Goal: Task Accomplishment & Management: Manage account settings

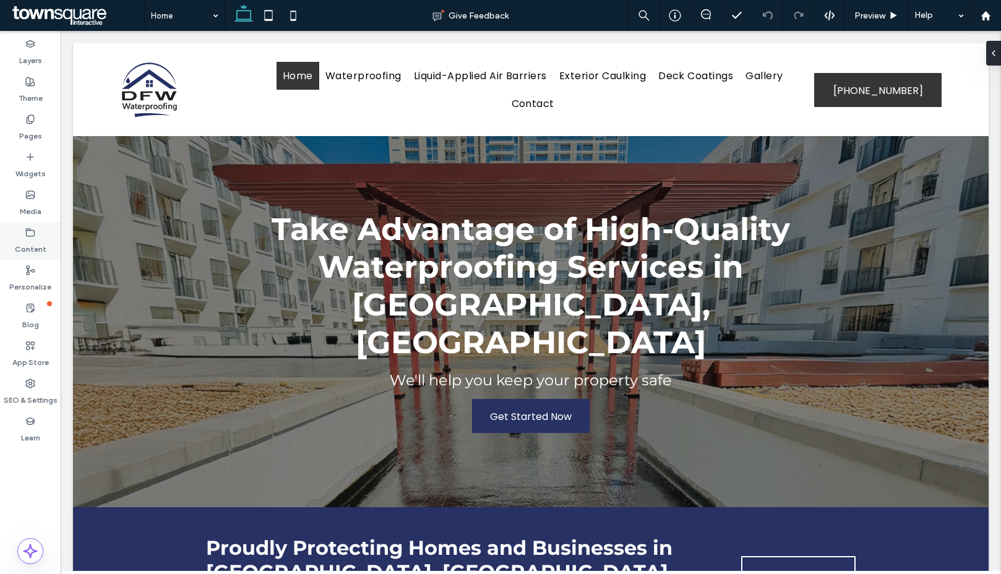
click at [30, 241] on label "Content" at bounding box center [31, 246] width 32 height 17
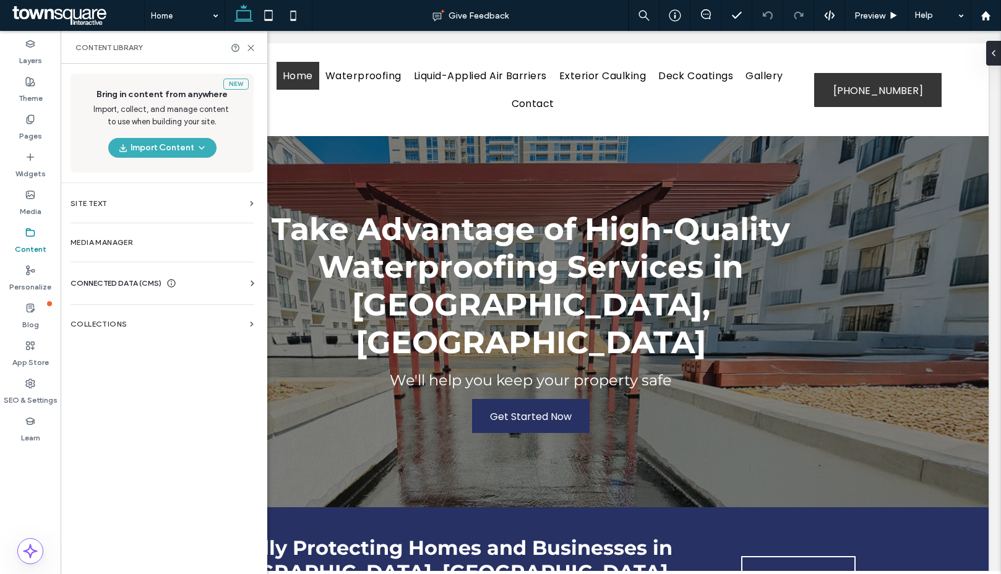
click at [121, 283] on span "CONNECTED DATA (CMS)" at bounding box center [116, 283] width 91 height 12
click at [116, 320] on section "Business Info" at bounding box center [165, 313] width 188 height 28
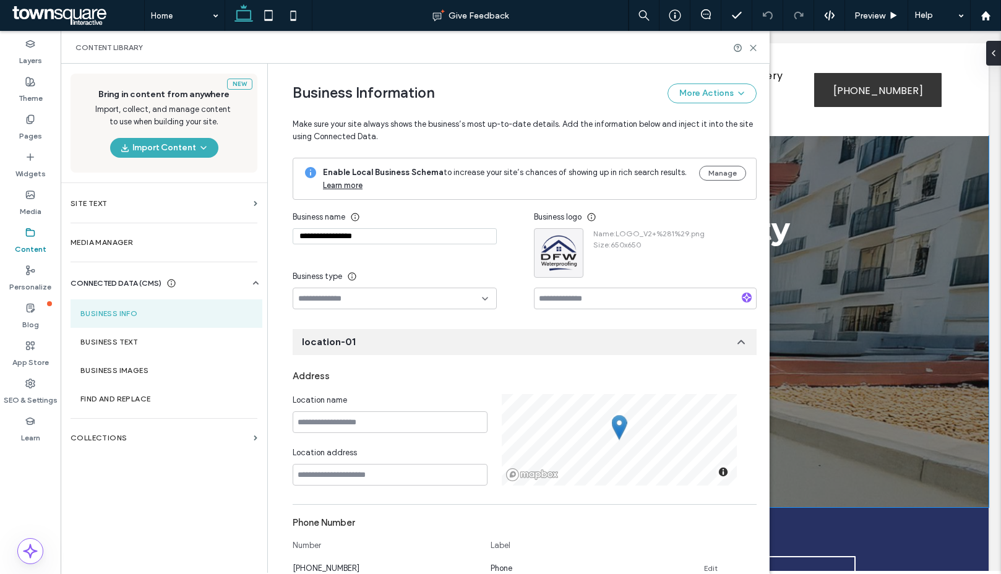
click at [878, 351] on div "Take Advantage of High-Quality Waterproofing Services in Dallas, TX We'll help …" at bounding box center [531, 321] width 916 height 371
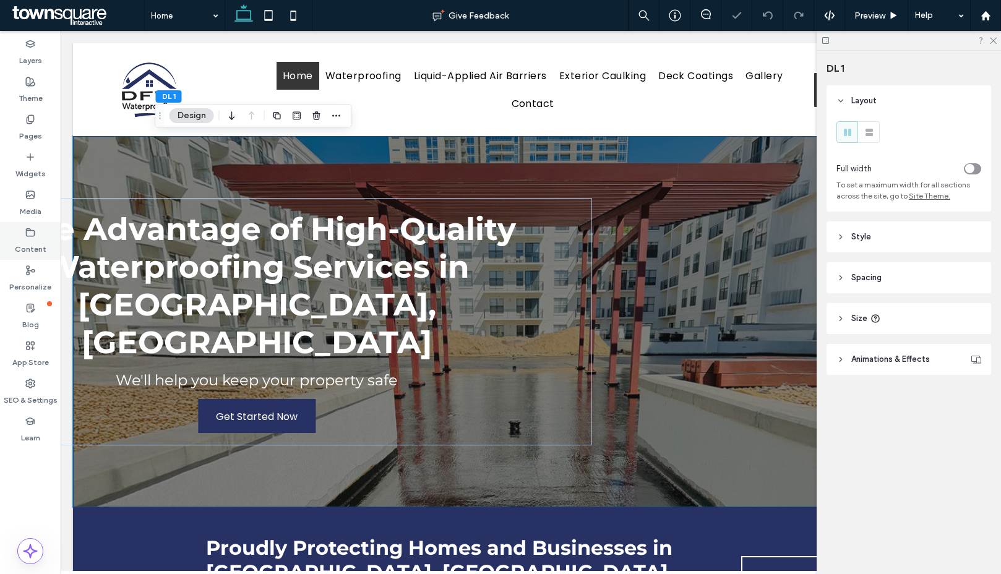
click at [52, 223] on div "Content" at bounding box center [30, 241] width 61 height 38
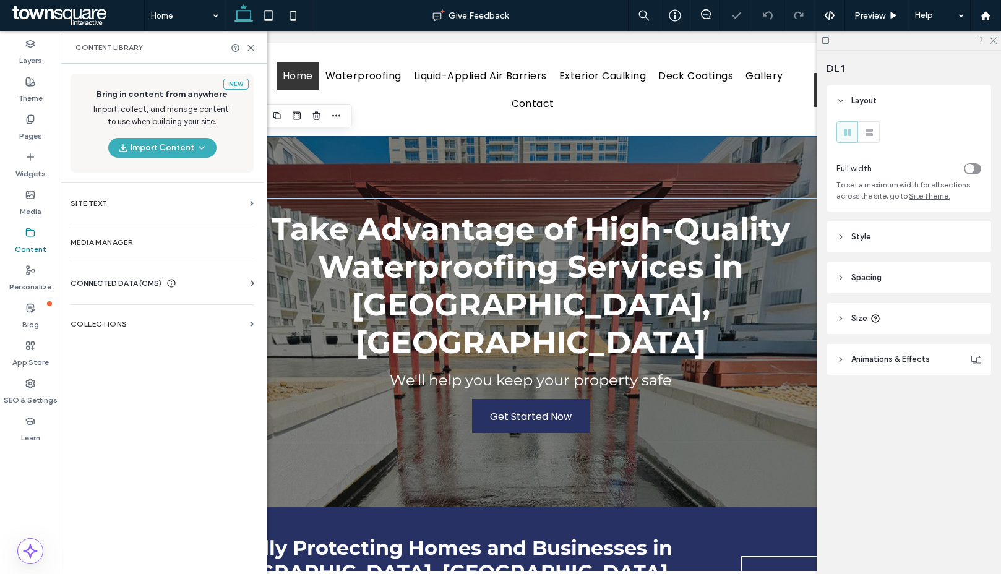
click at [109, 281] on span "CONNECTED DATA (CMS)" at bounding box center [116, 283] width 91 height 12
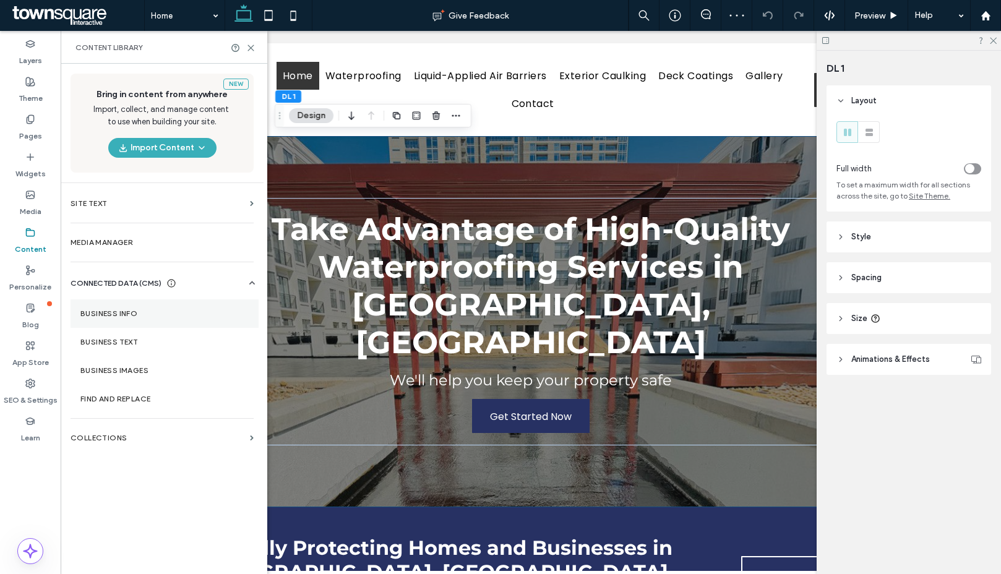
click at [129, 312] on label "Business Info" at bounding box center [164, 313] width 168 height 9
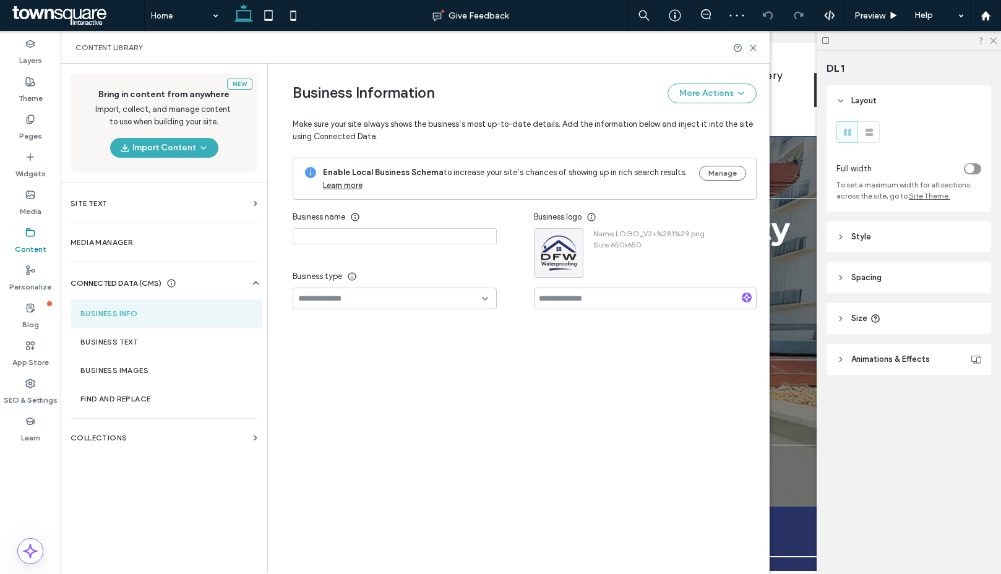
type input "**********"
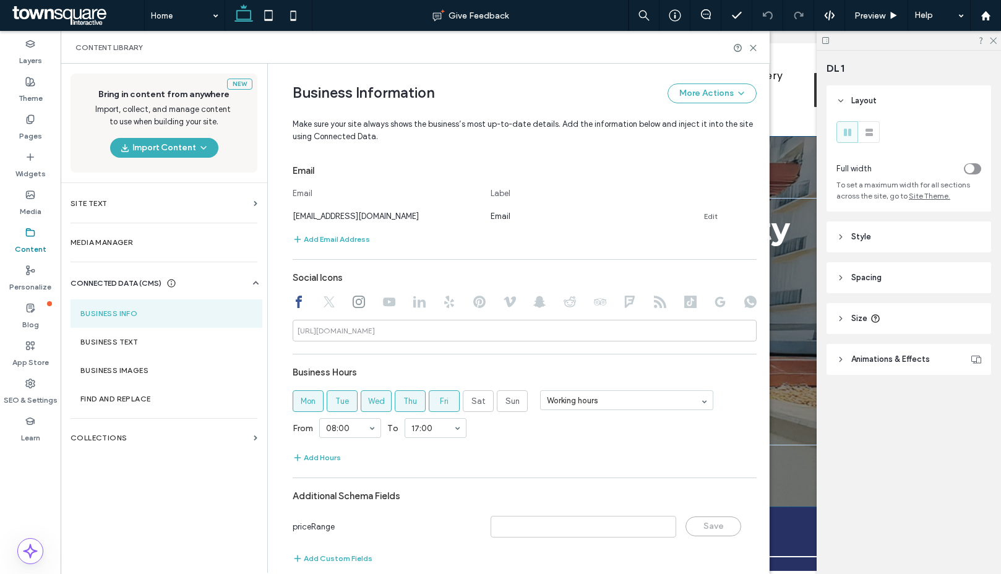
scroll to position [474, 0]
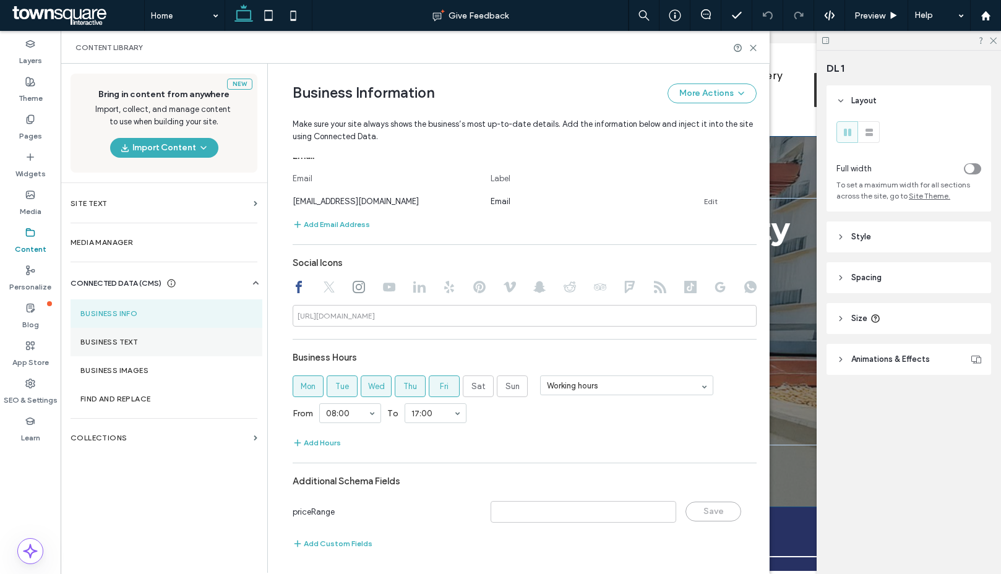
click at [119, 344] on label "Business Text" at bounding box center [166, 342] width 172 height 9
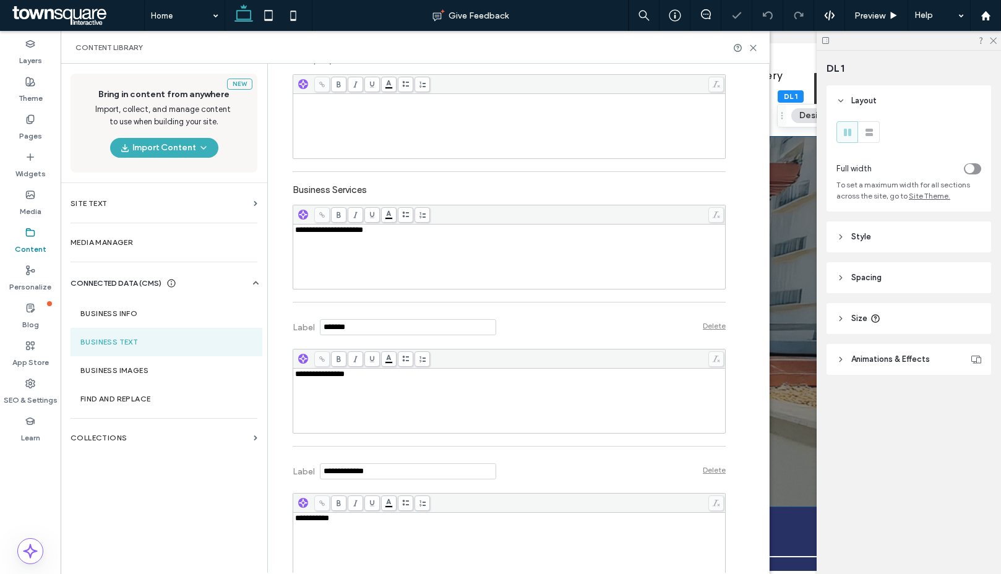
scroll to position [358, 0]
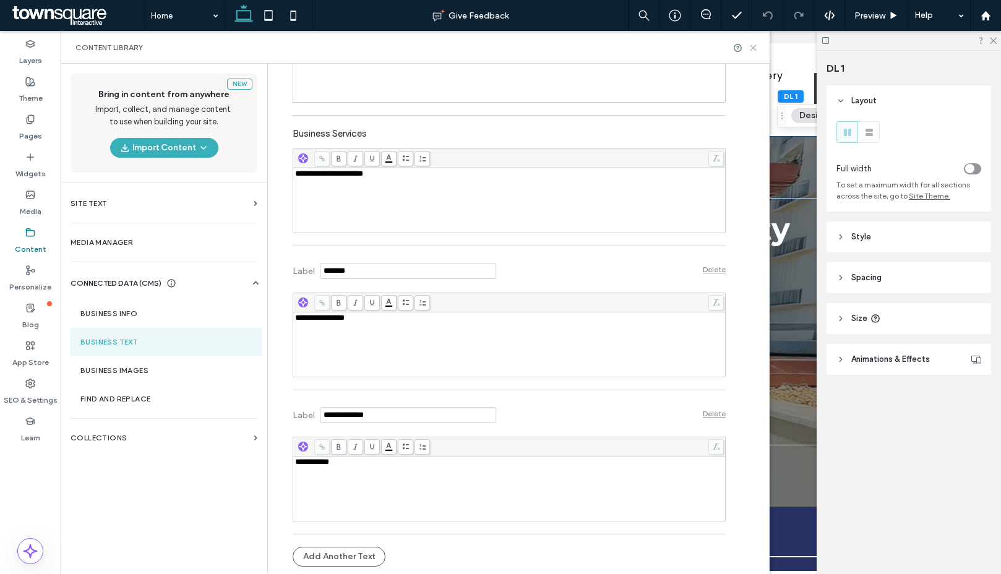
drag, startPoint x: 755, startPoint y: 48, endPoint x: 635, endPoint y: 19, distance: 123.6
click at [755, 48] on icon at bounding box center [753, 47] width 9 height 9
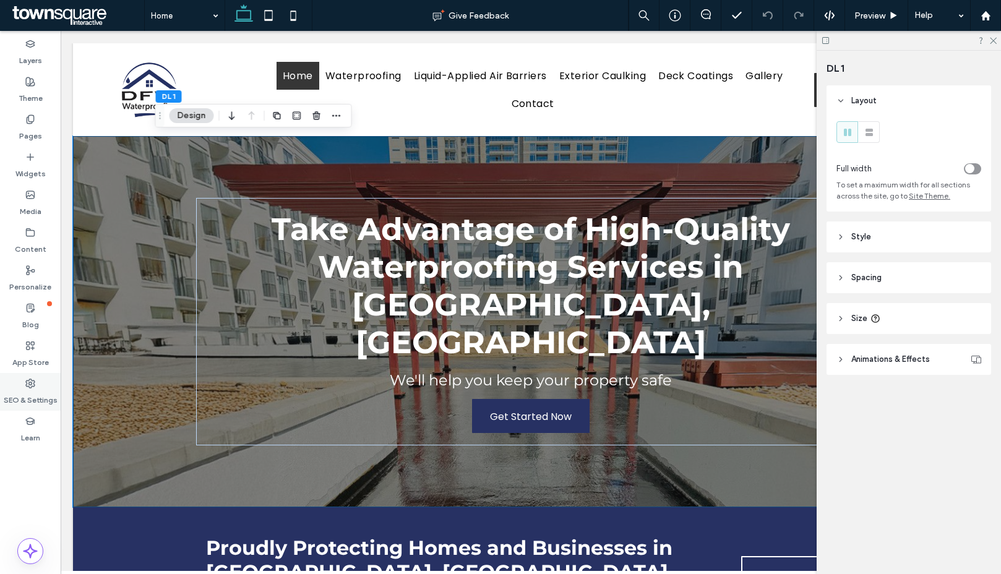
click at [31, 383] on icon at bounding box center [30, 384] width 10 height 10
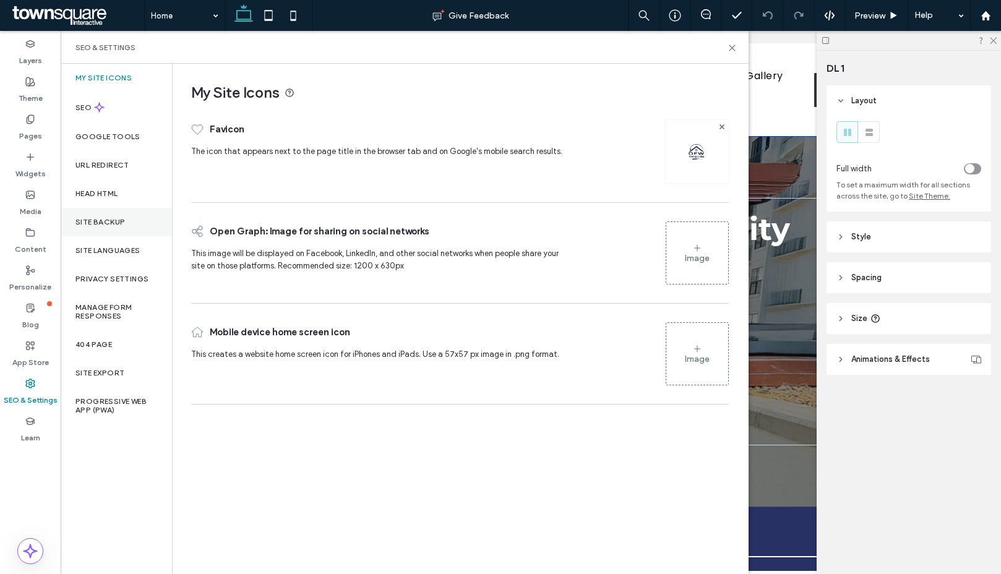
click at [110, 213] on div "Site Backup" at bounding box center [116, 222] width 111 height 28
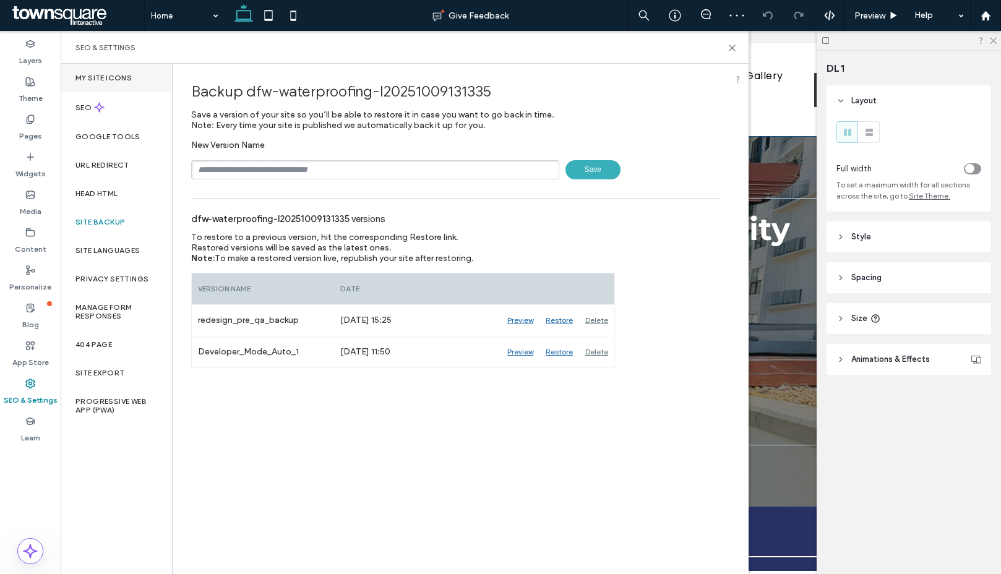
click at [107, 74] on label "My Site Icons" at bounding box center [103, 78] width 56 height 9
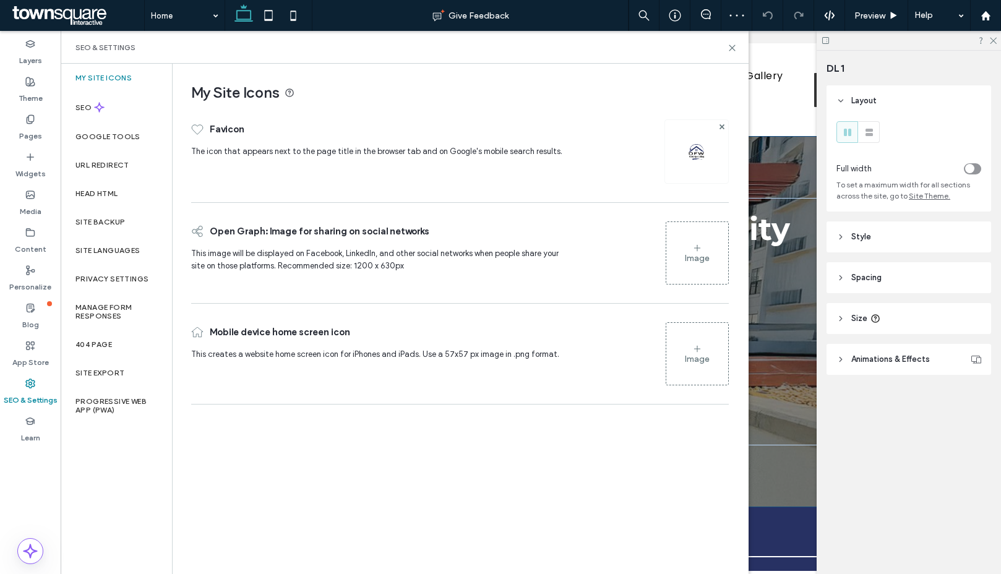
click at [692, 246] on icon at bounding box center [697, 248] width 10 height 10
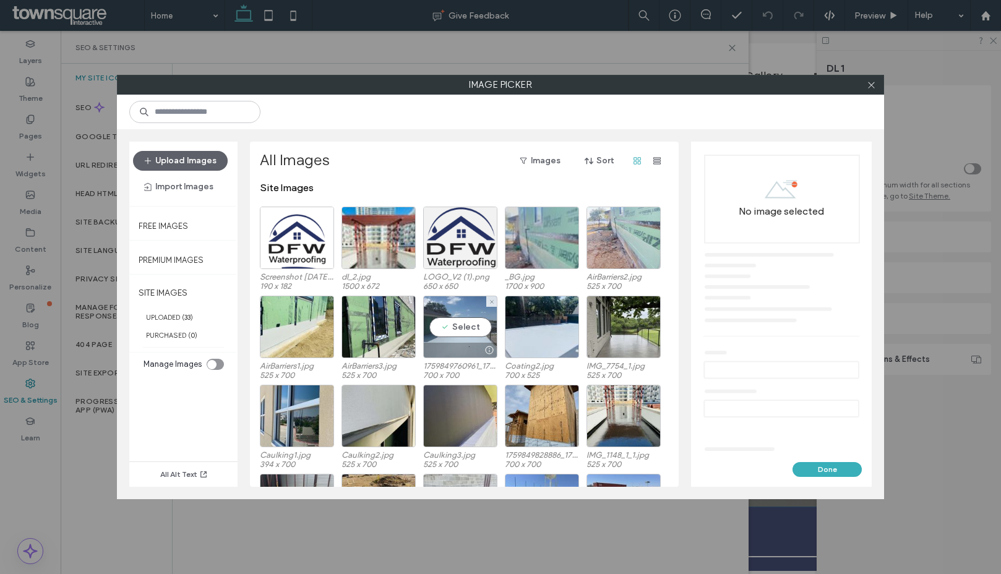
click at [466, 337] on div "Select" at bounding box center [460, 327] width 74 height 62
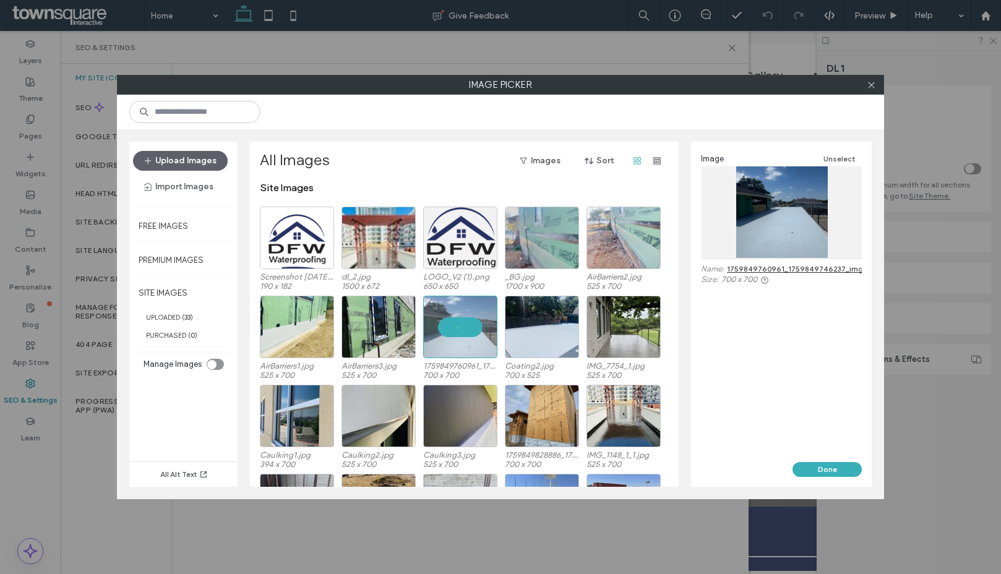
click at [835, 450] on button "Done" at bounding box center [826, 469] width 69 height 15
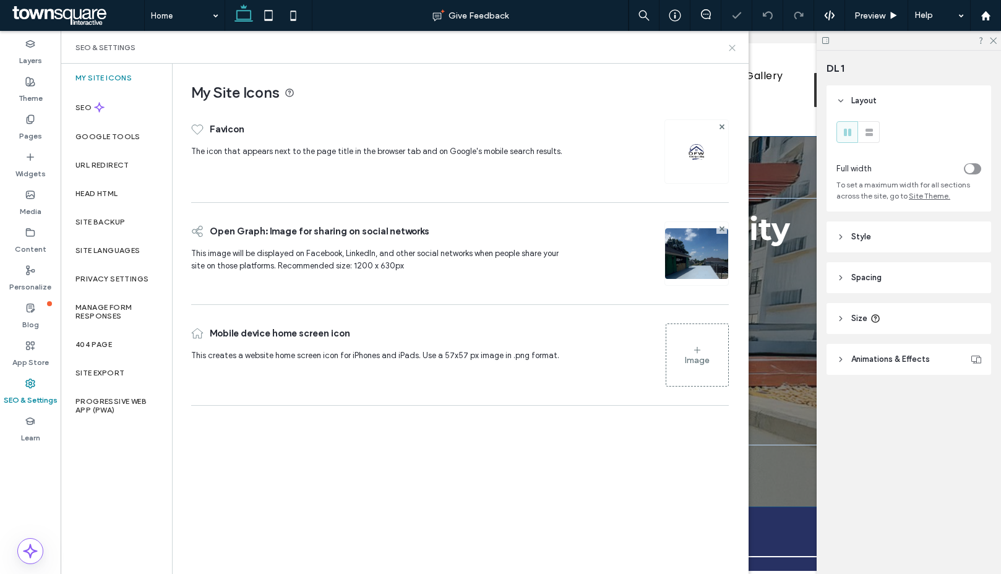
click at [732, 52] on icon at bounding box center [732, 47] width 9 height 9
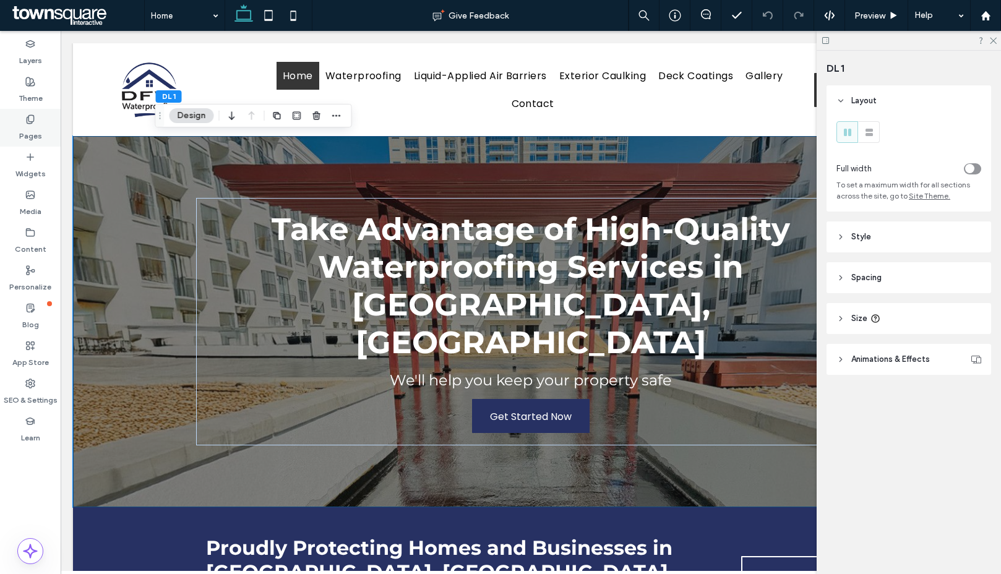
click at [25, 119] on icon at bounding box center [30, 119] width 10 height 10
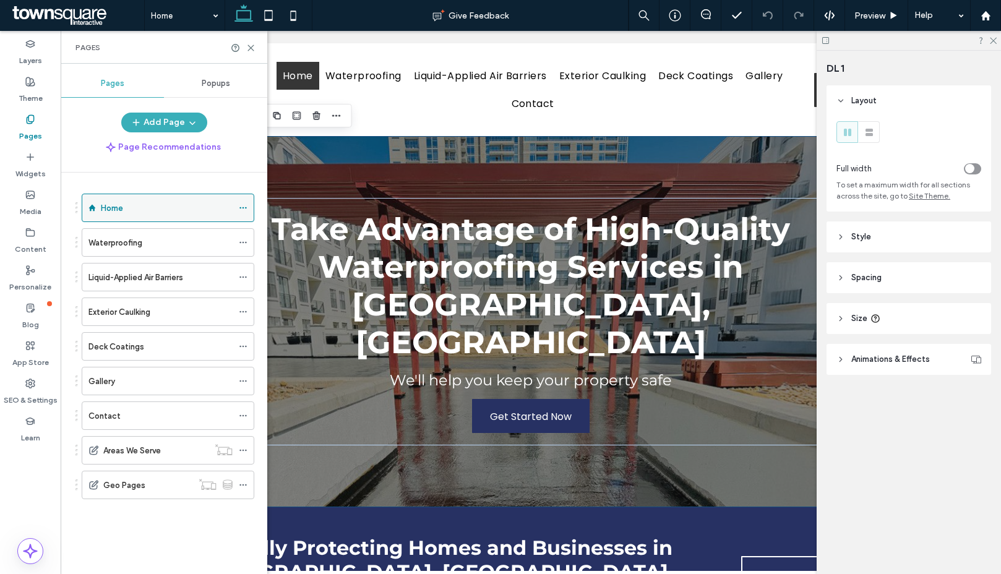
click at [239, 210] on icon at bounding box center [243, 208] width 9 height 9
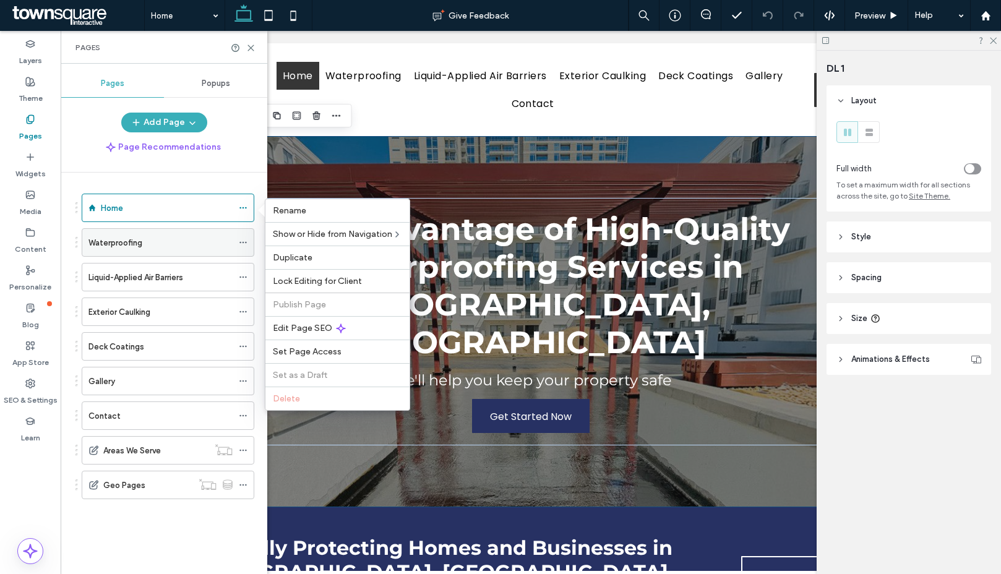
click at [251, 243] on div at bounding box center [246, 242] width 15 height 19
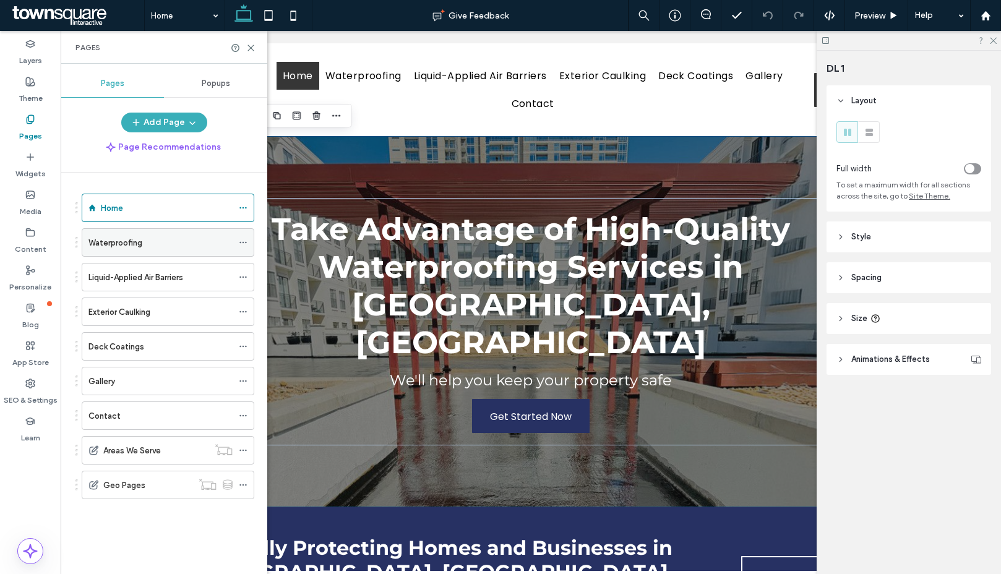
click at [245, 241] on icon at bounding box center [243, 242] width 9 height 9
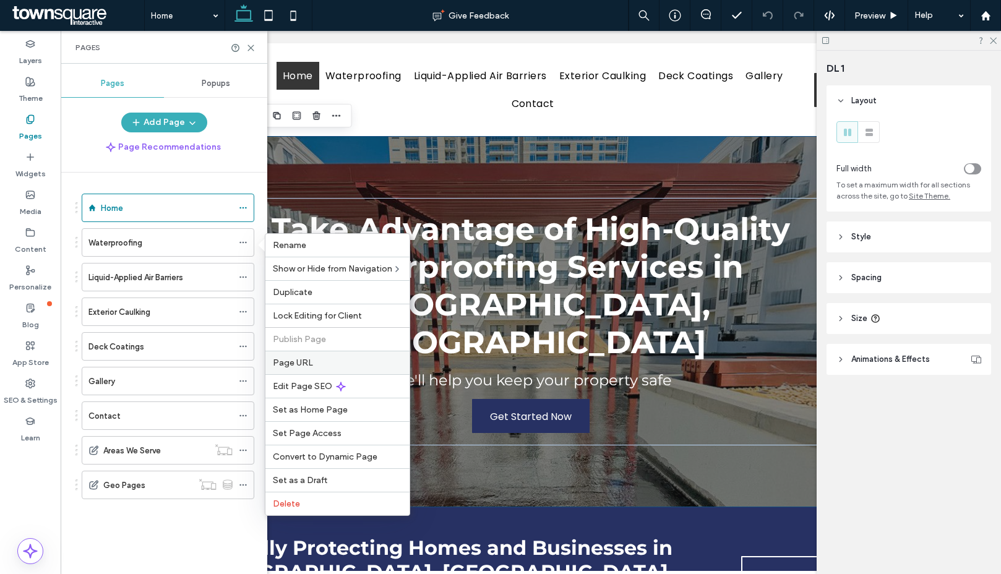
click at [312, 355] on div "Page URL" at bounding box center [337, 363] width 144 height 24
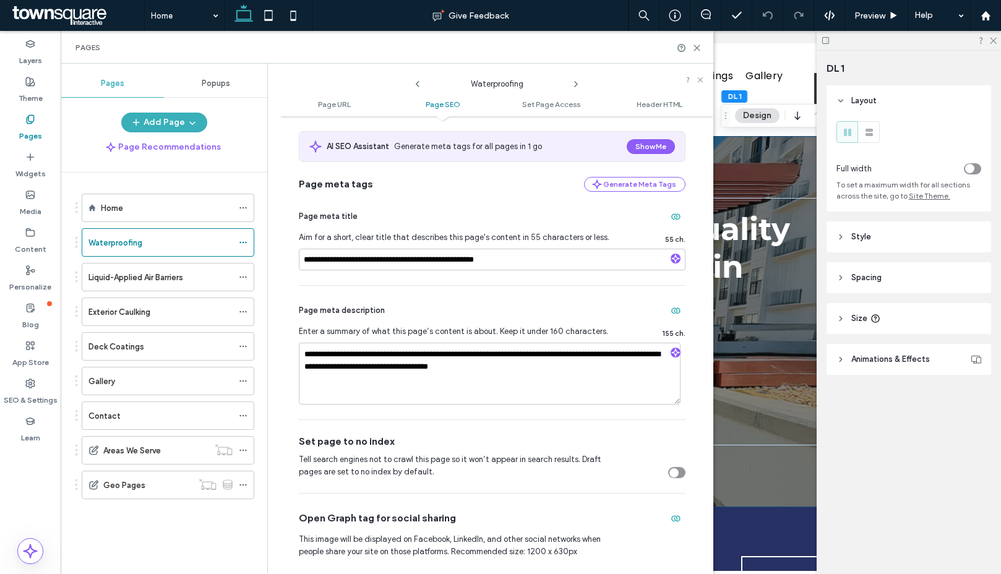
scroll to position [0, 0]
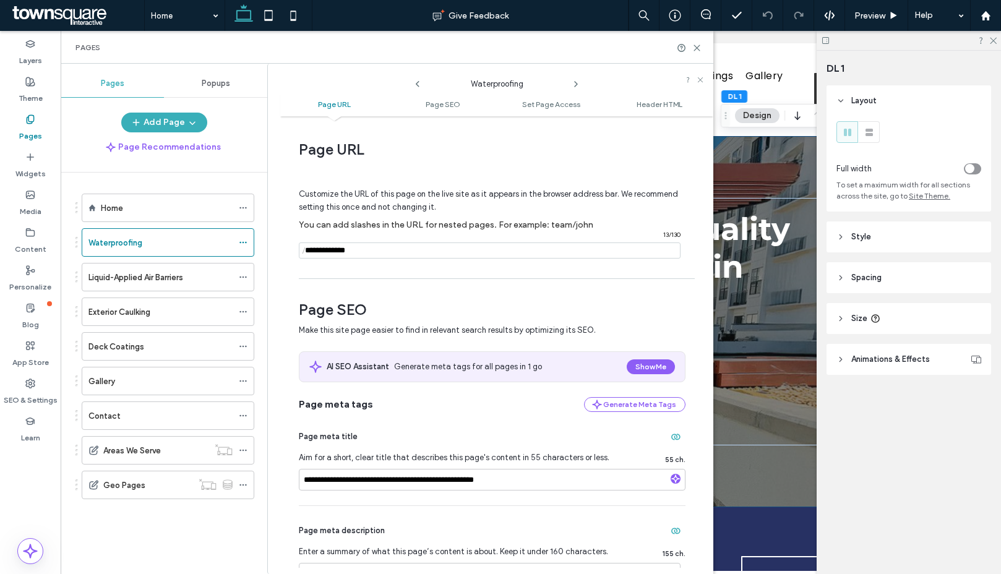
click at [414, 85] on icon at bounding box center [418, 84] width 10 height 10
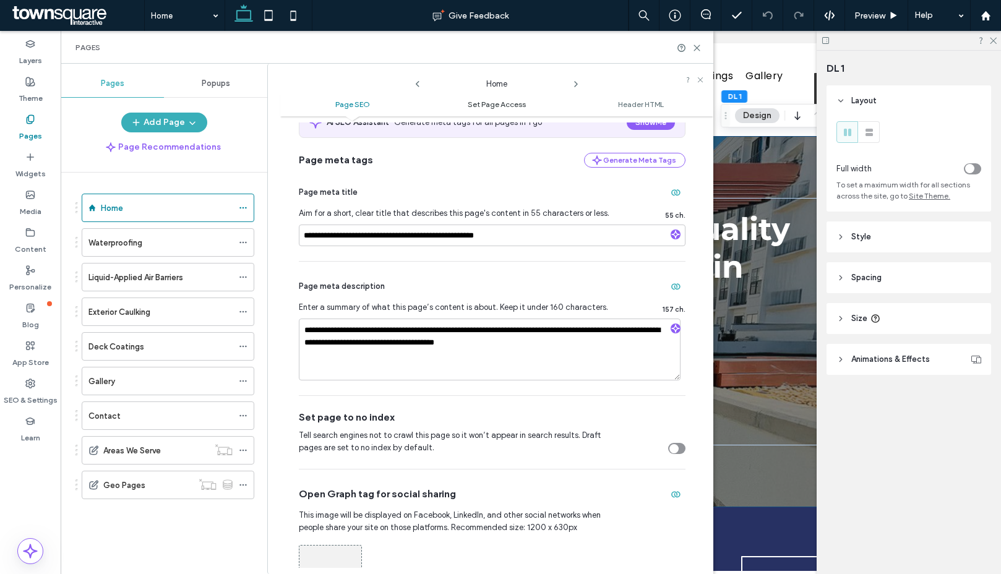
scroll to position [76, 0]
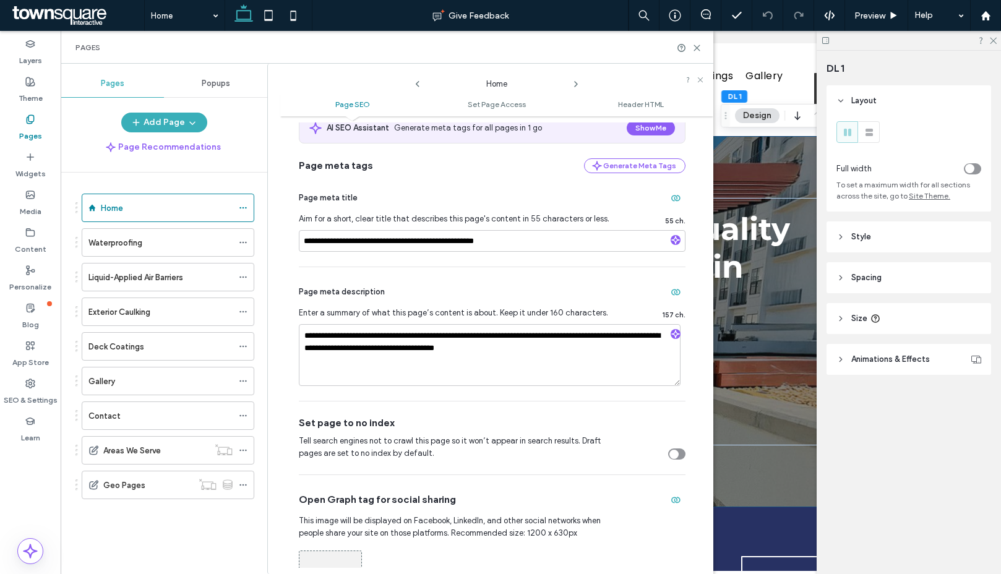
click at [579, 85] on icon at bounding box center [576, 84] width 10 height 10
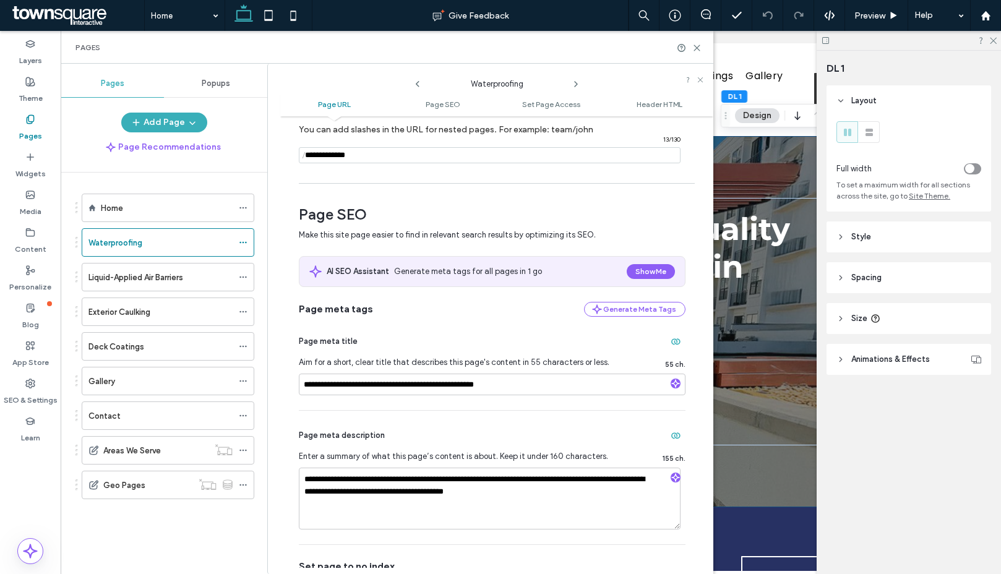
scroll to position [102, 0]
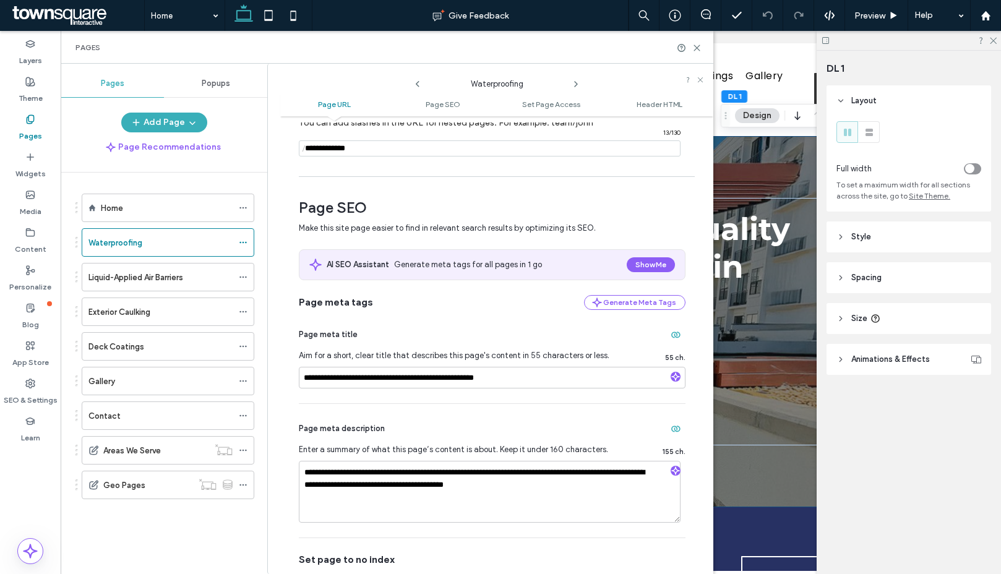
click at [574, 87] on icon at bounding box center [576, 84] width 10 height 10
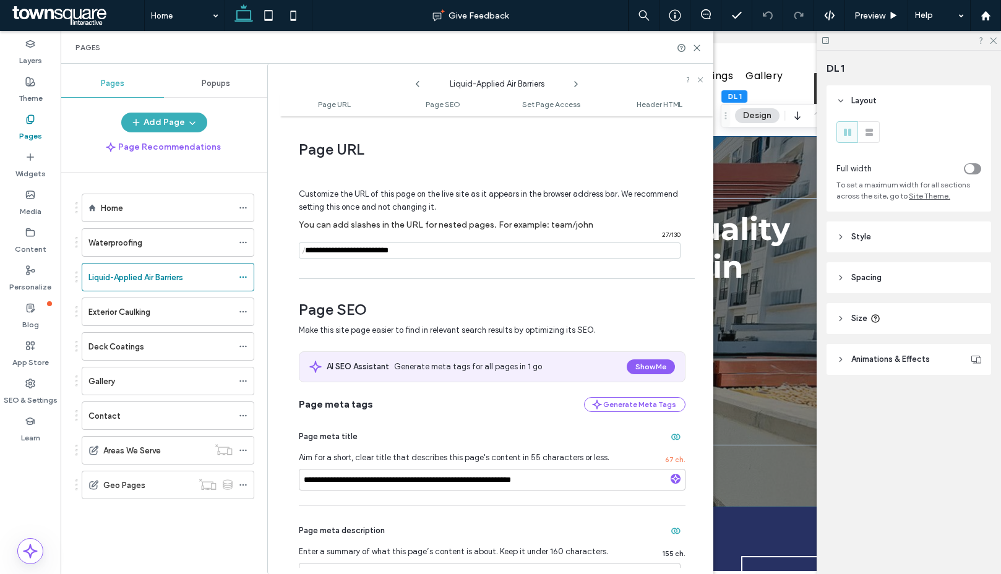
click at [574, 87] on icon at bounding box center [576, 84] width 10 height 10
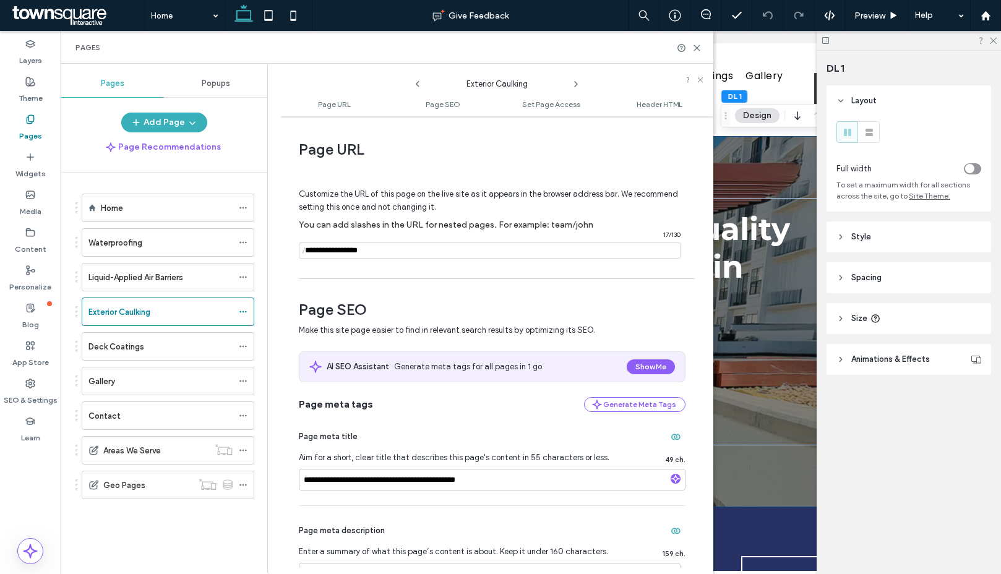
click at [574, 87] on icon at bounding box center [576, 84] width 10 height 10
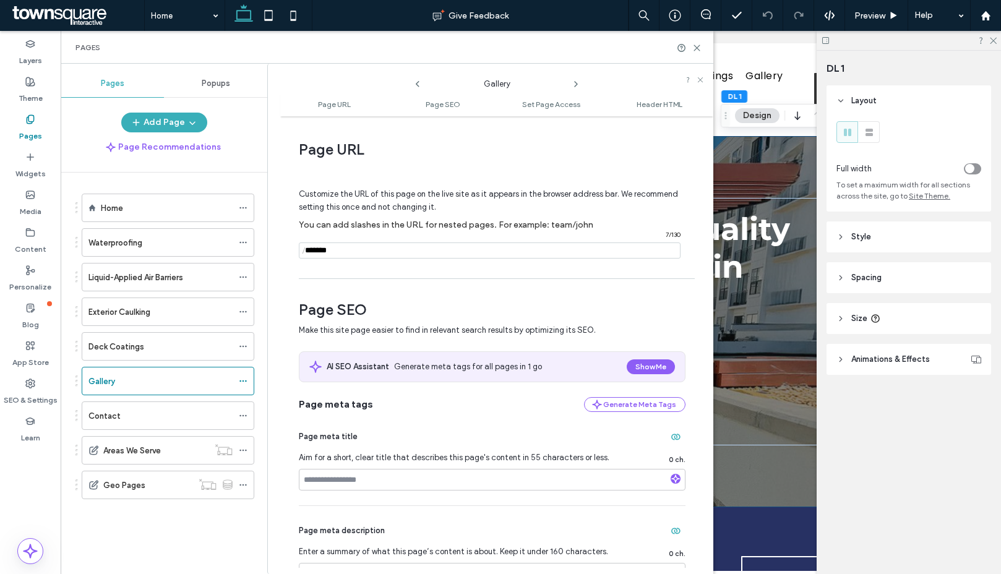
click at [574, 87] on icon at bounding box center [576, 84] width 10 height 10
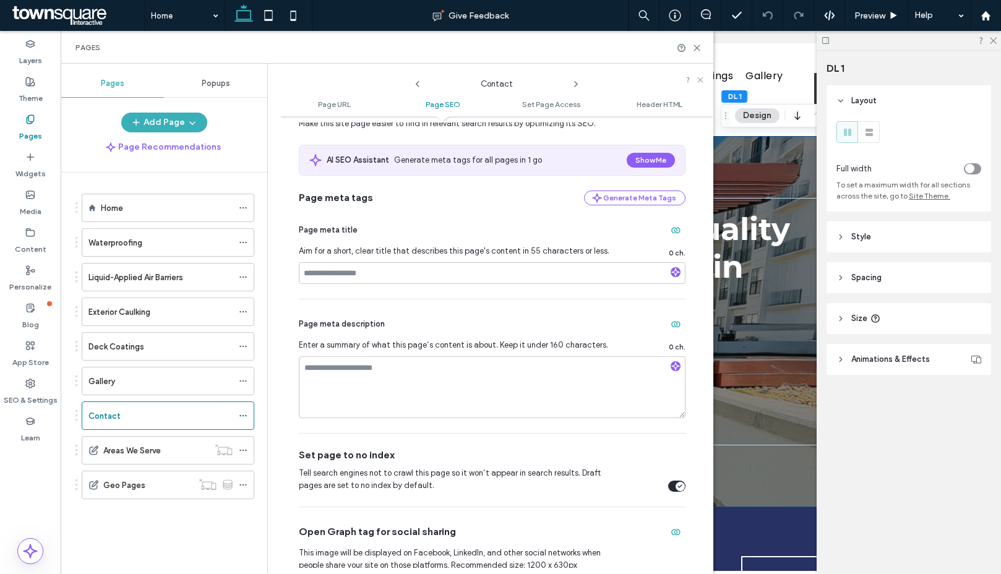
scroll to position [218, 0]
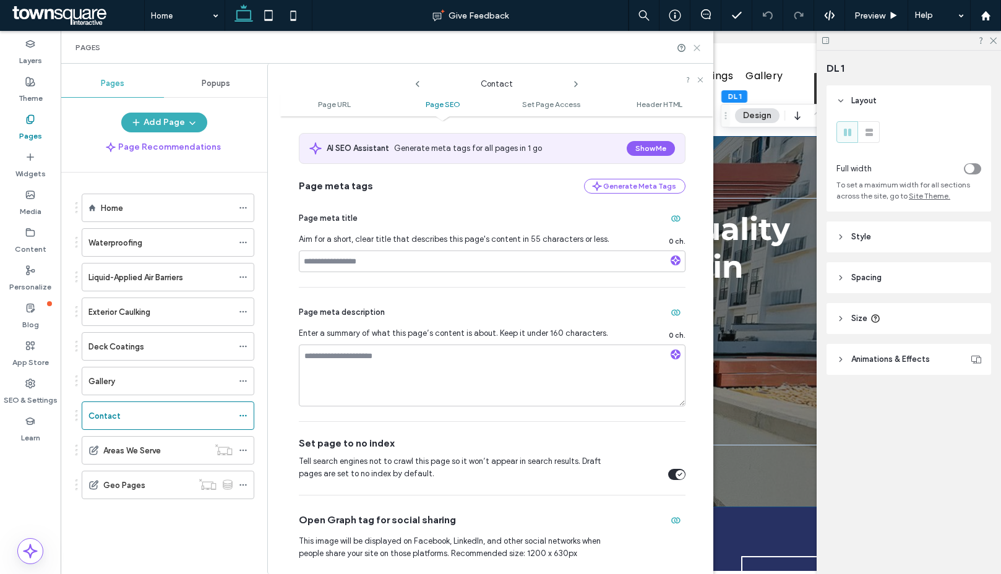
click at [695, 49] on icon at bounding box center [696, 47] width 9 height 9
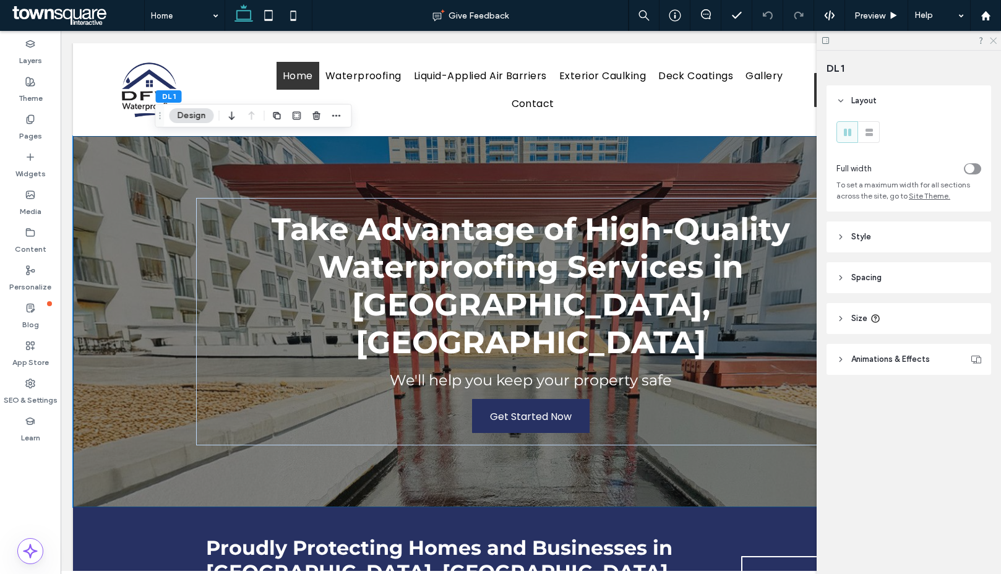
click at [878, 40] on icon at bounding box center [993, 40] width 8 height 8
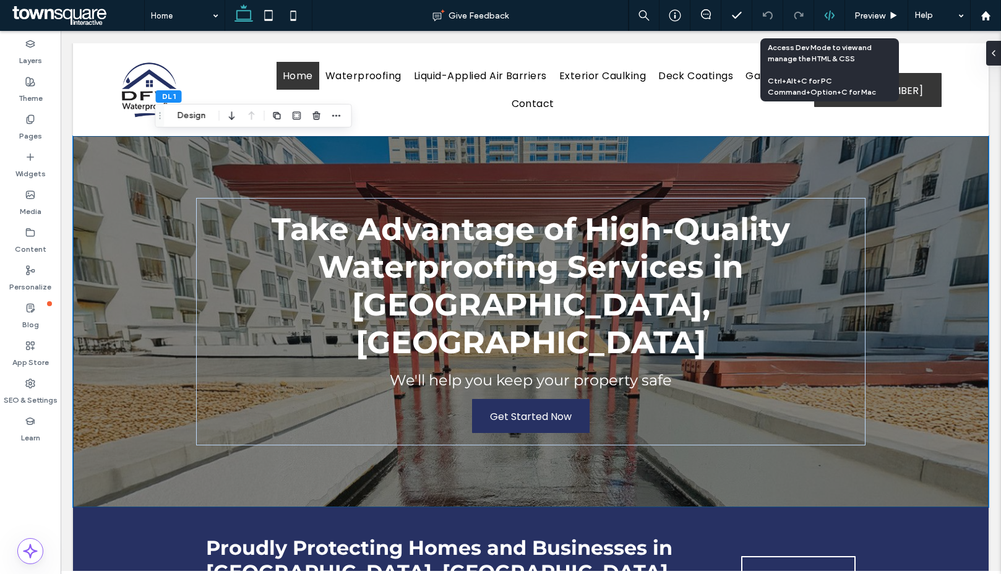
click at [825, 14] on use at bounding box center [829, 16] width 10 height 10
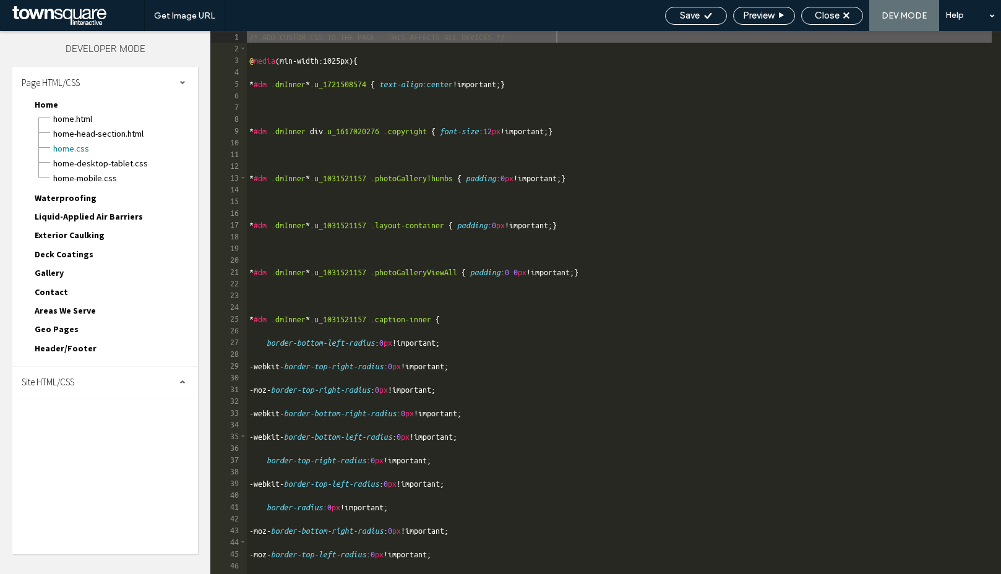
click at [63, 391] on div "Site HTML/CSS" at bounding box center [105, 382] width 186 height 31
click at [74, 420] on span "body-end.html" at bounding box center [128, 421] width 140 height 12
type textarea "**********"
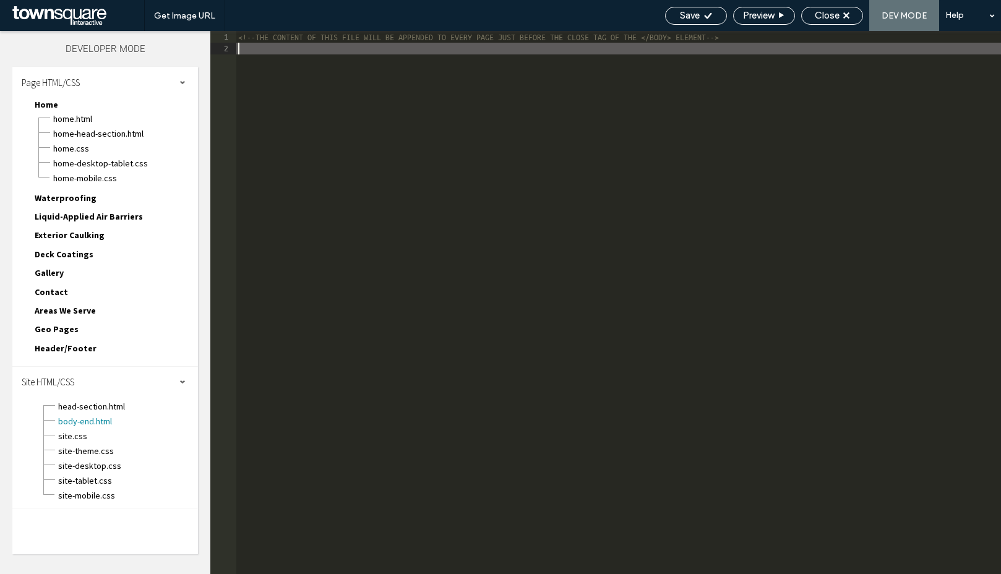
click at [426, 435] on div "<!-- THE CONTENT OF THIS FILE WILL BE APPENDED TO EVERY PAGE JUST BEFORE THE CL…" at bounding box center [618, 314] width 765 height 567
paste textarea "*********"
type textarea "*********"
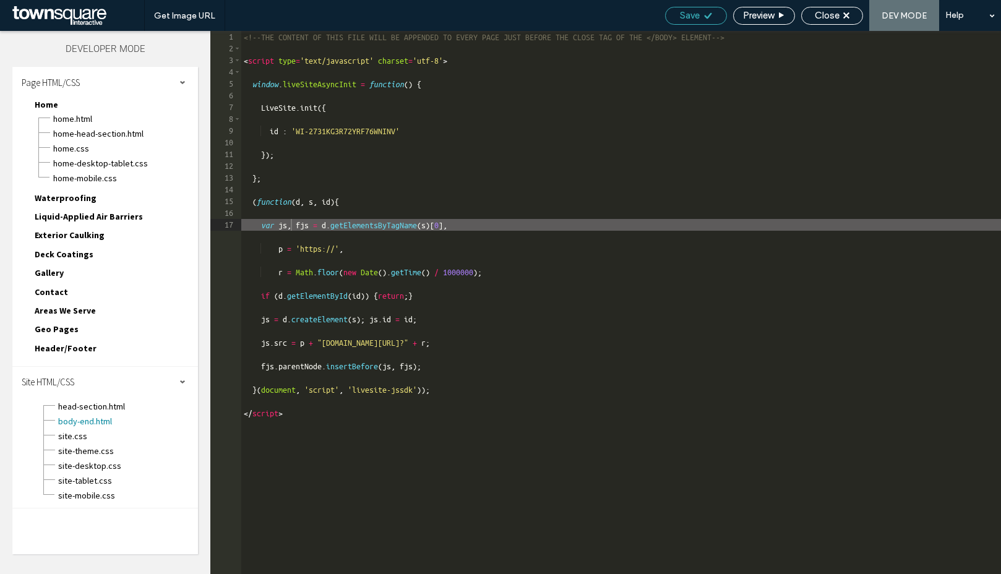
click at [692, 22] on div "Save" at bounding box center [696, 16] width 62 height 18
click at [819, 7] on div "Close" at bounding box center [832, 16] width 62 height 18
click at [835, 15] on span "Close" at bounding box center [827, 15] width 25 height 11
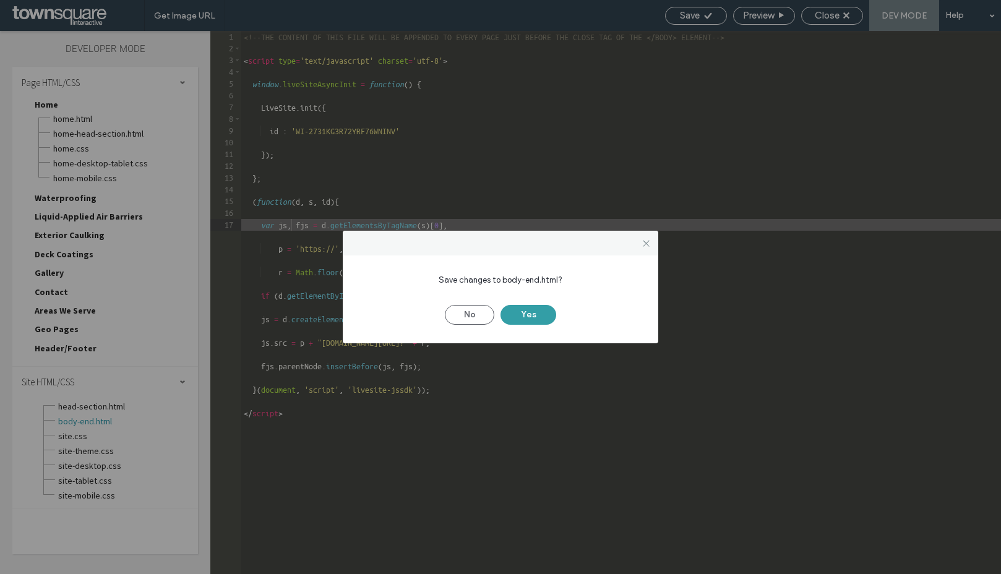
click at [538, 319] on button "Yes" at bounding box center [528, 315] width 56 height 20
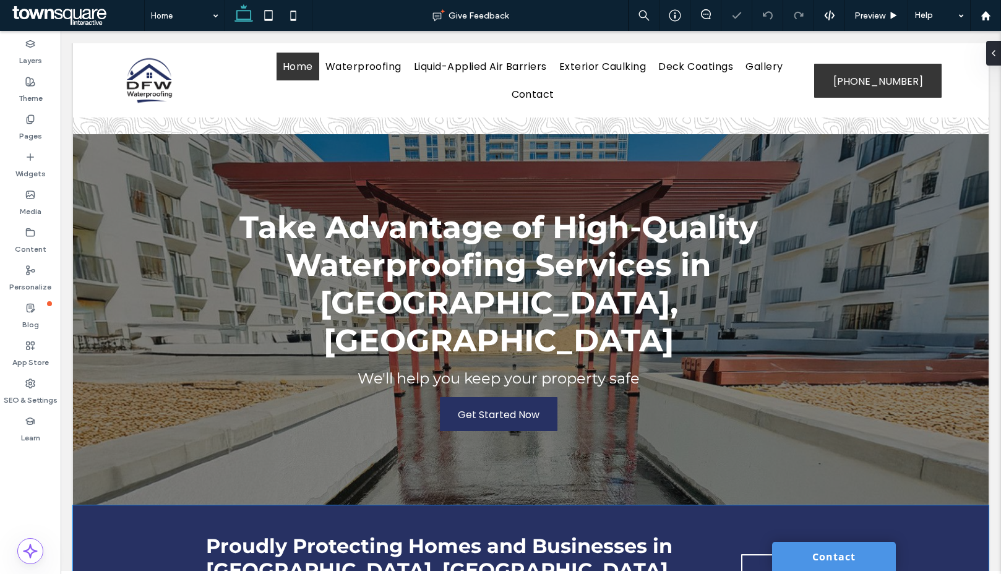
scroll to position [2, 0]
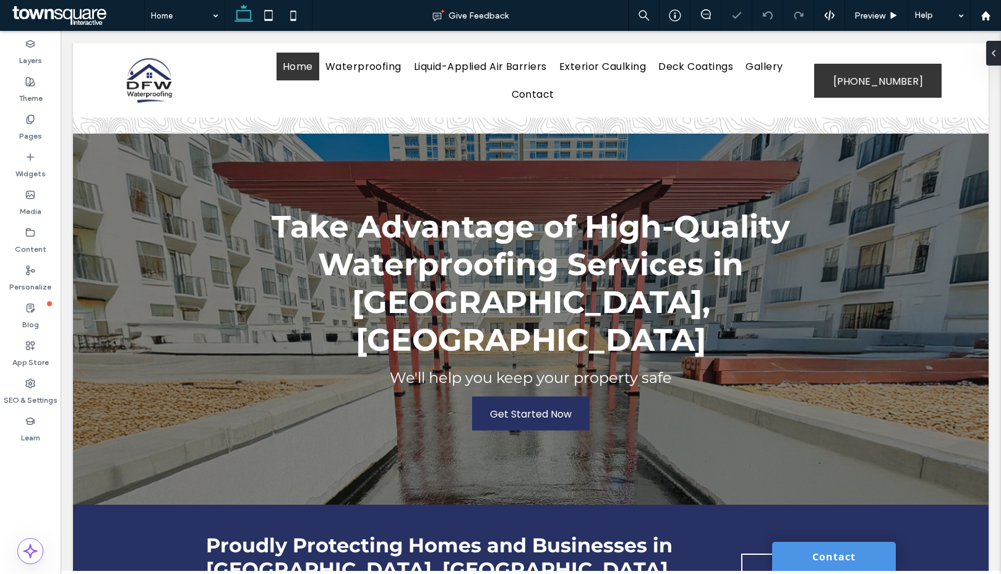
click at [837, 450] on link "Contact" at bounding box center [834, 556] width 124 height 29
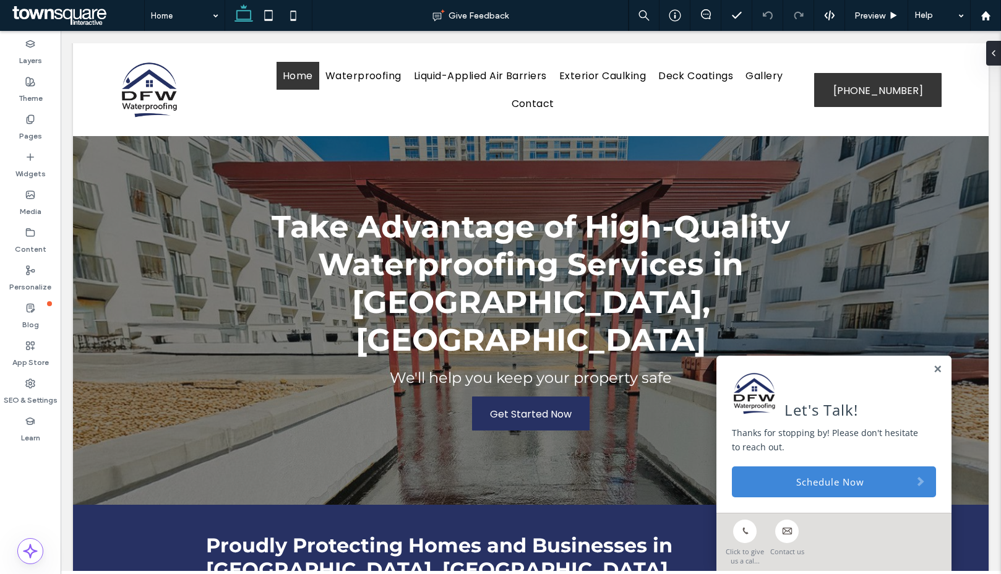
scroll to position [0, 0]
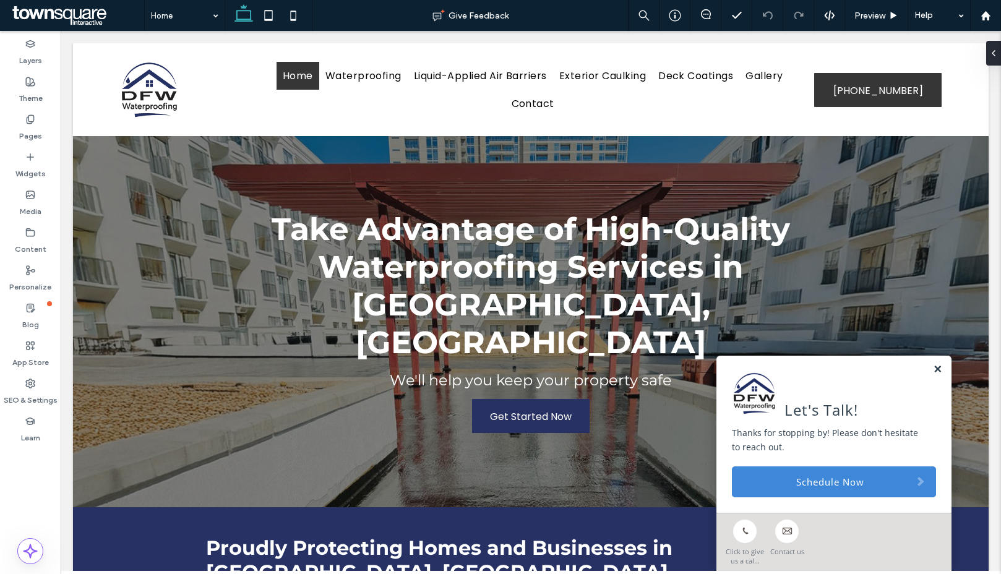
click at [878, 367] on link at bounding box center [937, 369] width 9 height 11
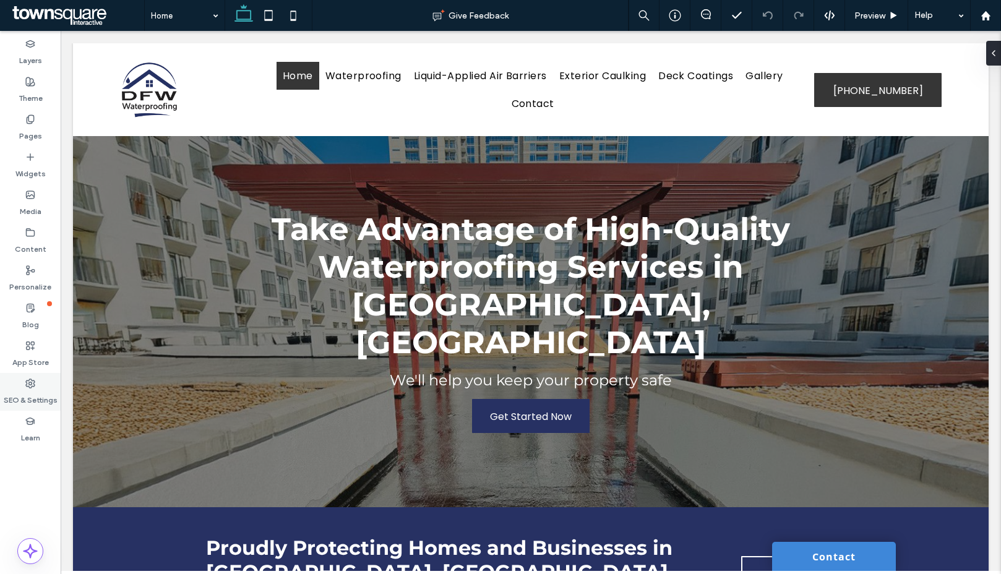
click at [16, 400] on label "SEO & Settings" at bounding box center [31, 397] width 54 height 17
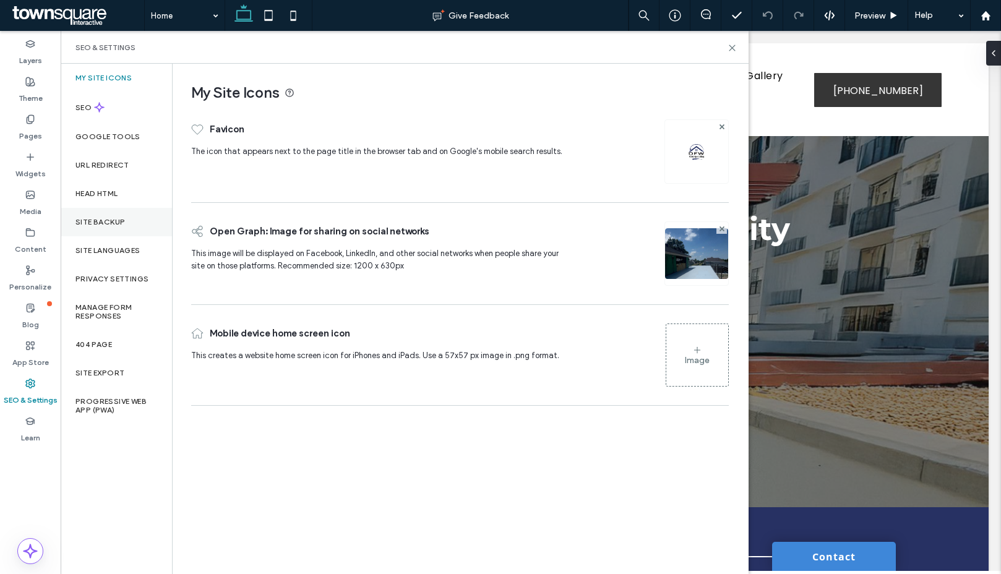
click at [112, 218] on label "Site Backup" at bounding box center [99, 222] width 49 height 9
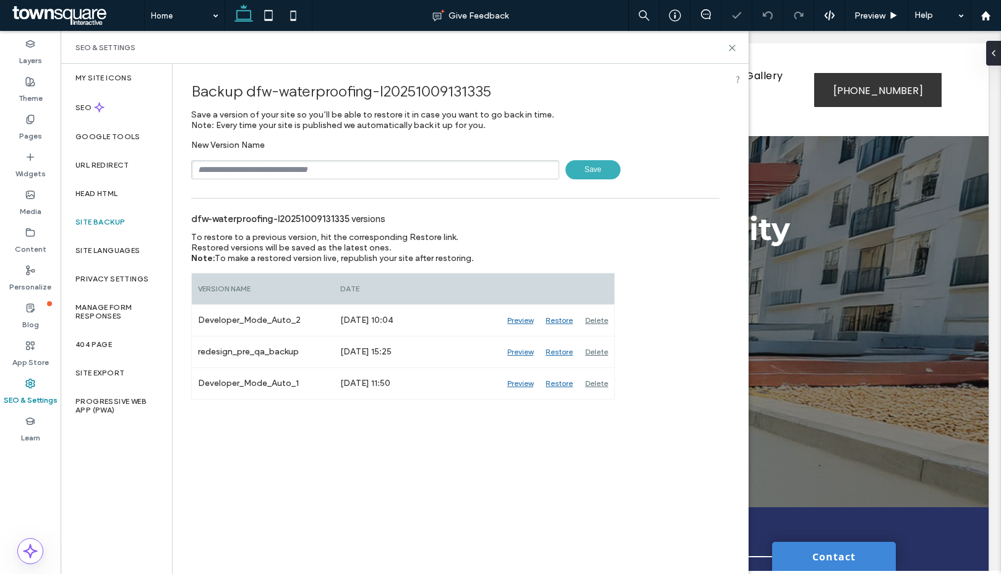
click at [207, 165] on input "text" at bounding box center [375, 169] width 368 height 19
type input "****"
click at [595, 171] on span "Save" at bounding box center [592, 169] width 55 height 19
click at [728, 46] on icon at bounding box center [732, 47] width 9 height 9
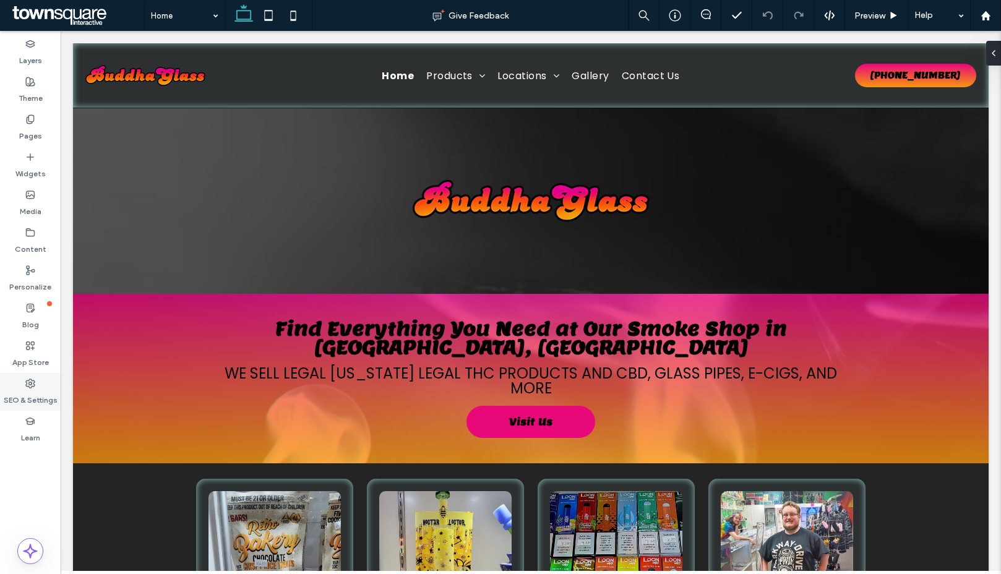
click at [33, 403] on label "SEO & Settings" at bounding box center [31, 397] width 54 height 17
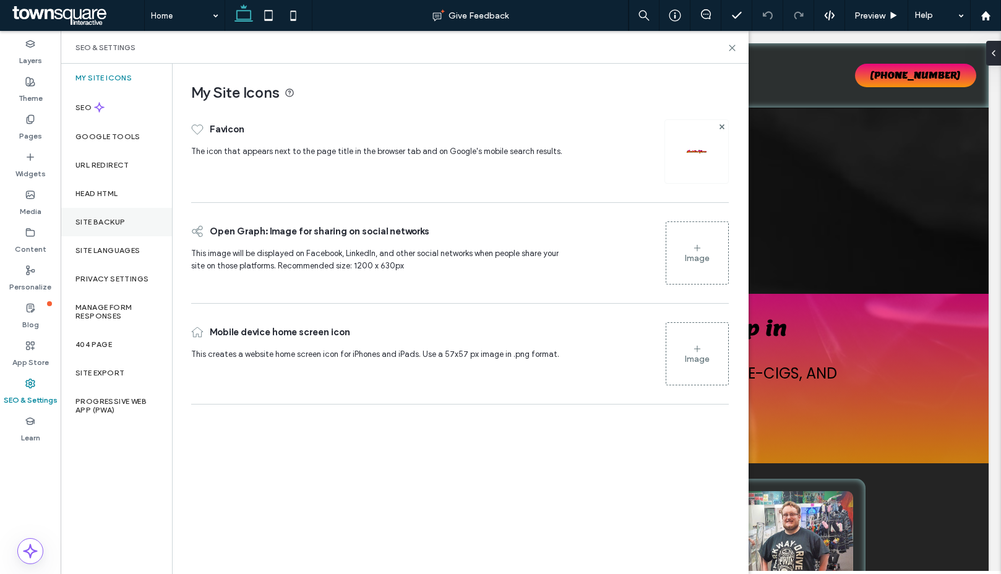
click at [87, 223] on label "Site Backup" at bounding box center [99, 222] width 49 height 9
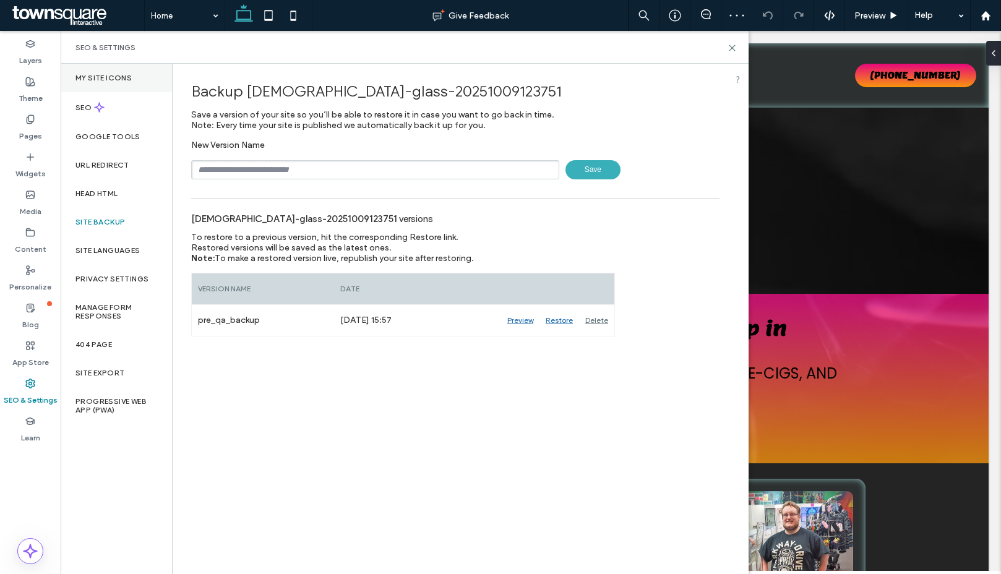
click at [93, 83] on div "My Site Icons" at bounding box center [116, 78] width 111 height 28
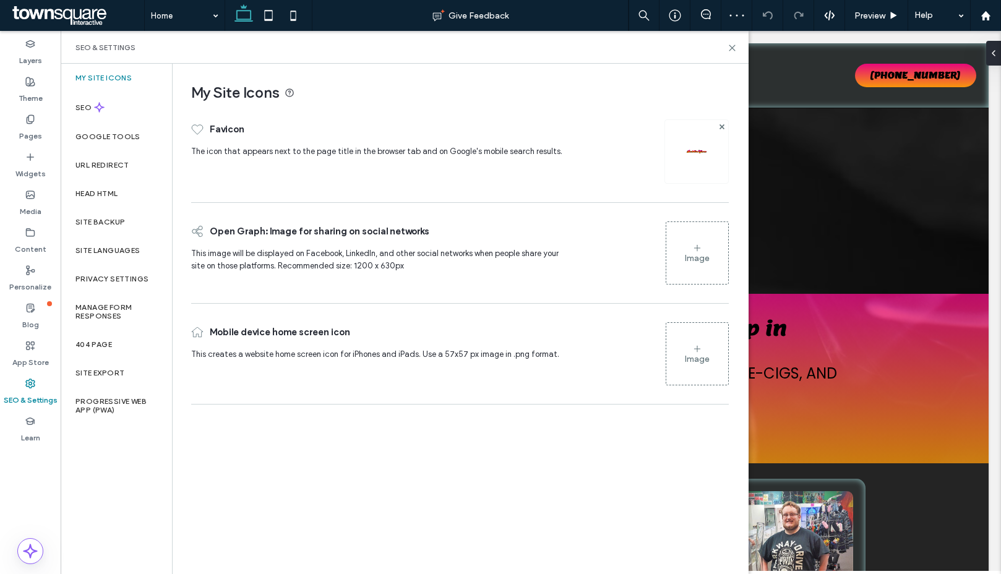
click at [695, 243] on icon at bounding box center [697, 248] width 10 height 10
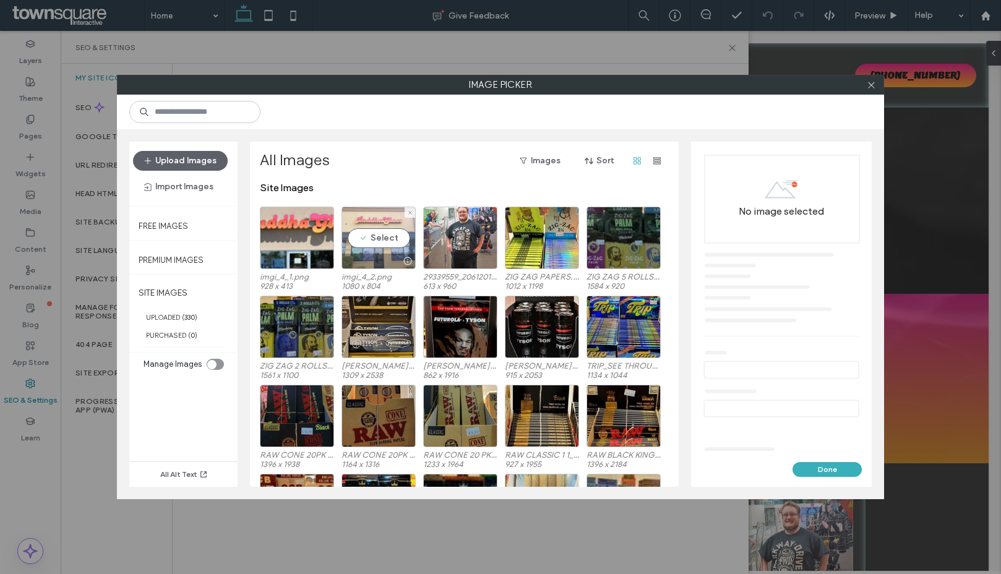
click at [364, 238] on div "Select" at bounding box center [378, 238] width 74 height 62
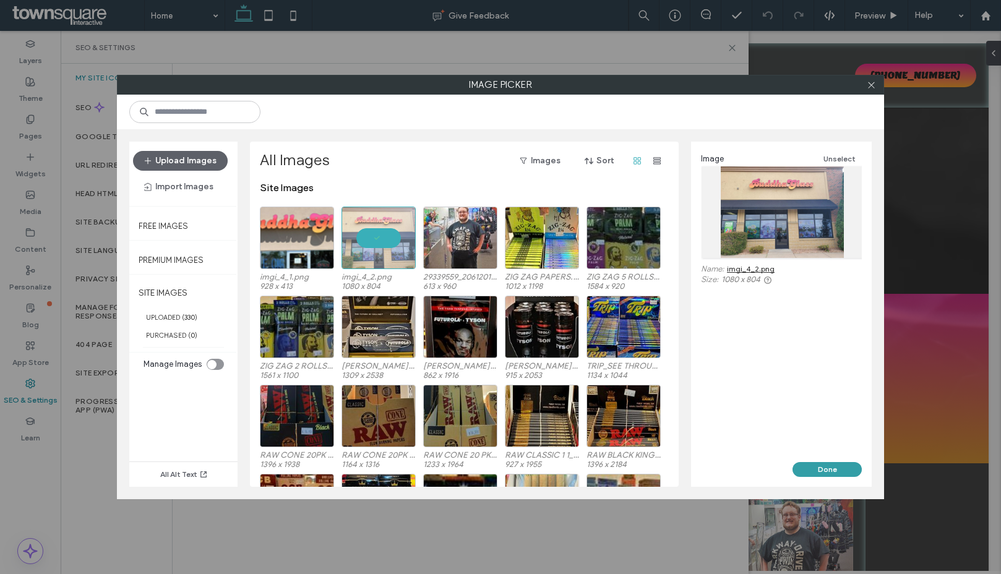
click at [831, 469] on button "Done" at bounding box center [826, 469] width 69 height 15
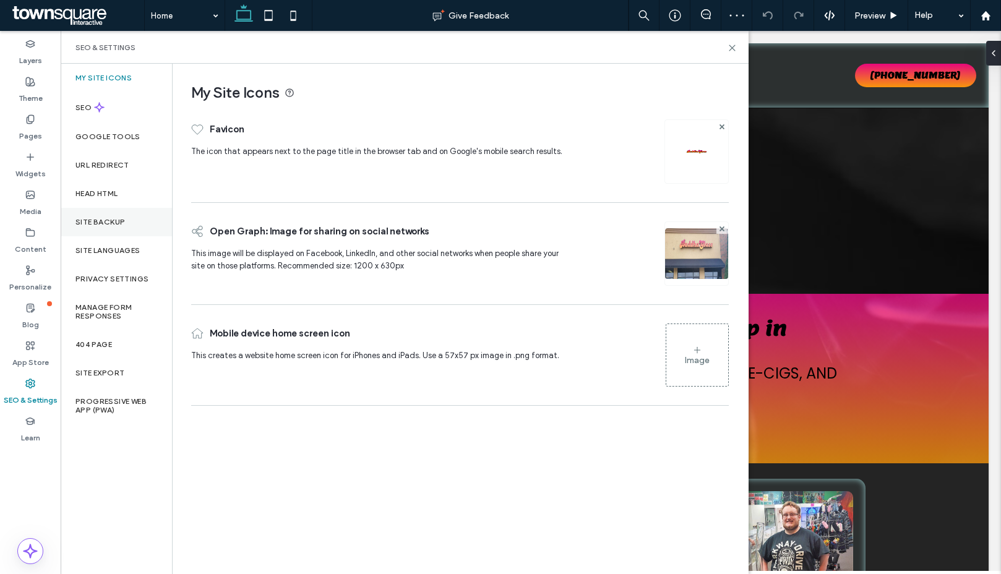
click at [95, 228] on div "Site Backup" at bounding box center [116, 222] width 111 height 28
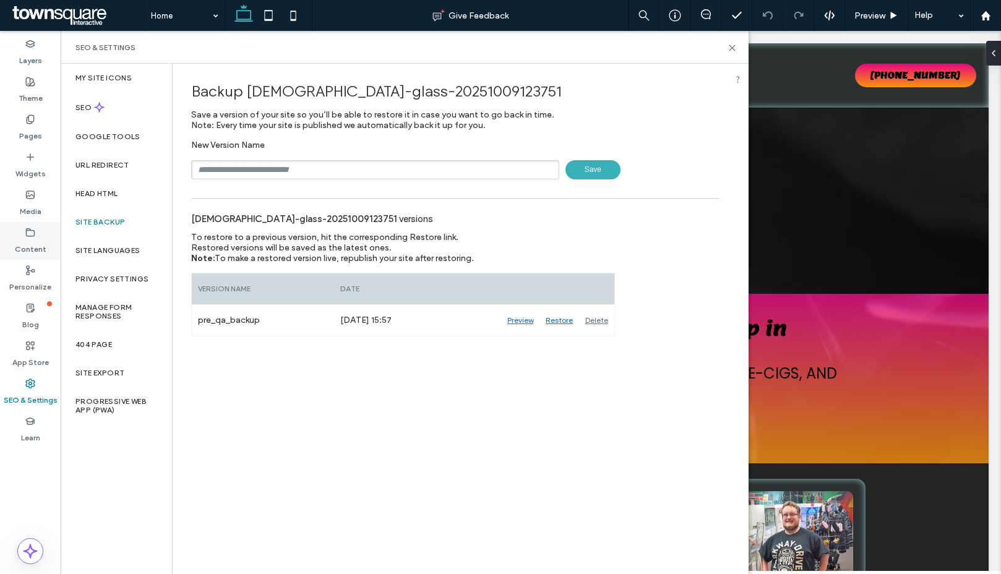
click at [30, 239] on label "Content" at bounding box center [31, 246] width 32 height 17
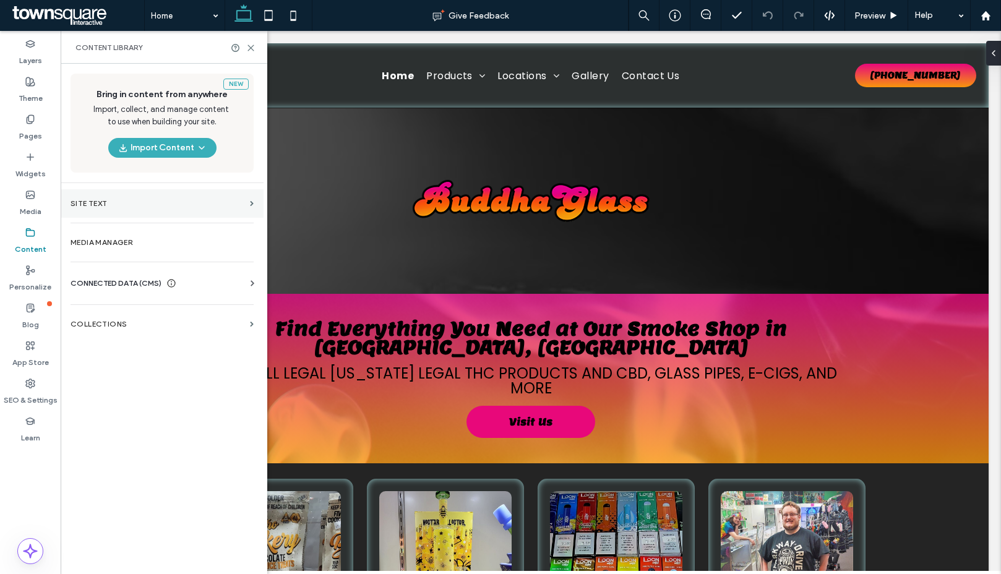
click at [98, 202] on label "Site Text" at bounding box center [158, 203] width 174 height 9
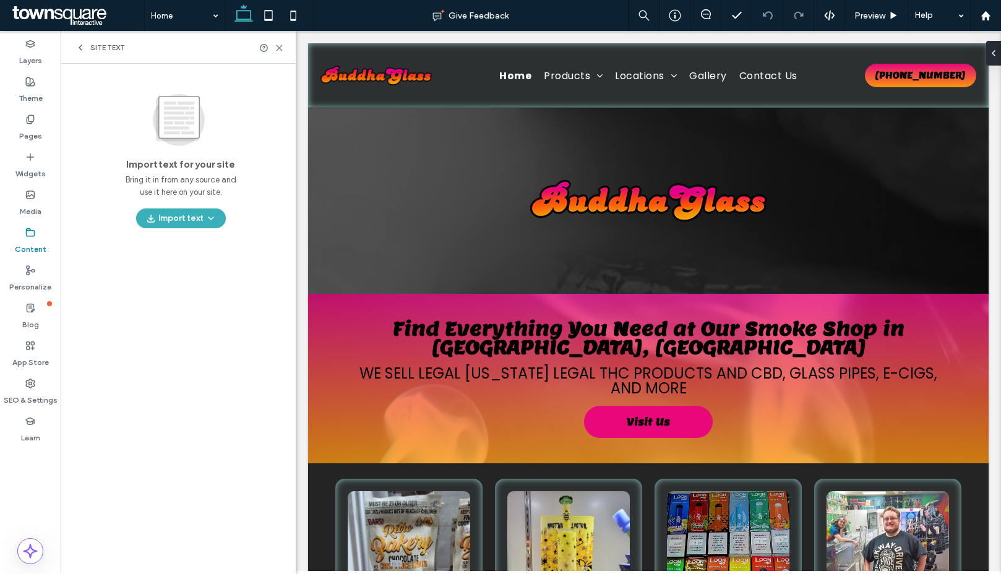
click at [90, 45] on span "Site Text" at bounding box center [107, 48] width 35 height 10
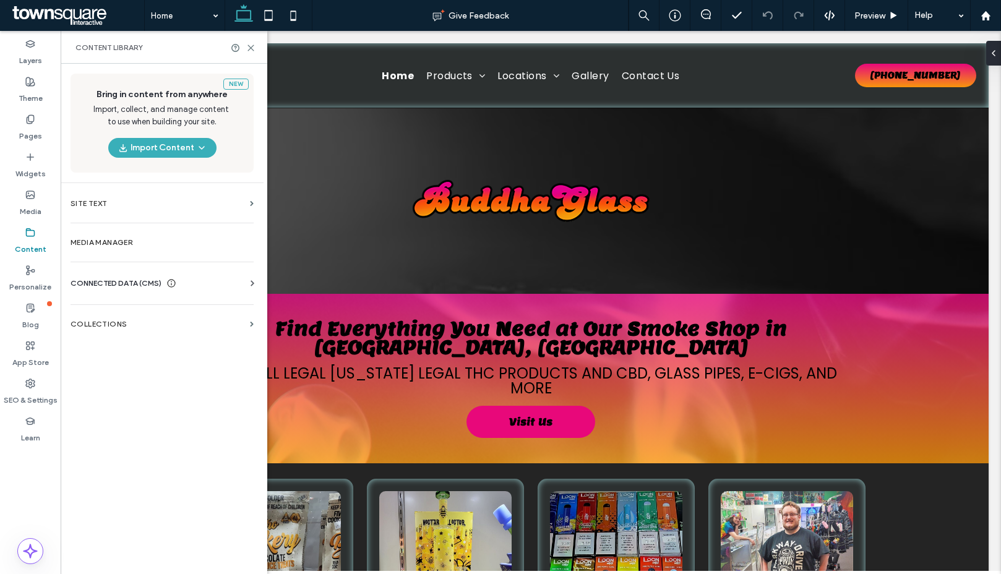
click at [124, 278] on span "CONNECTED DATA (CMS)" at bounding box center [116, 283] width 91 height 12
click at [97, 317] on label "Business Info" at bounding box center [164, 313] width 168 height 9
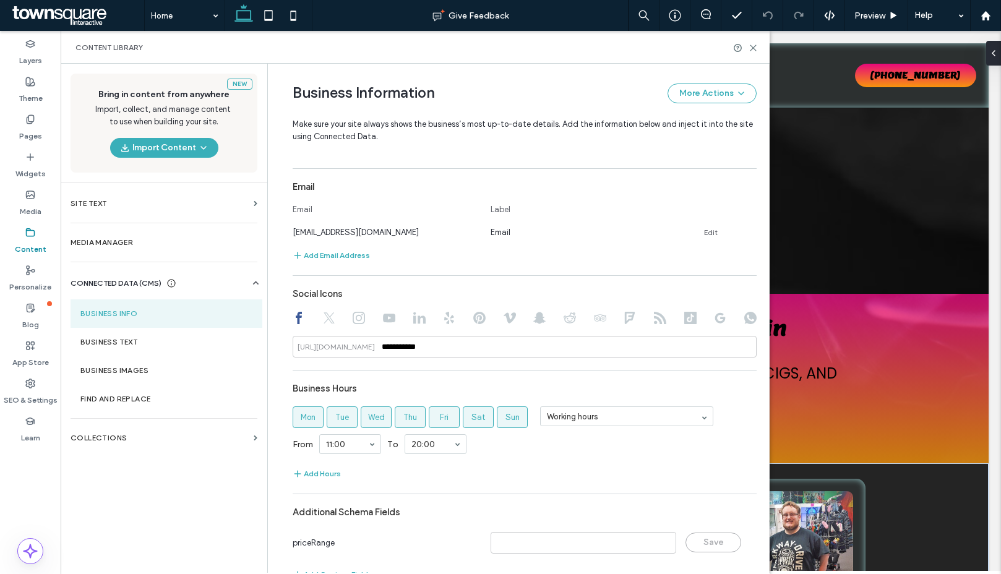
scroll to position [474, 0]
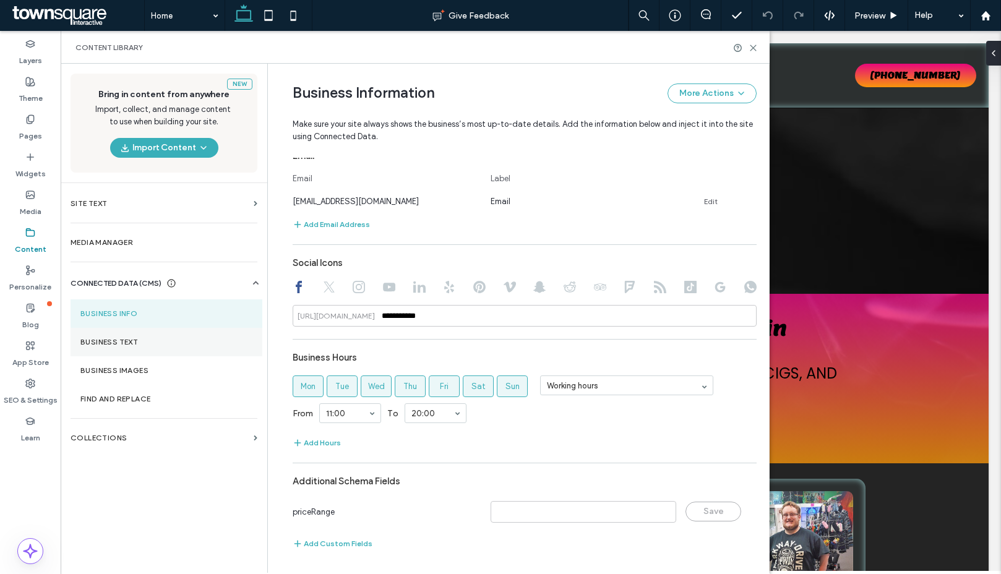
click at [129, 348] on section "Business Text" at bounding box center [167, 342] width 192 height 28
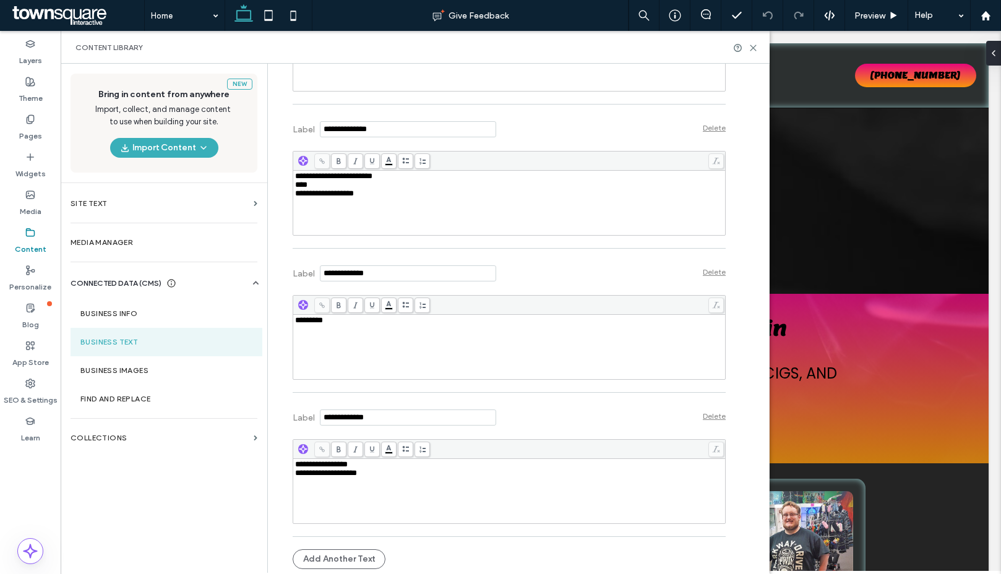
scroll to position [646, 0]
click at [754, 48] on icon at bounding box center [753, 47] width 9 height 9
click at [754, 48] on div "Home Products Locations St. Cloud East St. Cloud Monticello Gallery Contact Us …" at bounding box center [531, 75] width 916 height 64
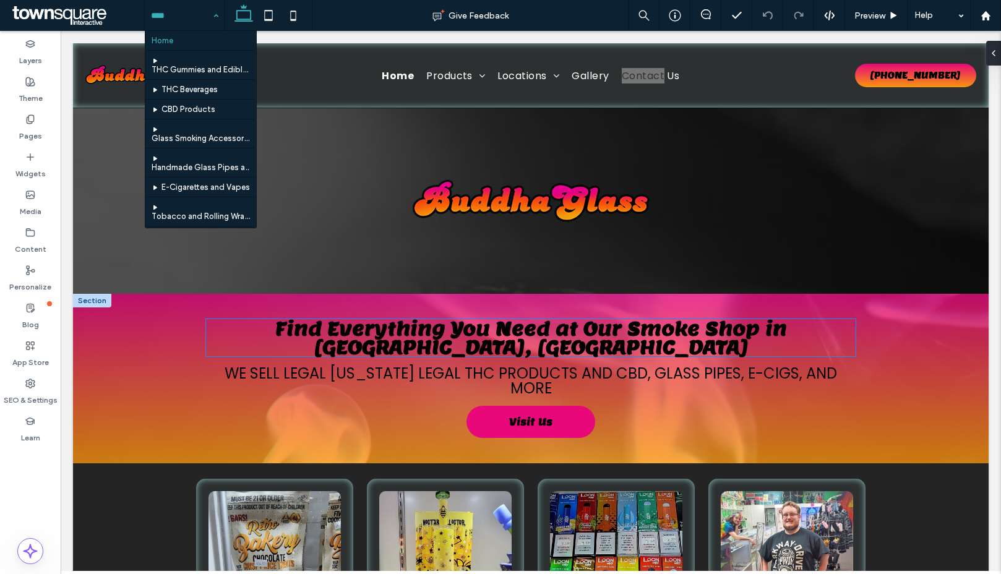
click at [461, 348] on span "Find Everything You Need at Our Smoke Shop in St. Cloud & Monticello, MN" at bounding box center [531, 337] width 512 height 43
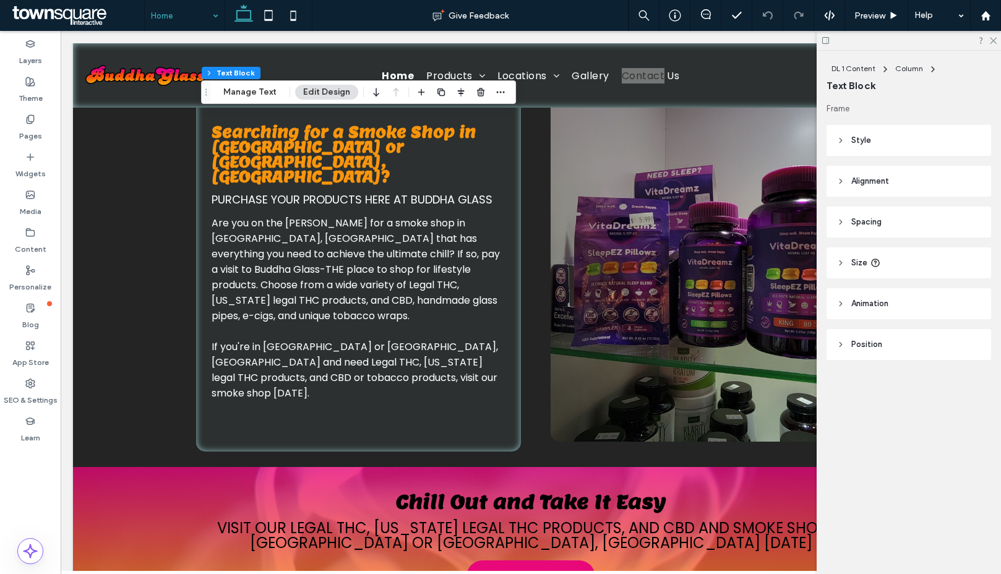
scroll to position [0, 0]
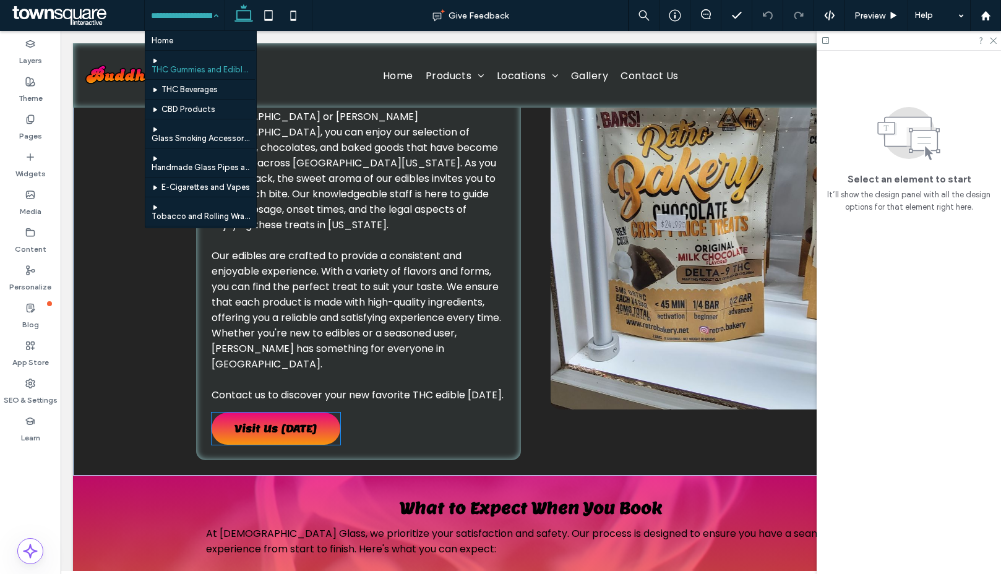
scroll to position [50, 0]
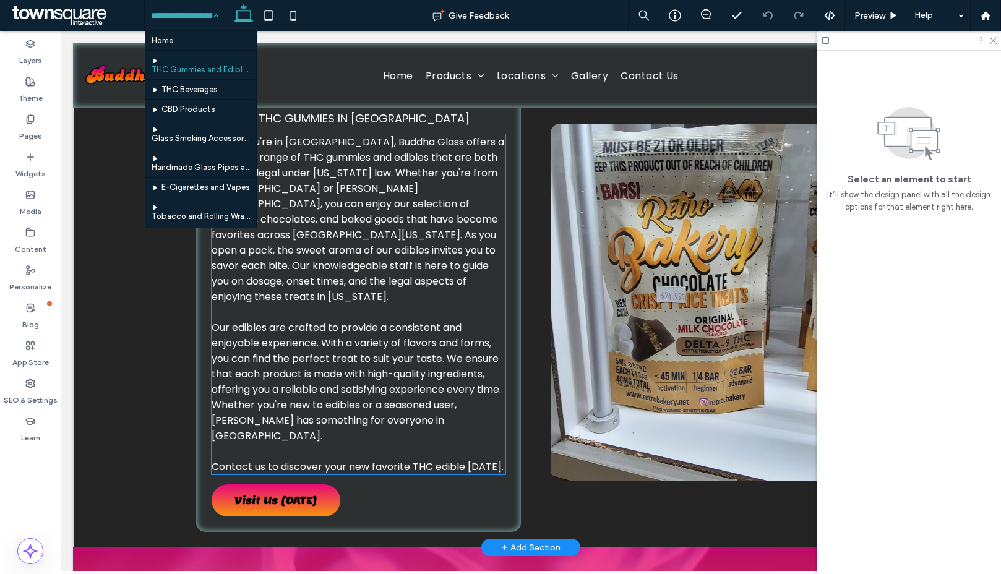
click at [379, 278] on p "When you're in St. Cloud, Buddha Glass offers a delightful range of THC gummies…" at bounding box center [359, 219] width 294 height 170
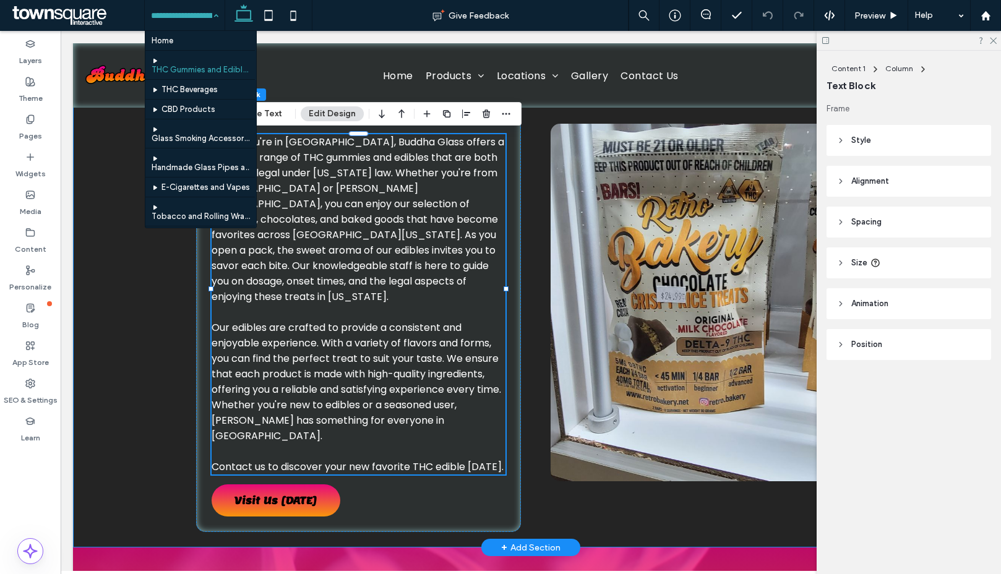
click at [132, 194] on div "Indulge in Safe and Legal Treats Explore THC Gummies in St. Cloud When you're i…" at bounding box center [531, 303] width 916 height 490
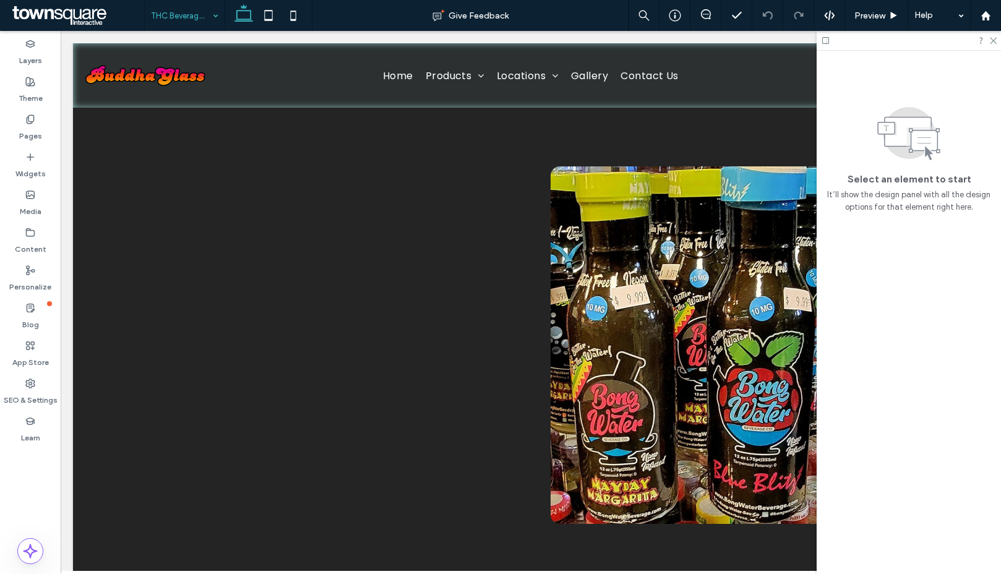
scroll to position [0, 0]
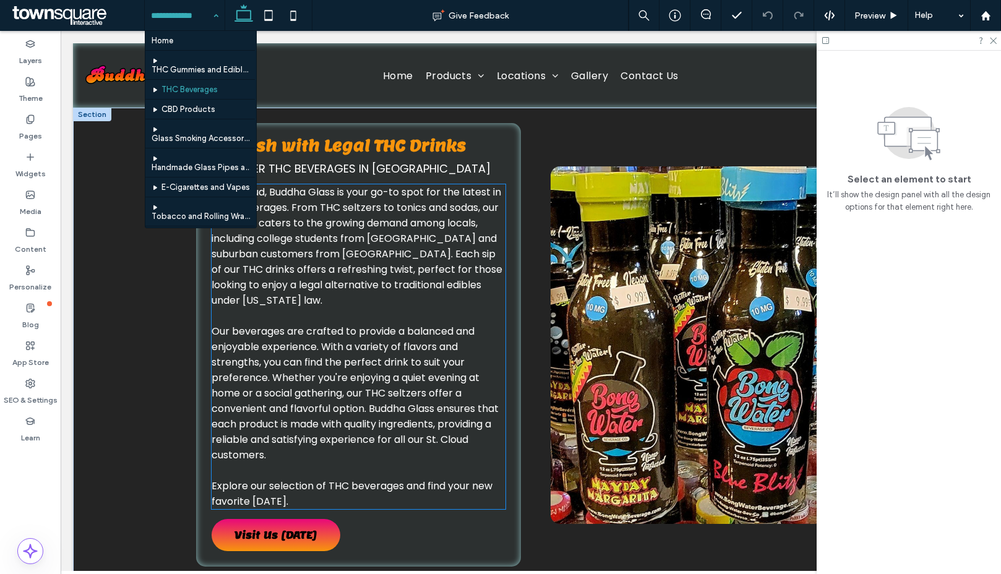
click at [350, 309] on p "﻿" at bounding box center [359, 315] width 294 height 15
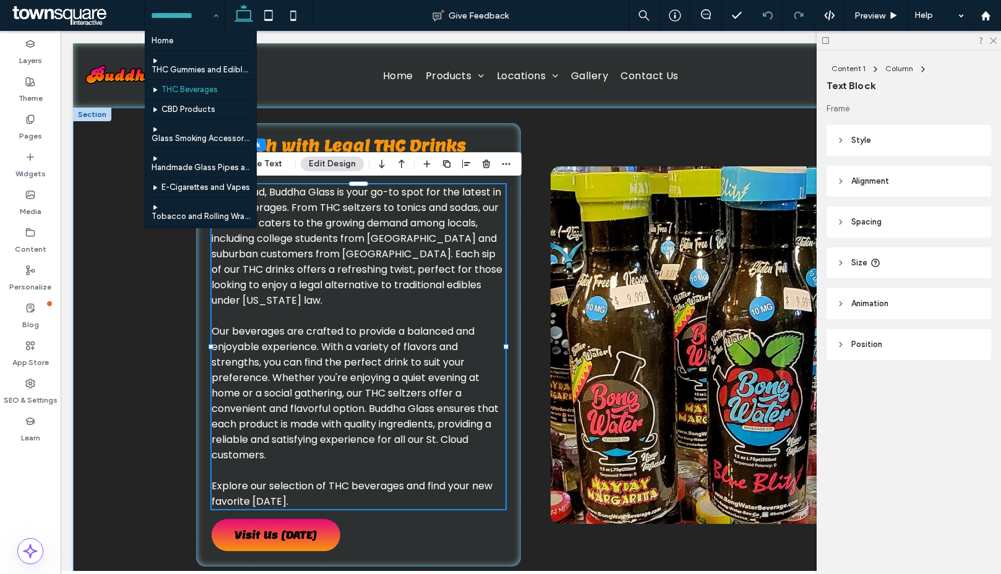
click at [146, 346] on div "Refresh with Legal THC Drinks Discover THC Beverages in St. Cloud In St. Cloud,…" at bounding box center [531, 345] width 916 height 475
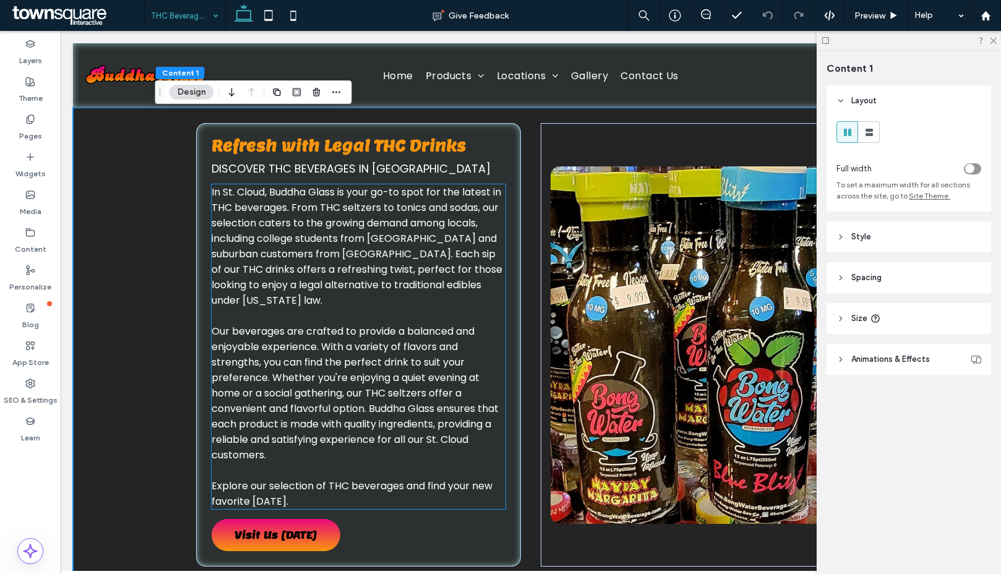
click at [361, 244] on span "In St. Cloud, Buddha Glass is your go-to spot for the latest in THC beverages. …" at bounding box center [357, 246] width 291 height 122
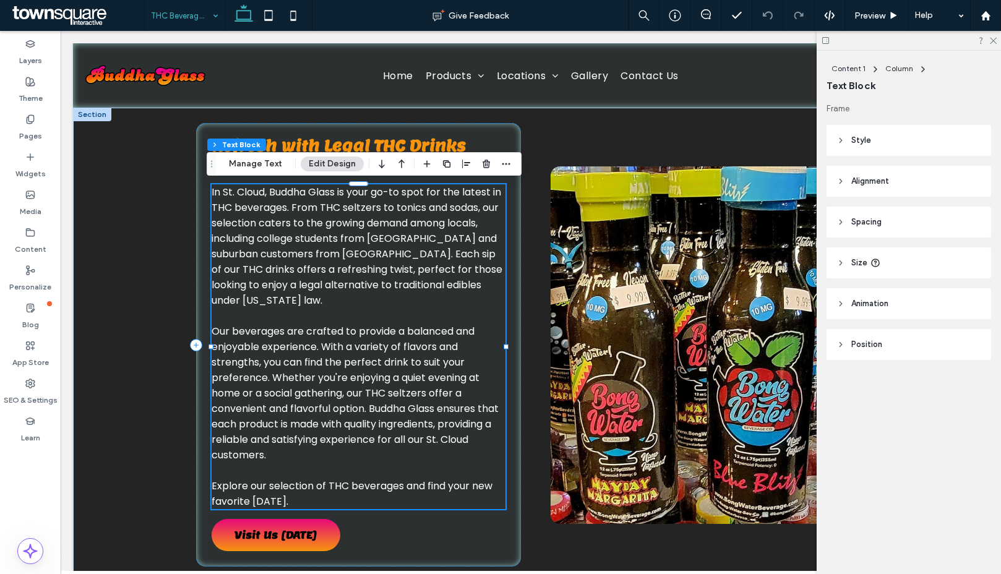
click at [390, 256] on span "In St. Cloud, Buddha Glass is your go-to spot for the latest in THC beverages. …" at bounding box center [357, 246] width 291 height 122
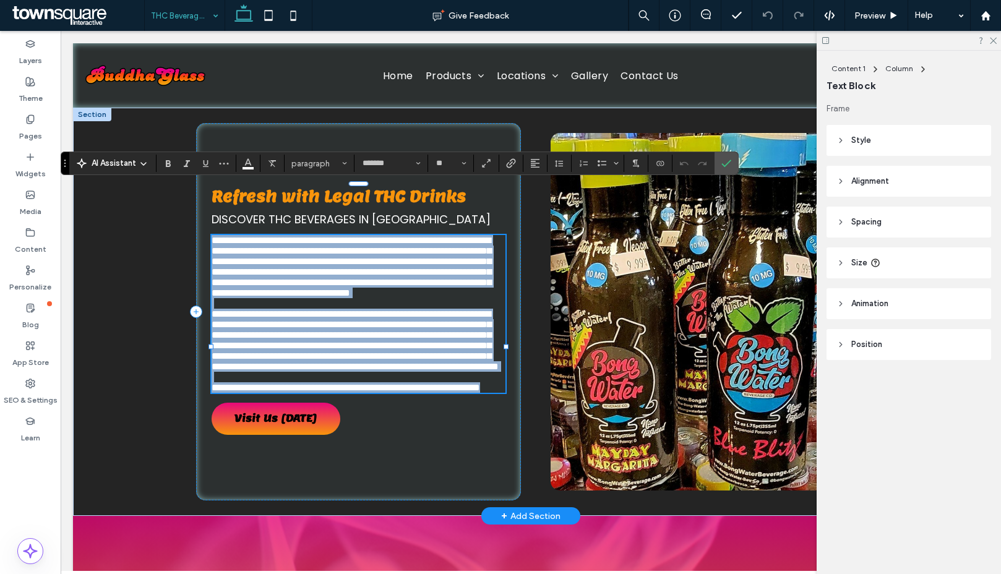
click at [354, 256] on span "**********" at bounding box center [352, 267] width 280 height 62
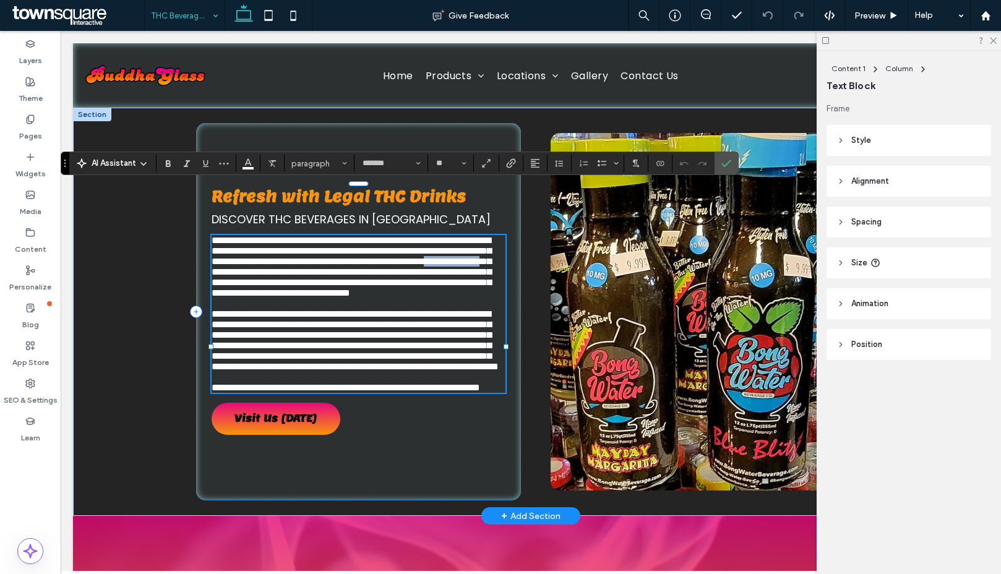
drag, startPoint x: 437, startPoint y: 238, endPoint x: 366, endPoint y: 244, distance: 71.4
click at [366, 244] on span "**********" at bounding box center [352, 267] width 280 height 62
copy span "**********"
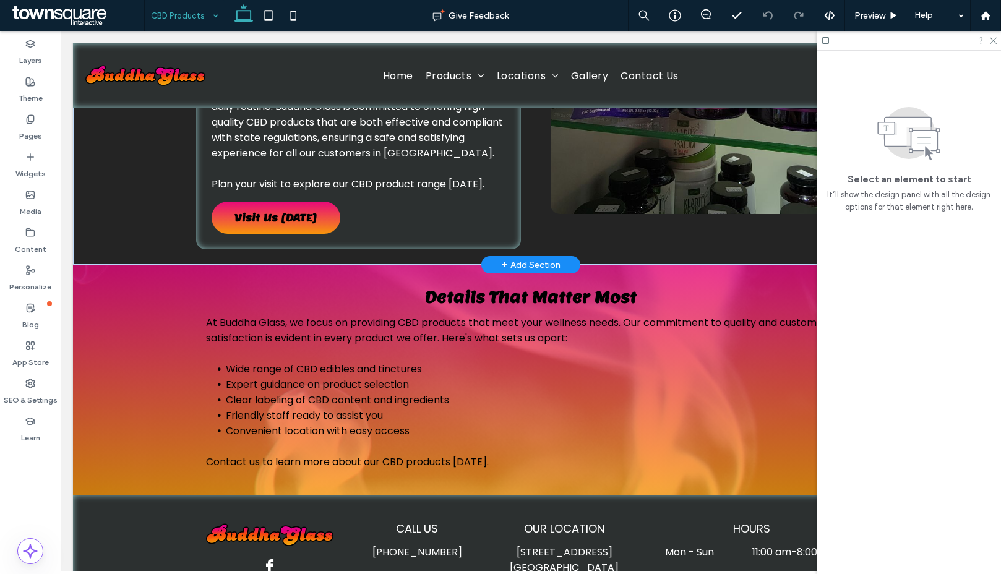
scroll to position [330, 0]
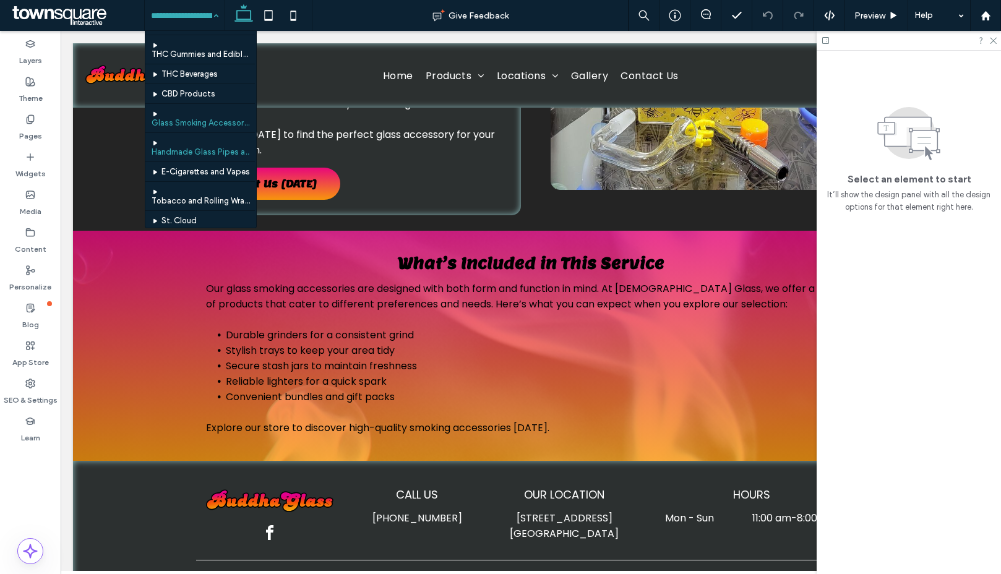
scroll to position [16, 0]
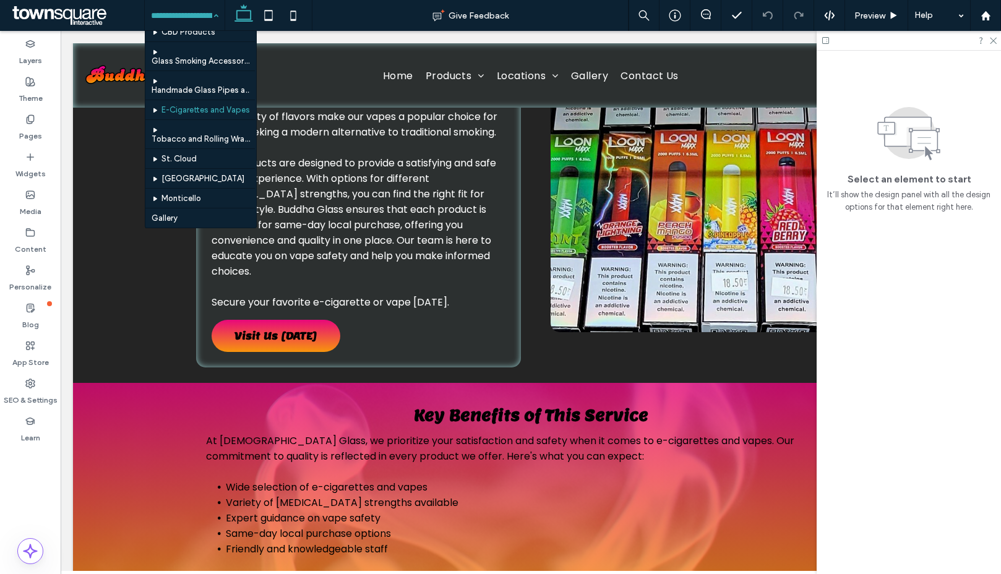
scroll to position [93, 0]
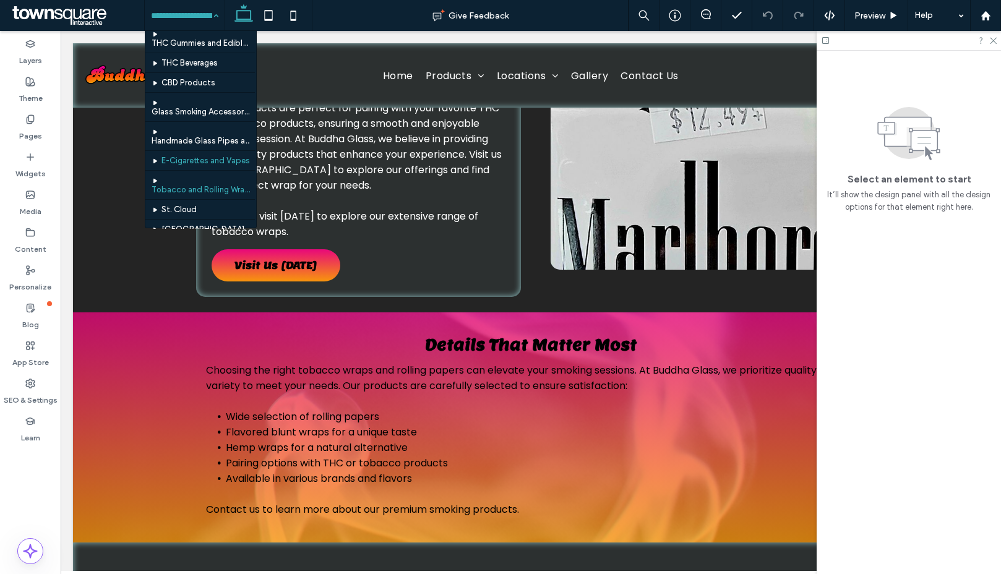
scroll to position [27, 0]
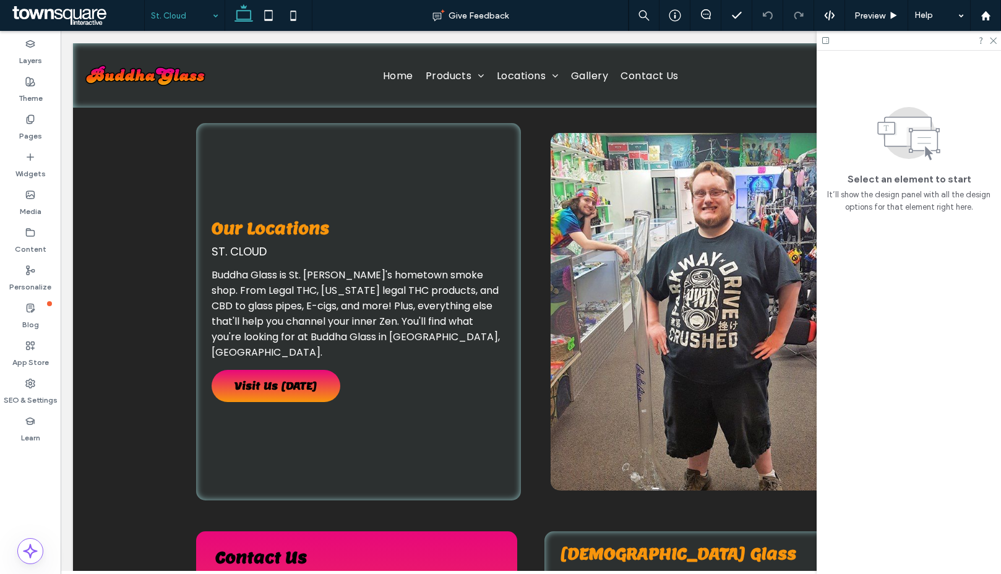
click at [183, 27] on input at bounding box center [181, 15] width 61 height 31
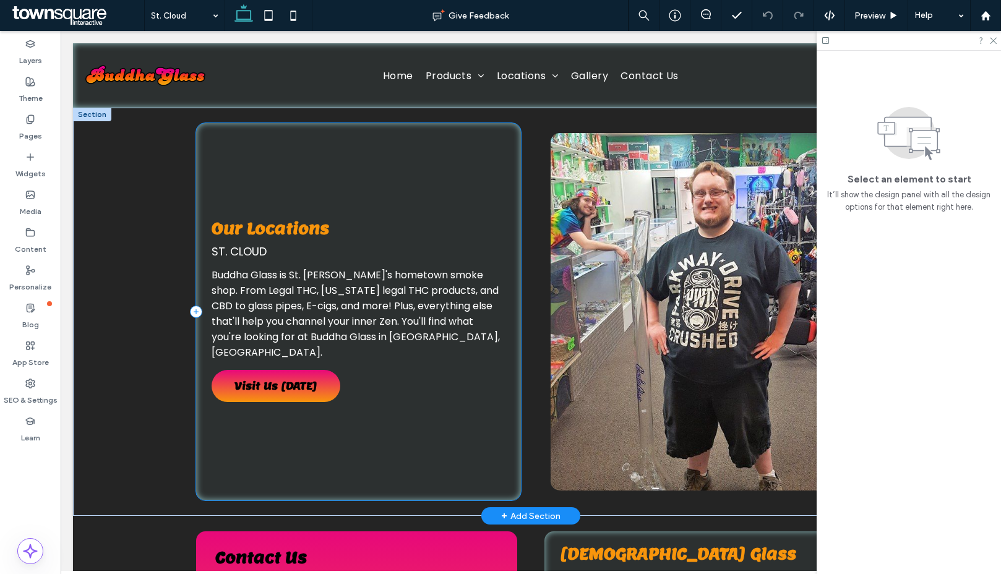
click at [341, 195] on div "Our Locations St. Cloud Buddha Glass is St. Cloud's hometown smoke shop. From L…" at bounding box center [358, 311] width 325 height 377
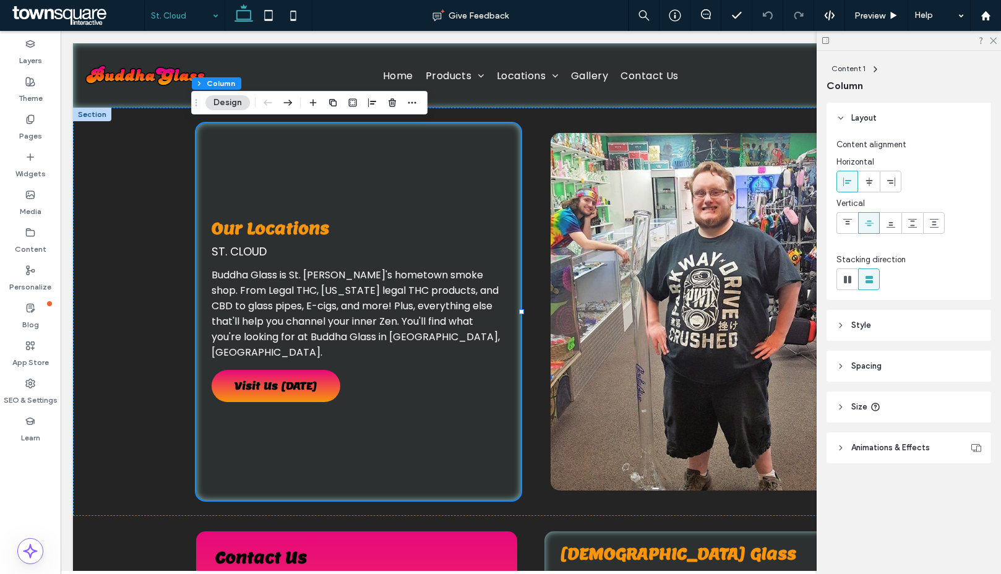
click at [170, 20] on input at bounding box center [181, 15] width 61 height 31
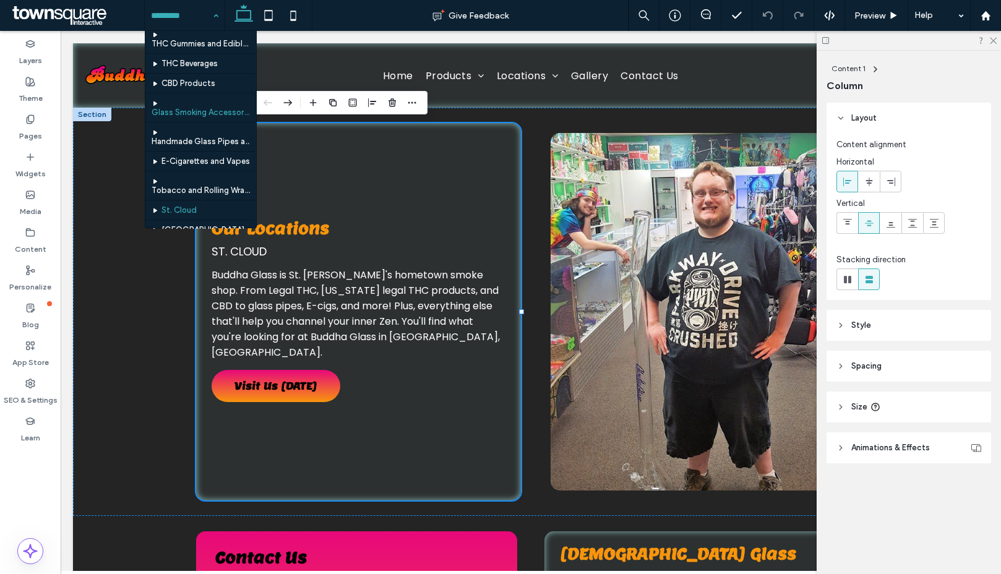
scroll to position [125, 0]
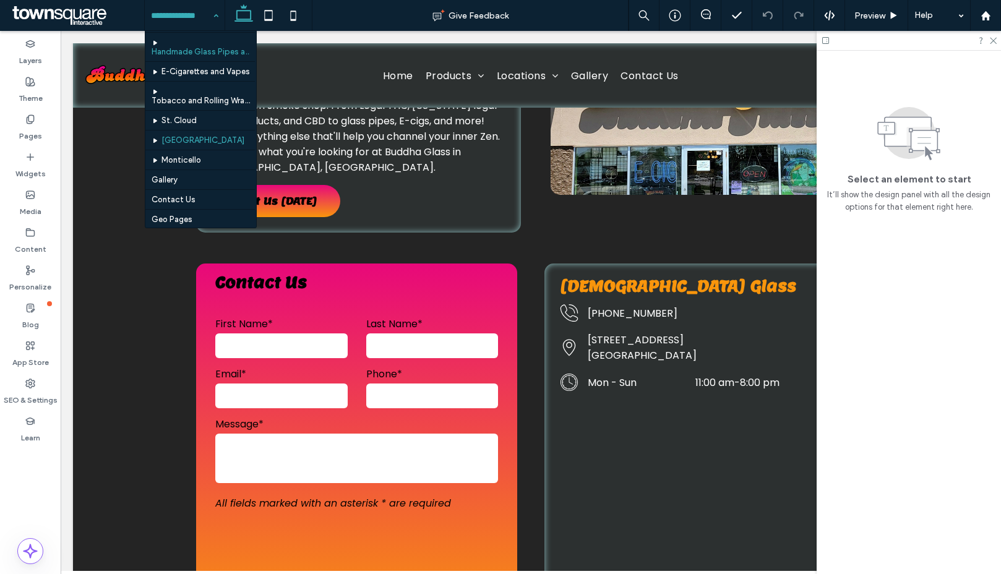
scroll to position [125, 0]
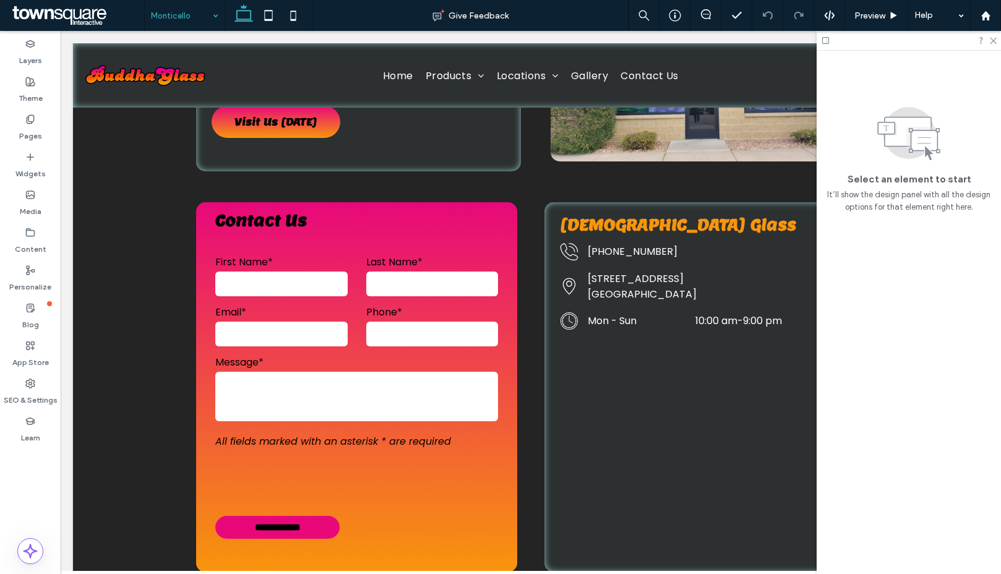
scroll to position [205, 0]
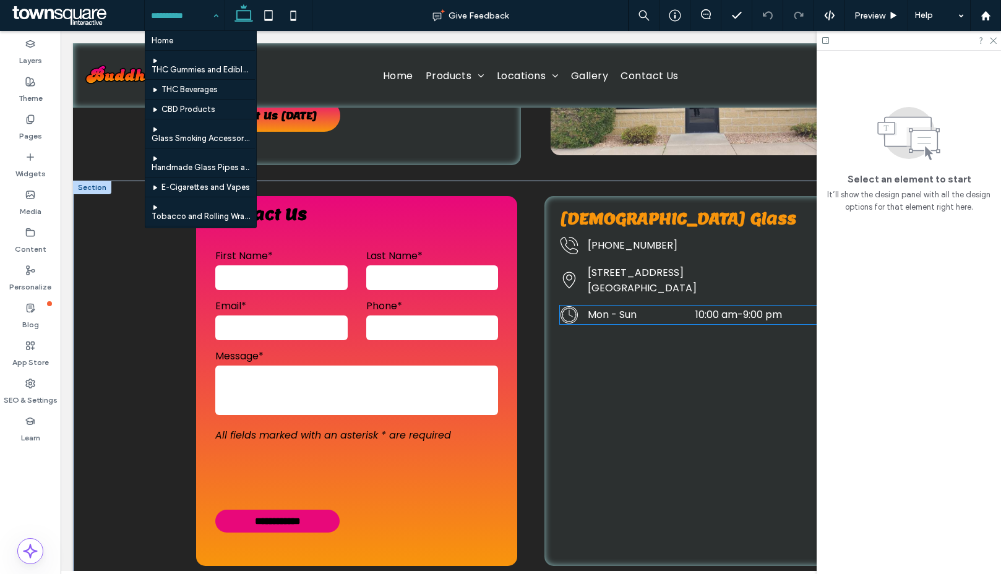
click at [636, 314] on dt "Mon - Sun" at bounding box center [640, 314] width 105 height 15
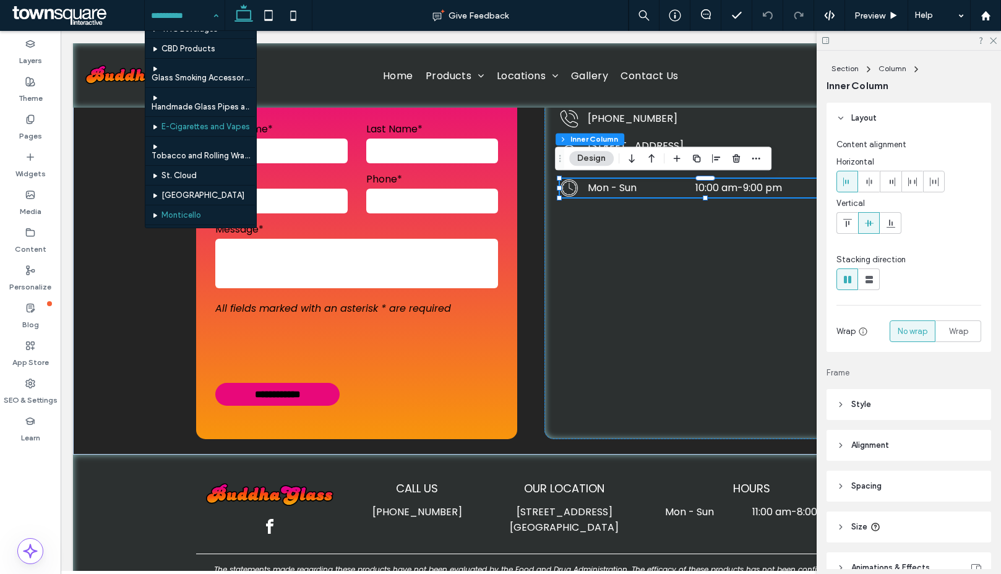
scroll to position [125, 0]
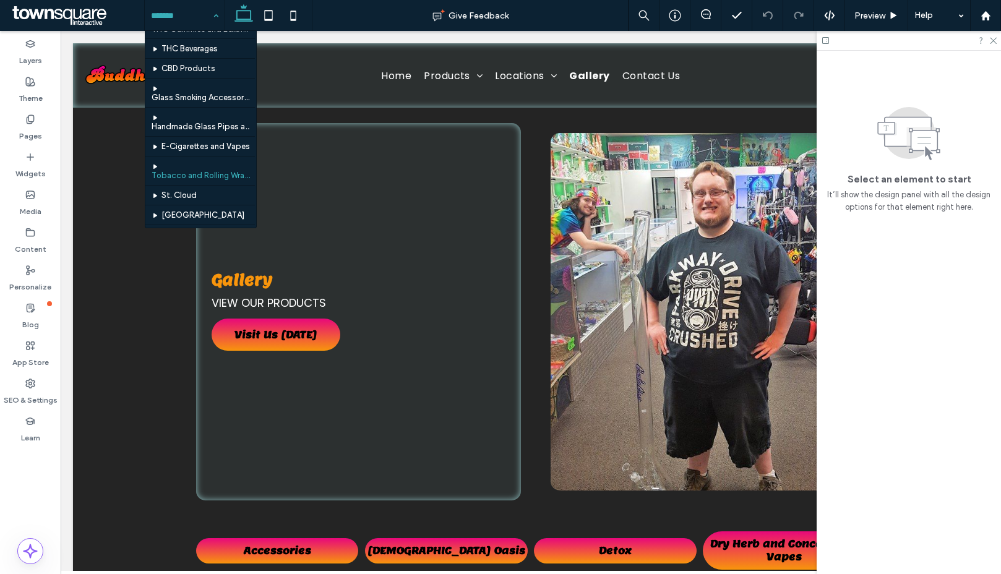
scroll to position [125, 0]
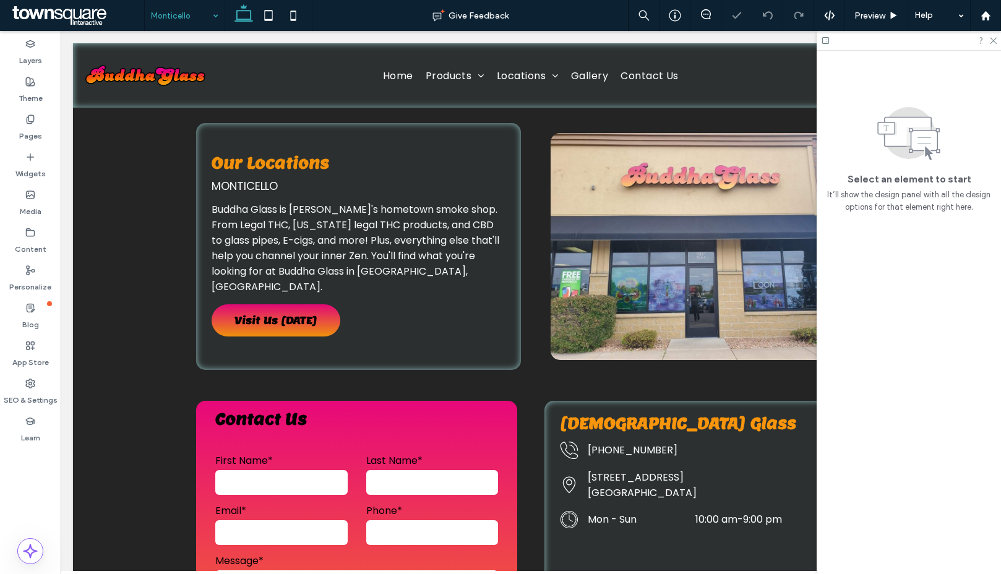
click at [190, 17] on input at bounding box center [181, 15] width 61 height 31
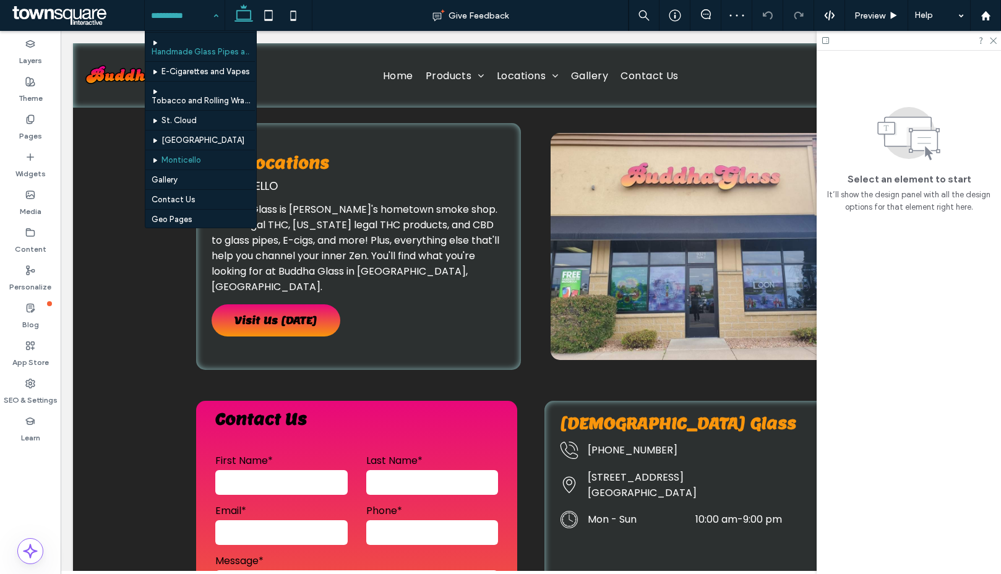
scroll to position [125, 0]
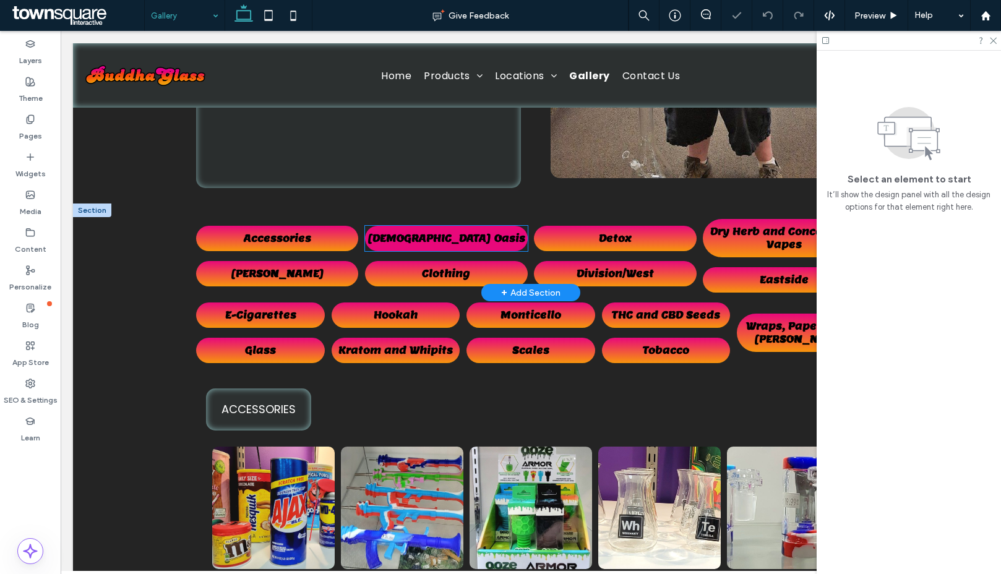
scroll to position [338, 0]
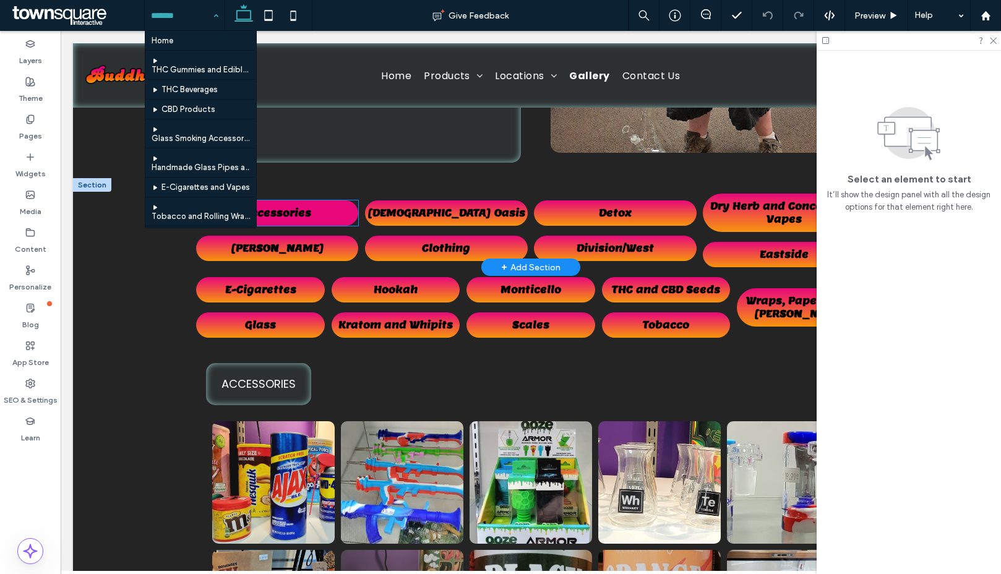
click at [282, 215] on span "Accessories" at bounding box center [277, 213] width 67 height 13
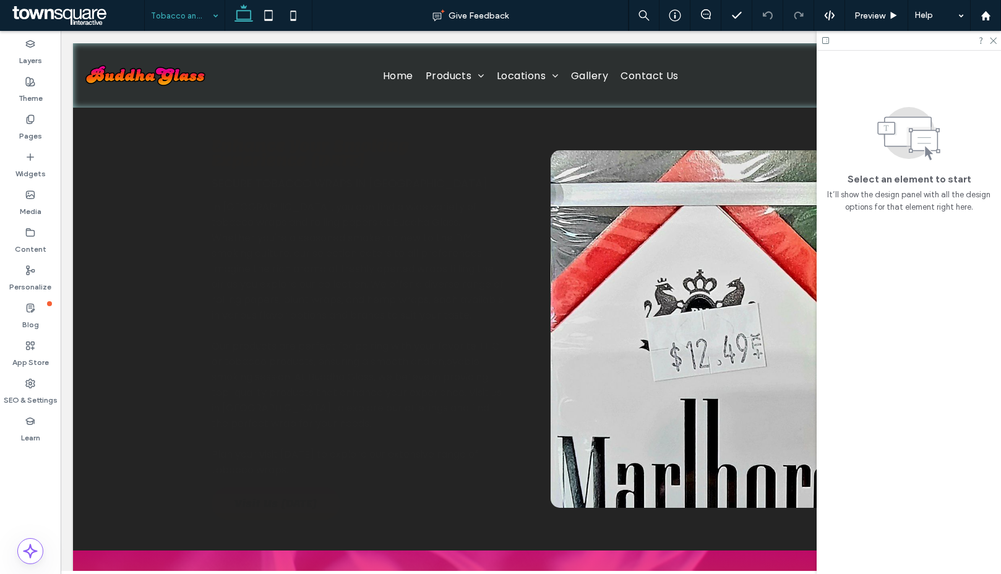
scroll to position [0, 0]
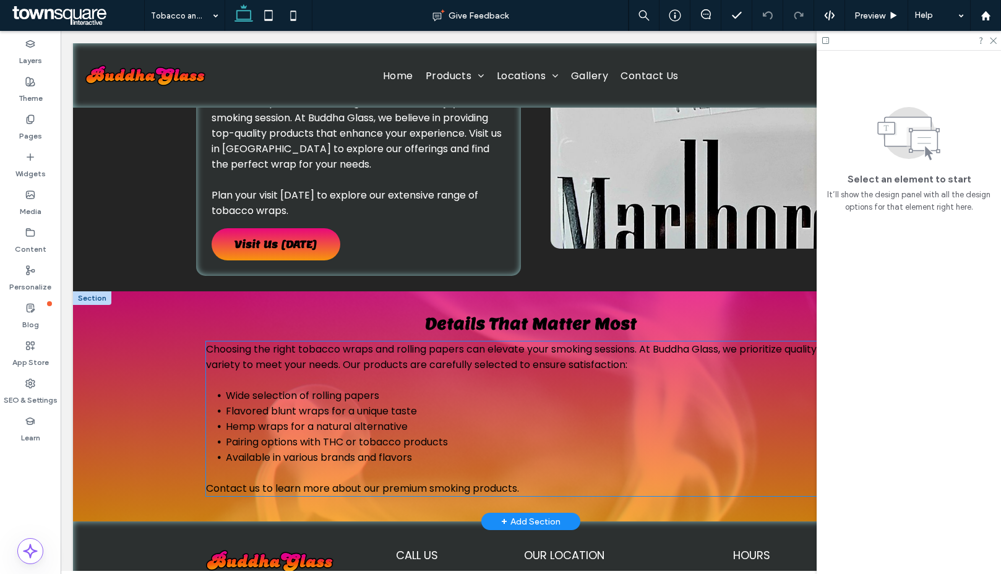
scroll to position [261, 0]
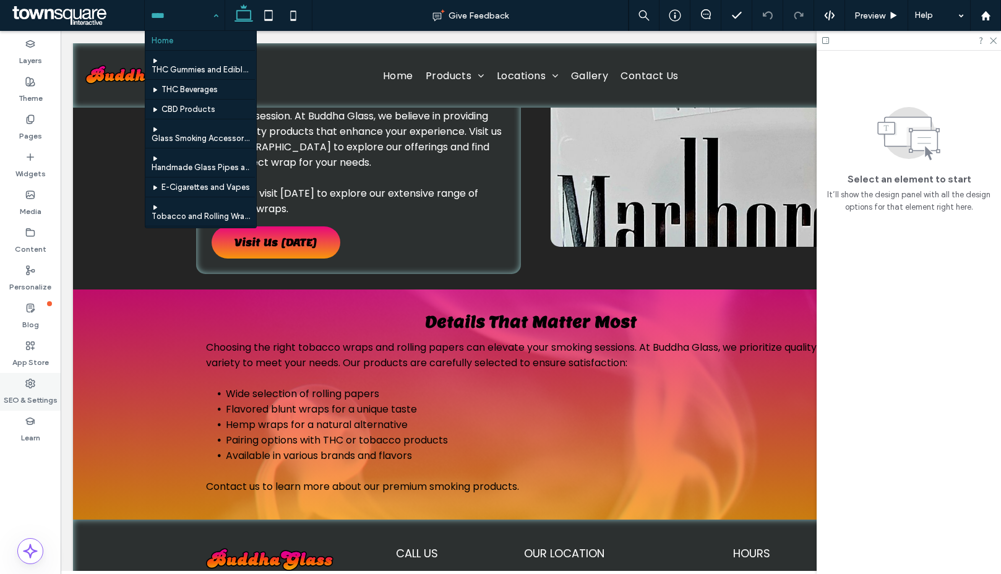
click at [37, 387] on div "SEO & Settings" at bounding box center [30, 392] width 61 height 38
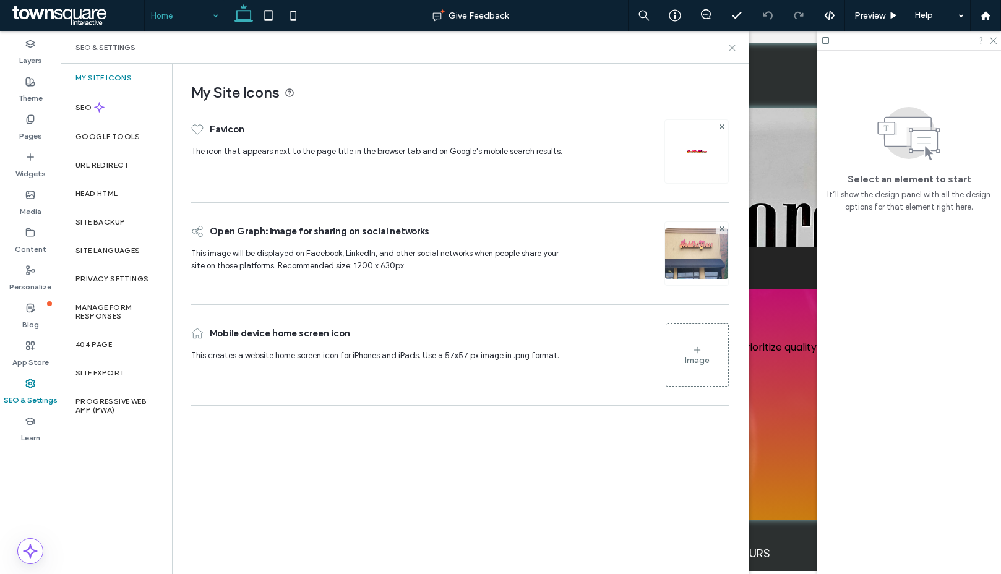
click at [736, 45] on icon at bounding box center [732, 47] width 9 height 9
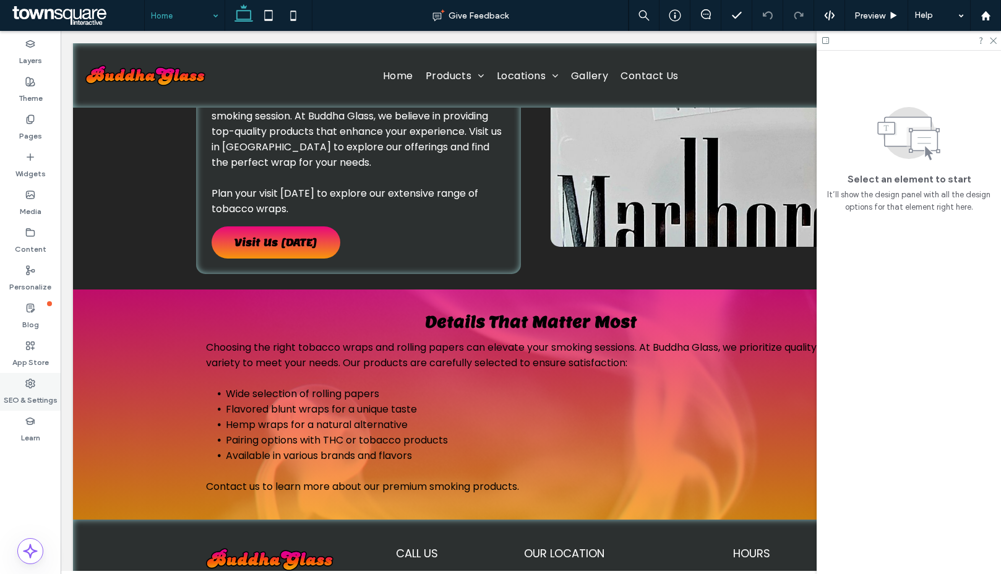
click at [25, 395] on label "SEO & Settings" at bounding box center [31, 397] width 54 height 17
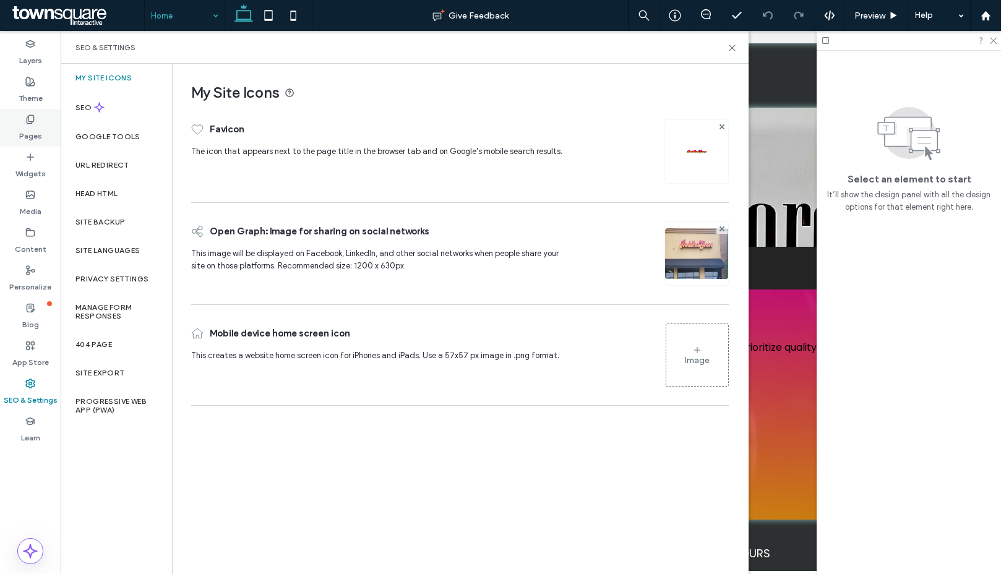
click at [32, 135] on label "Pages" at bounding box center [30, 132] width 23 height 17
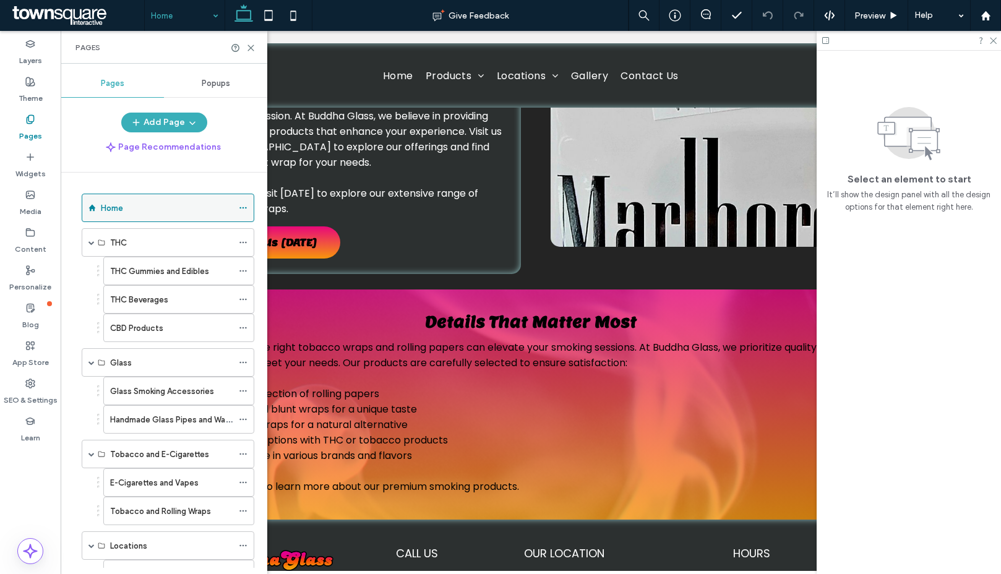
click at [243, 208] on use at bounding box center [242, 208] width 7 height 2
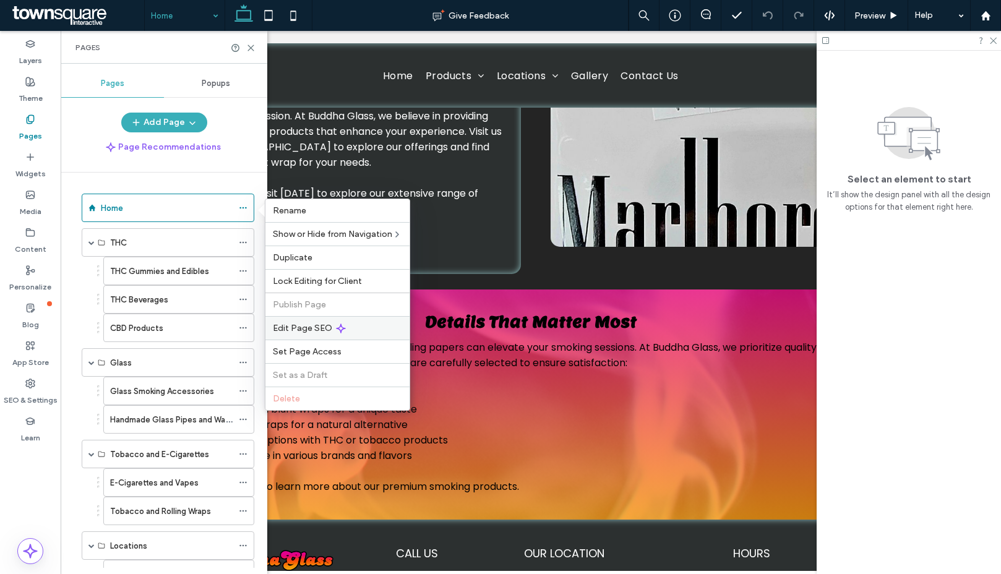
click at [304, 332] on span "Edit Page SEO" at bounding box center [302, 328] width 59 height 11
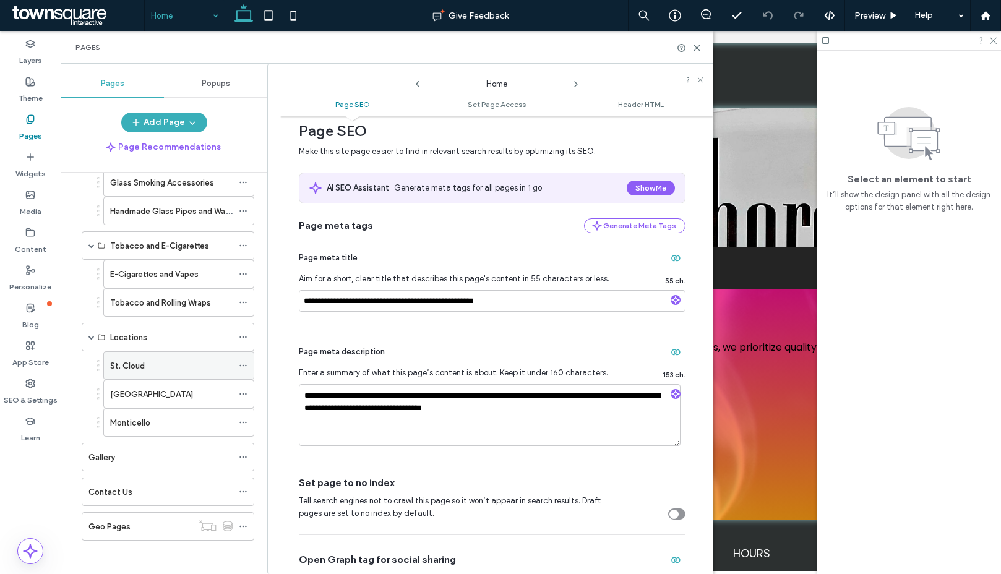
scroll to position [212, 0]
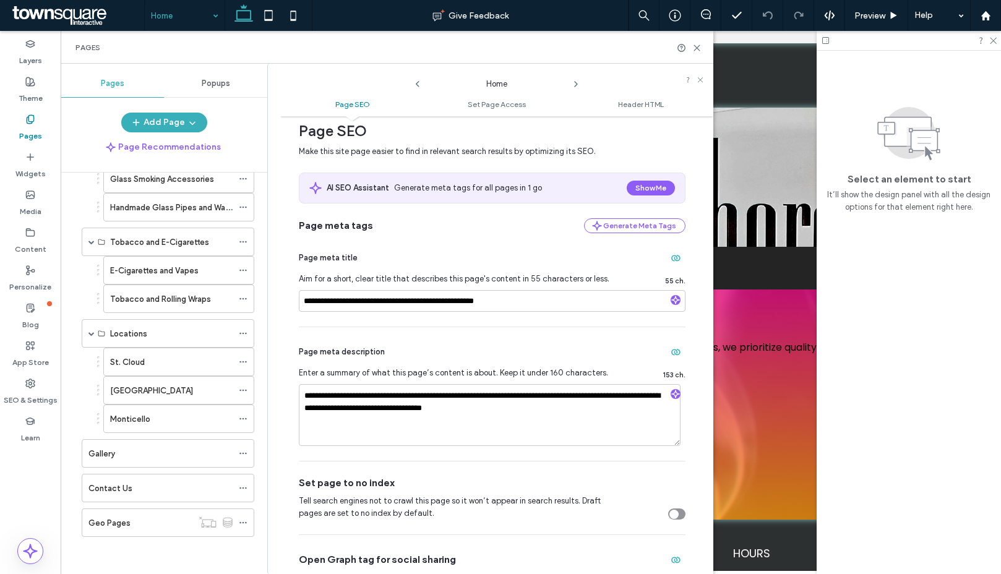
click at [573, 88] on icon at bounding box center [576, 84] width 10 height 10
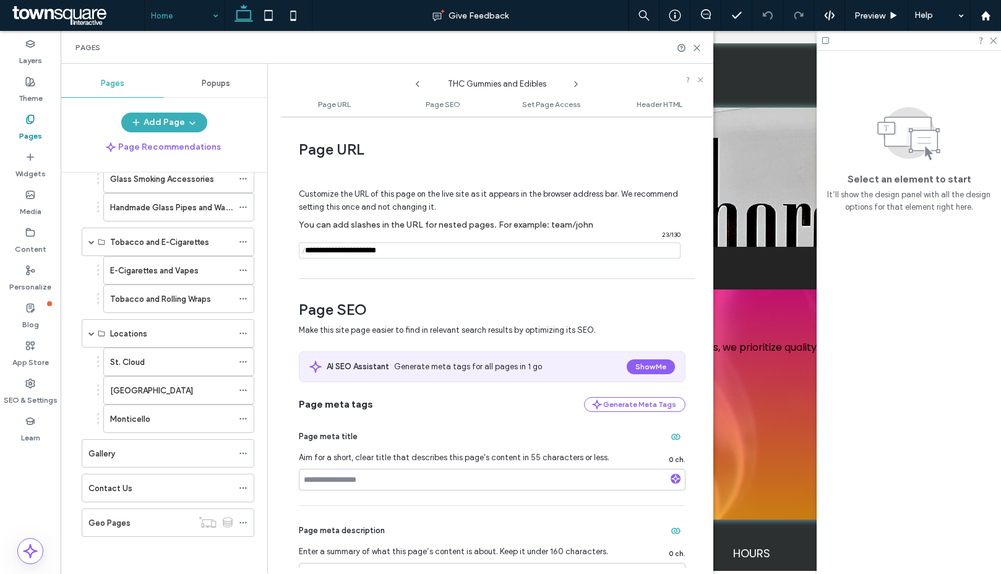
click at [573, 88] on icon at bounding box center [576, 84] width 10 height 10
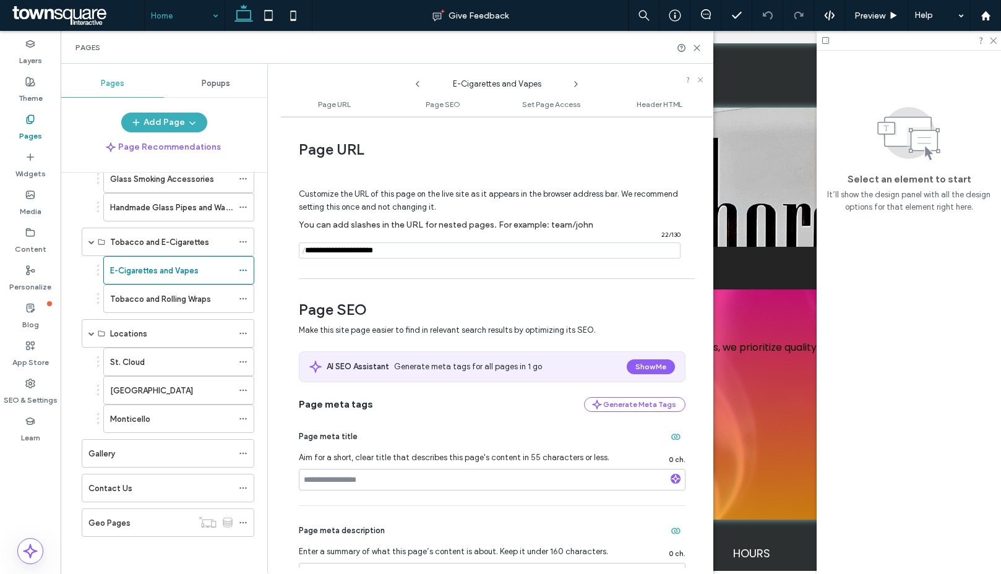
click at [573, 88] on icon at bounding box center [576, 84] width 10 height 10
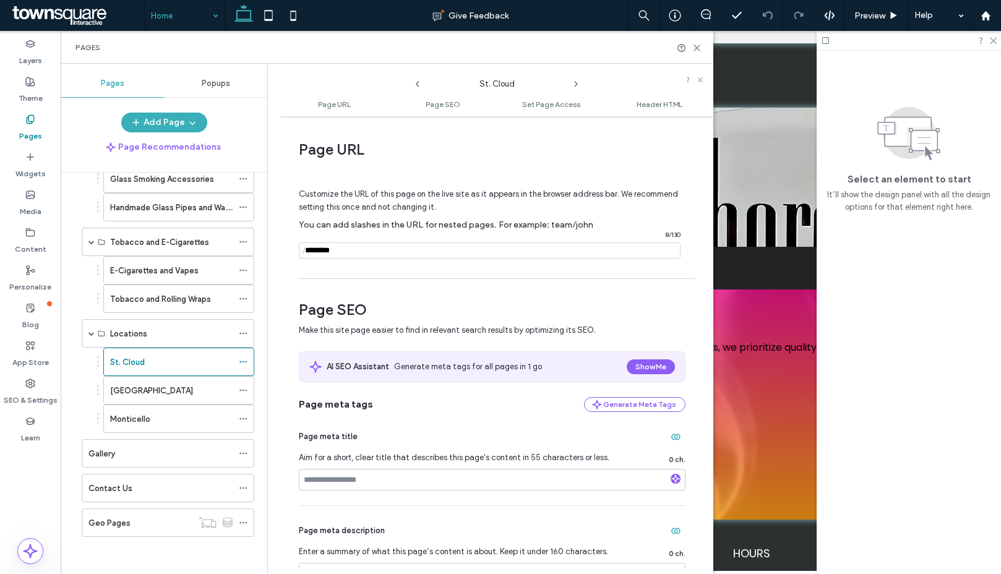
click at [573, 88] on icon at bounding box center [576, 84] width 10 height 10
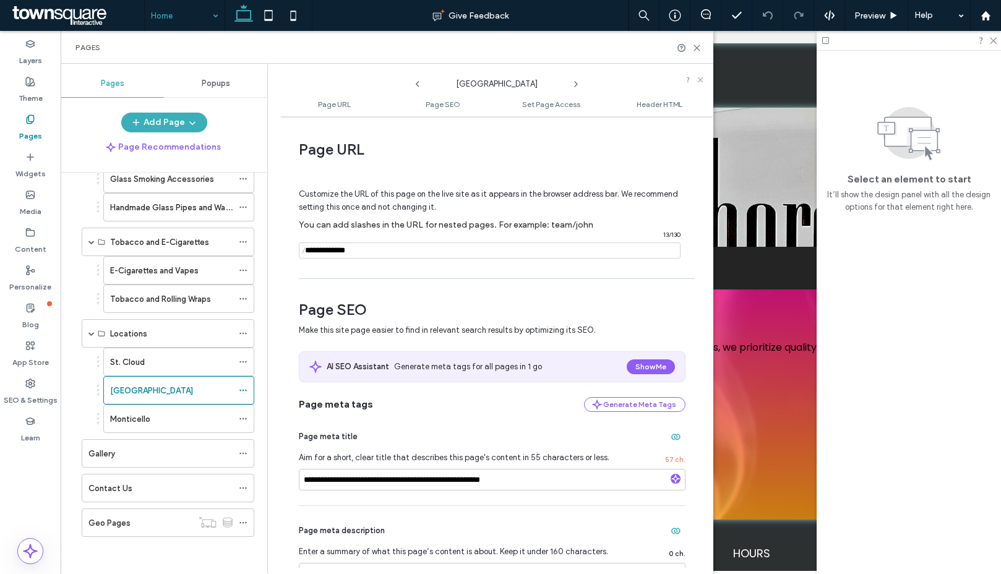
click at [573, 88] on icon at bounding box center [576, 84] width 10 height 10
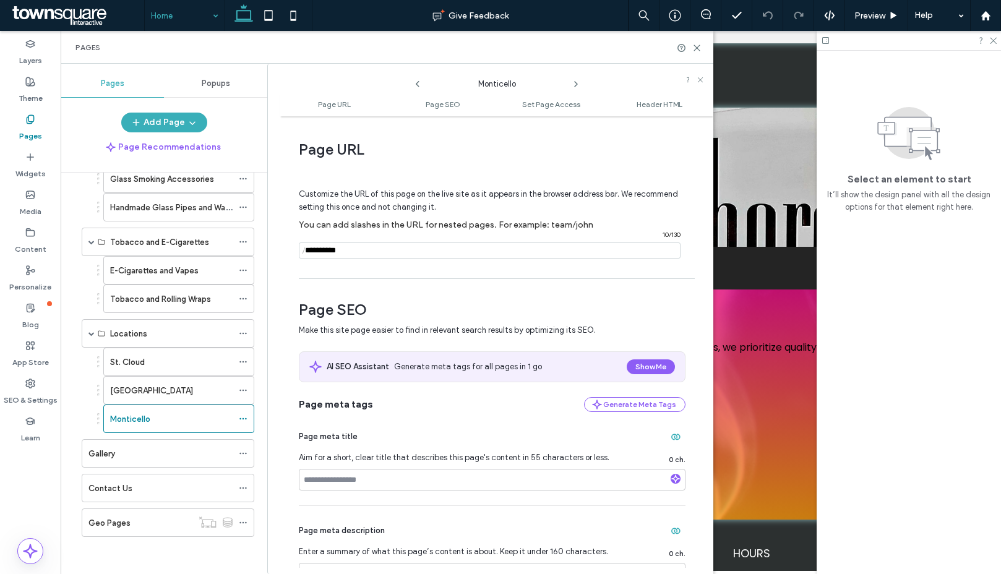
click at [573, 88] on icon at bounding box center [576, 84] width 10 height 10
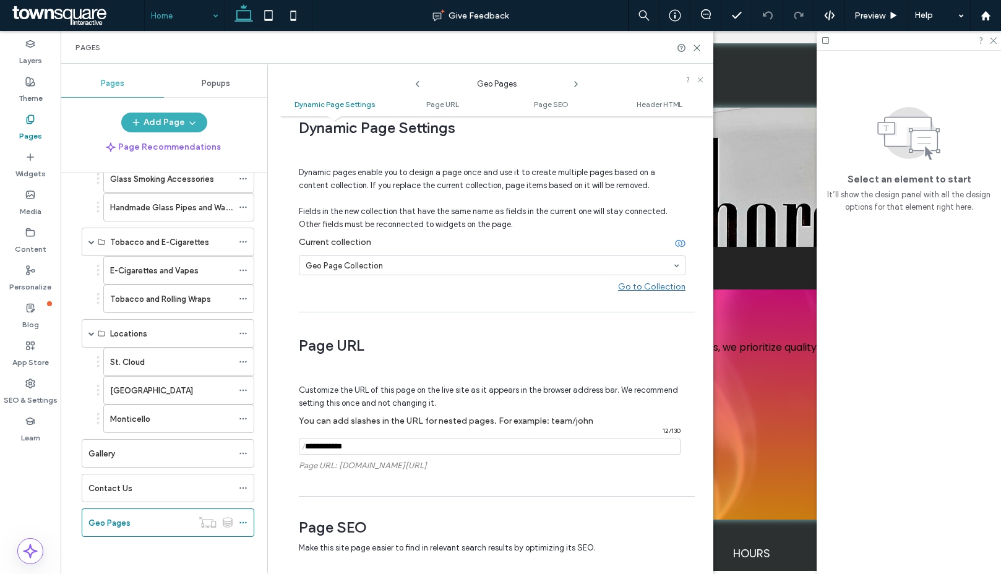
scroll to position [24, 0]
click at [419, 86] on icon at bounding box center [418, 84] width 10 height 10
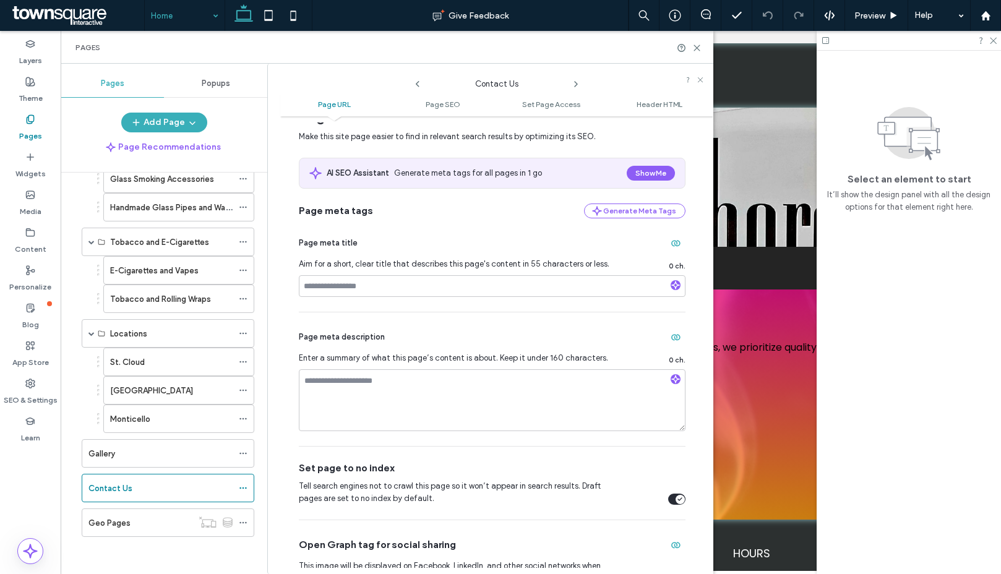
scroll to position [0, 0]
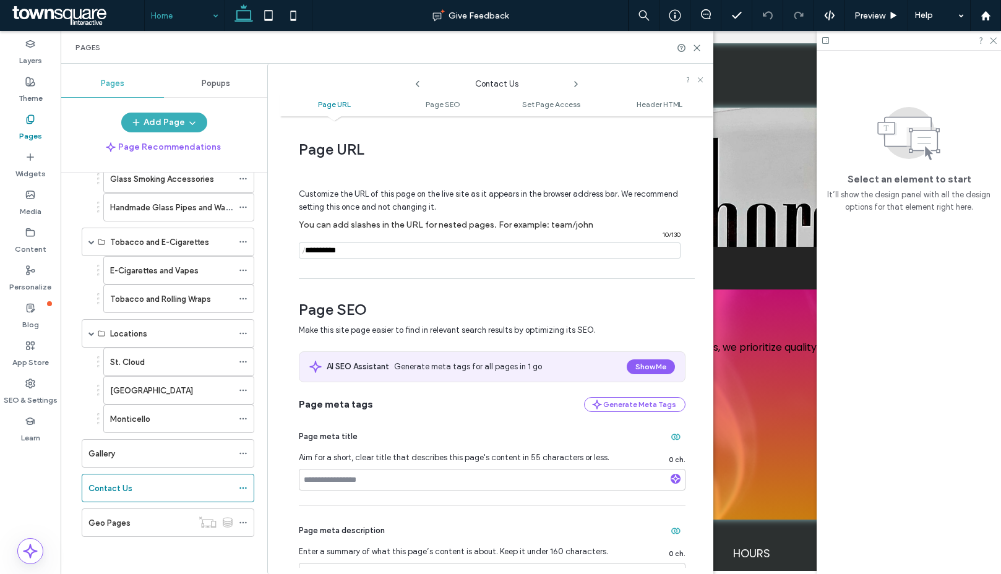
click at [419, 81] on use at bounding box center [418, 84] width 4 height 6
click at [697, 45] on icon at bounding box center [696, 47] width 9 height 9
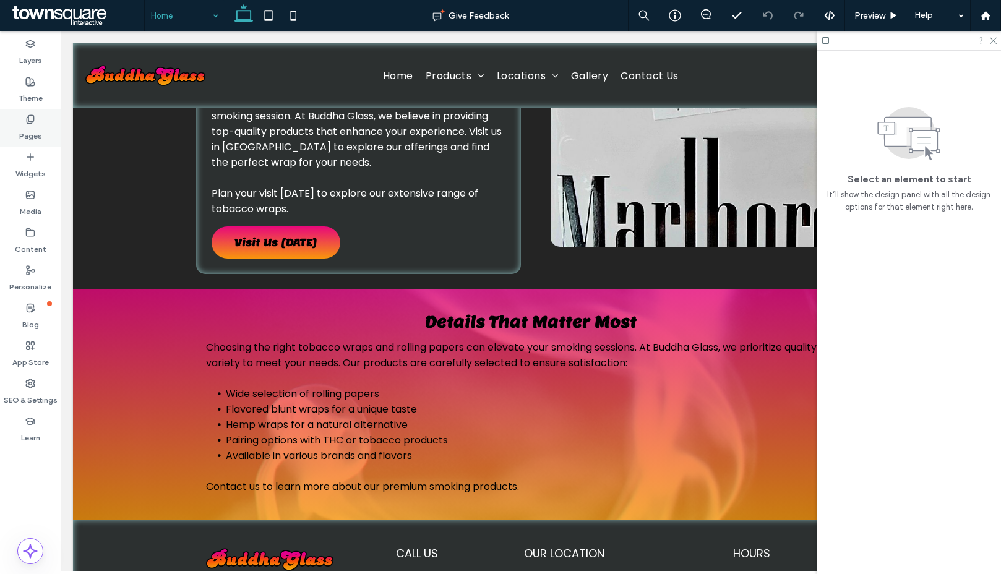
click at [24, 137] on label "Pages" at bounding box center [30, 132] width 23 height 17
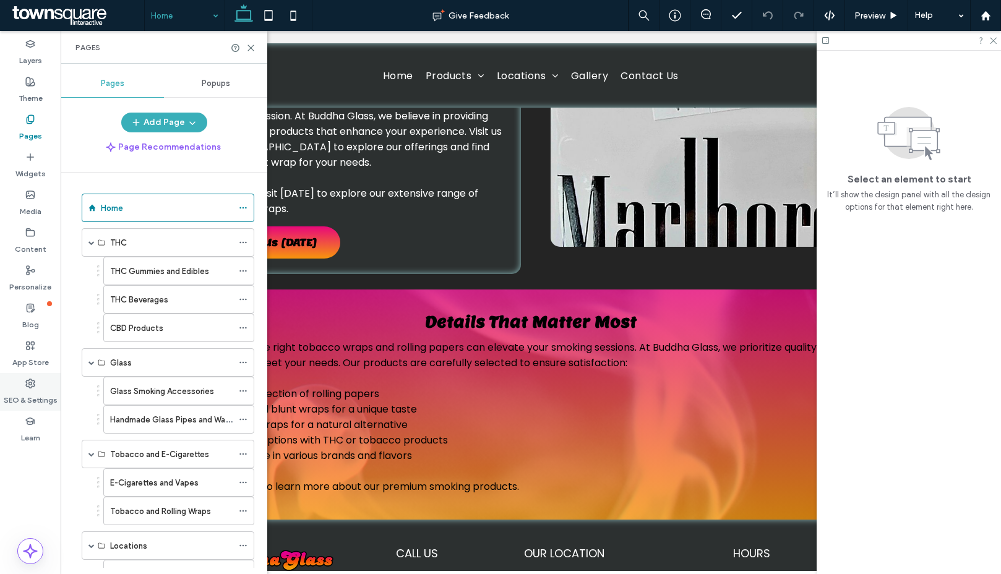
click at [27, 390] on label "SEO & Settings" at bounding box center [31, 397] width 54 height 17
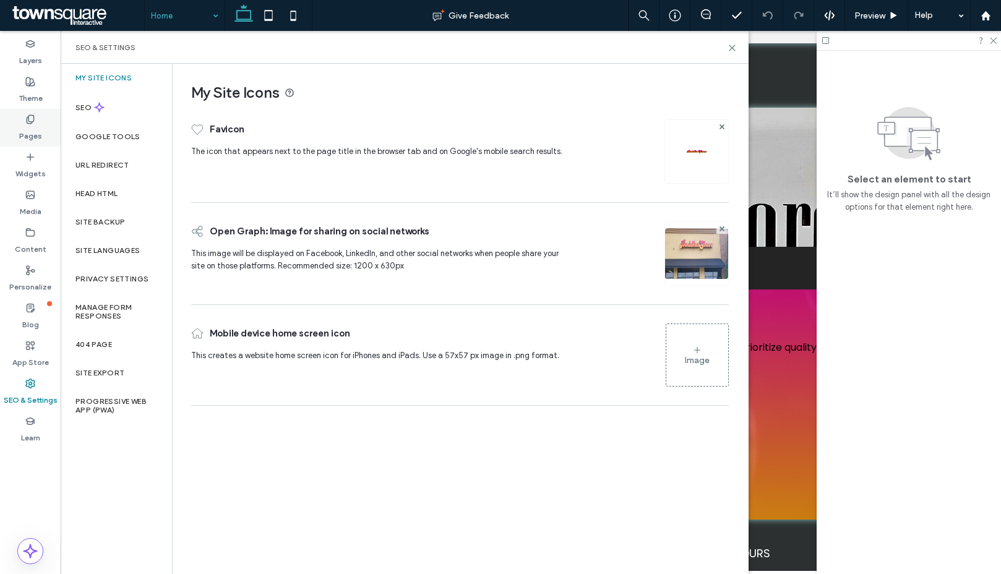
click at [46, 131] on div "Pages" at bounding box center [30, 128] width 61 height 38
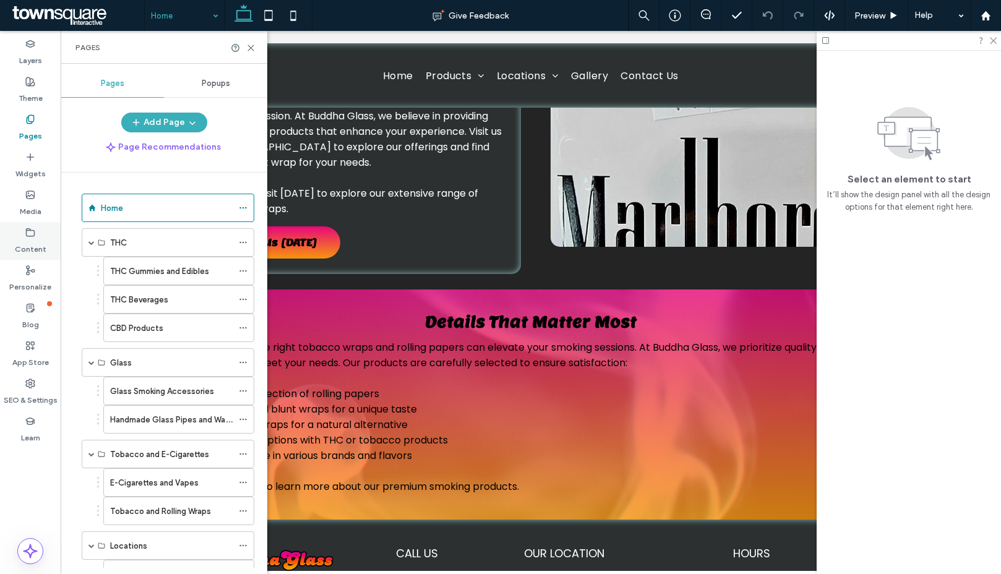
click at [33, 255] on div "Content" at bounding box center [30, 241] width 61 height 38
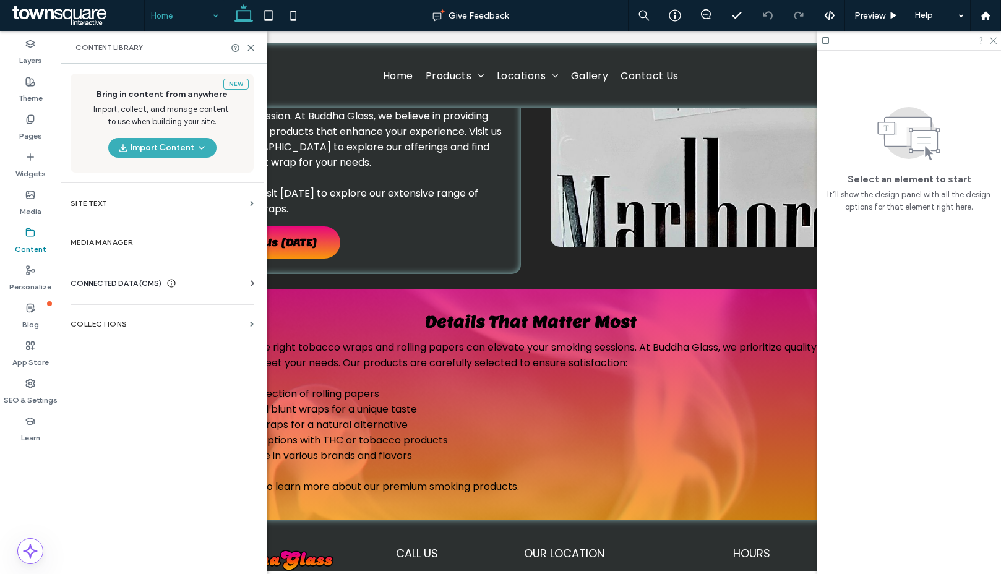
click at [108, 297] on div "Business Info Business Text Business Images Find and Replace" at bounding box center [165, 295] width 188 height 10
click at [109, 282] on span "CONNECTED DATA (CMS)" at bounding box center [116, 283] width 91 height 12
click at [111, 318] on section "Business Info" at bounding box center [165, 313] width 188 height 28
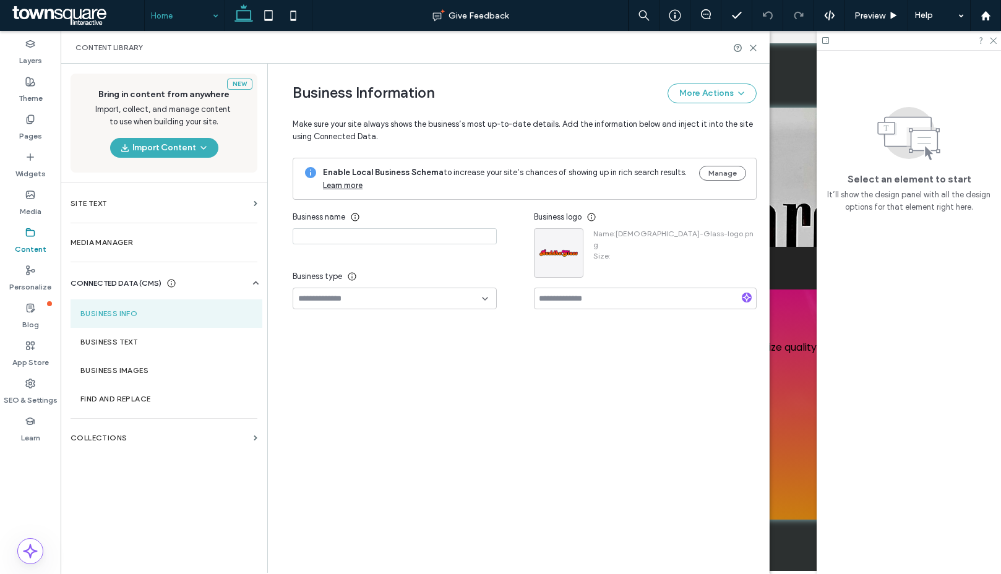
type input "**********"
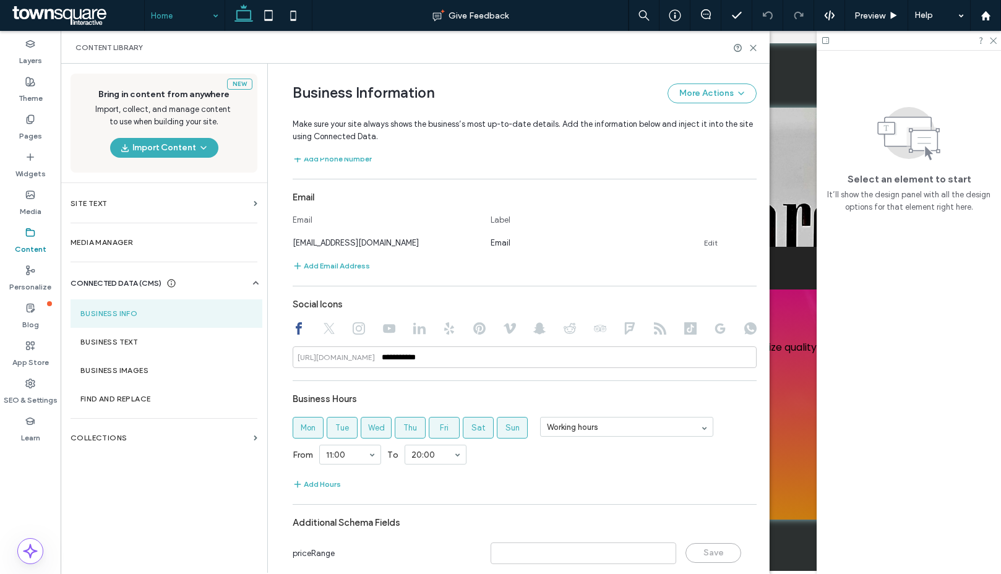
scroll to position [474, 0]
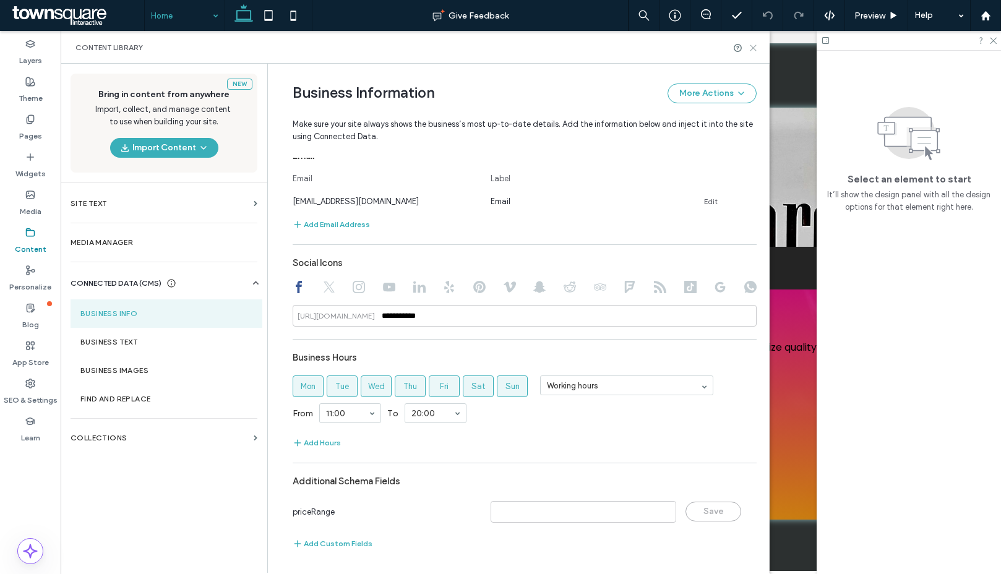
click at [754, 48] on icon at bounding box center [753, 47] width 9 height 9
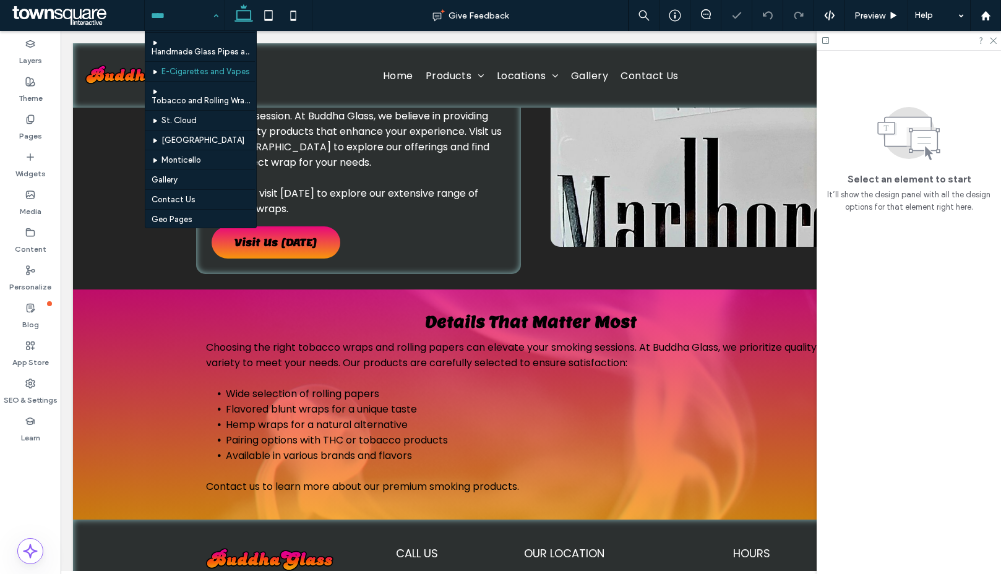
scroll to position [125, 0]
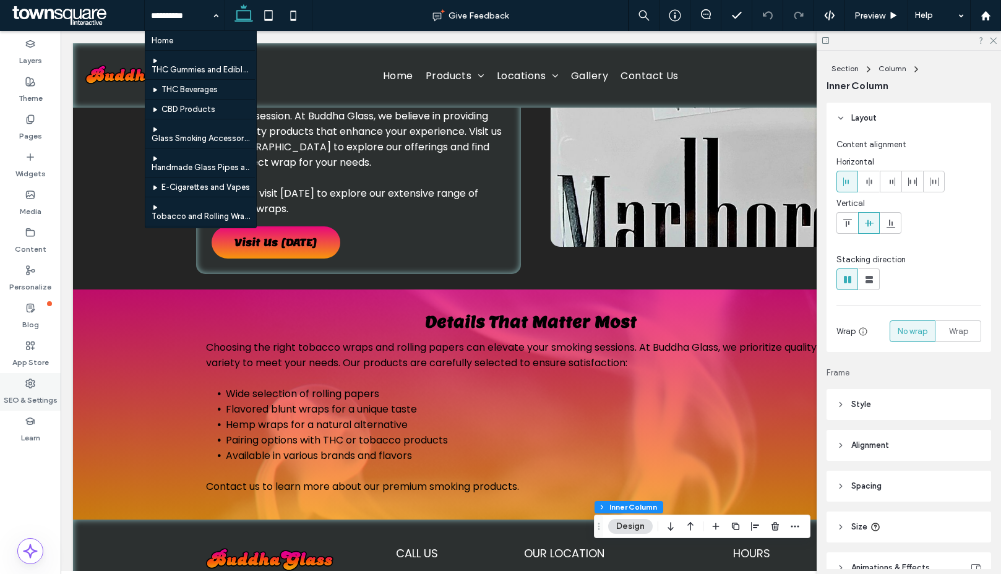
click at [29, 385] on icon at bounding box center [30, 384] width 10 height 10
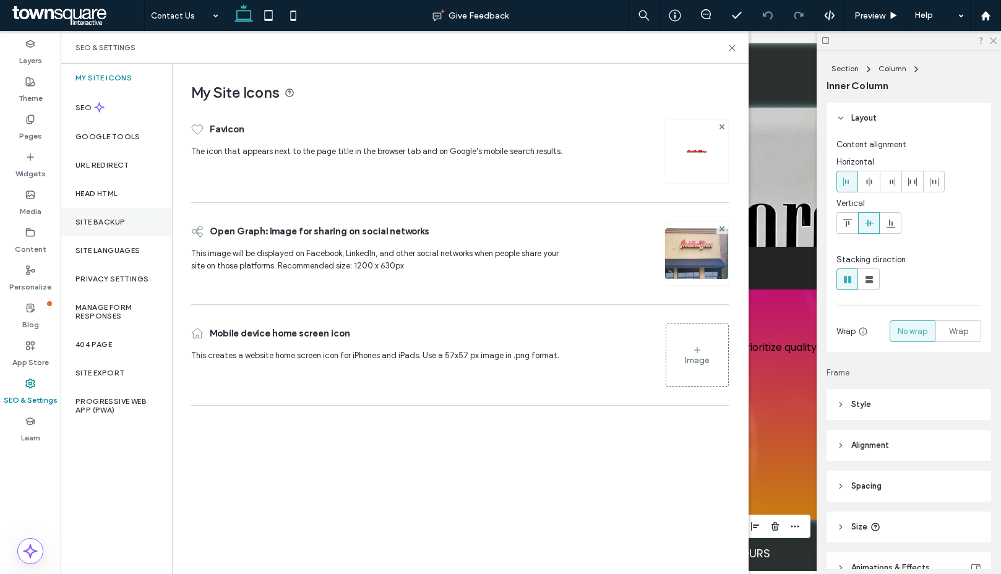
click at [103, 221] on label "Site Backup" at bounding box center [99, 222] width 49 height 9
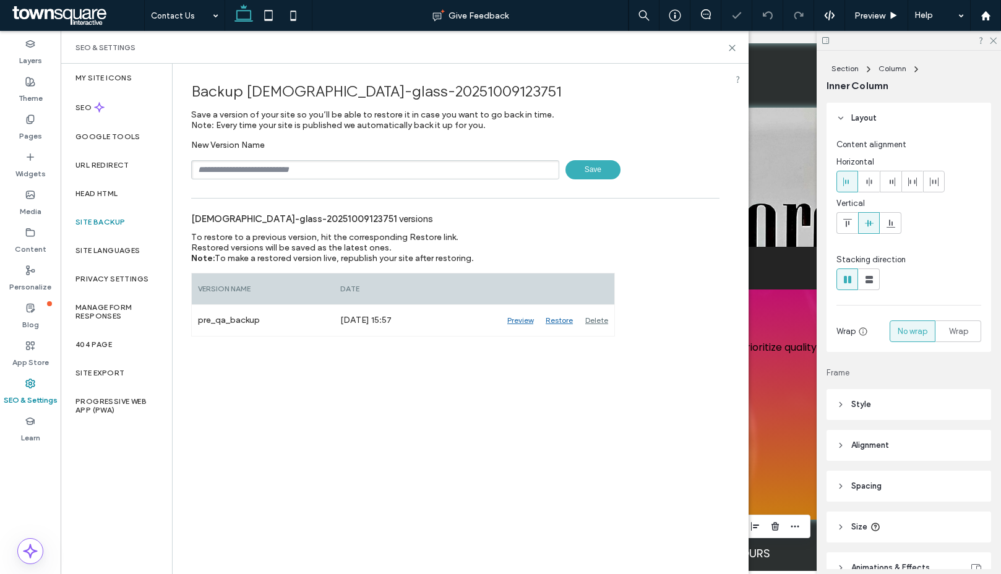
click at [273, 166] on input "text" at bounding box center [375, 169] width 368 height 19
type input "****"
click at [586, 167] on span "Save" at bounding box center [592, 169] width 55 height 19
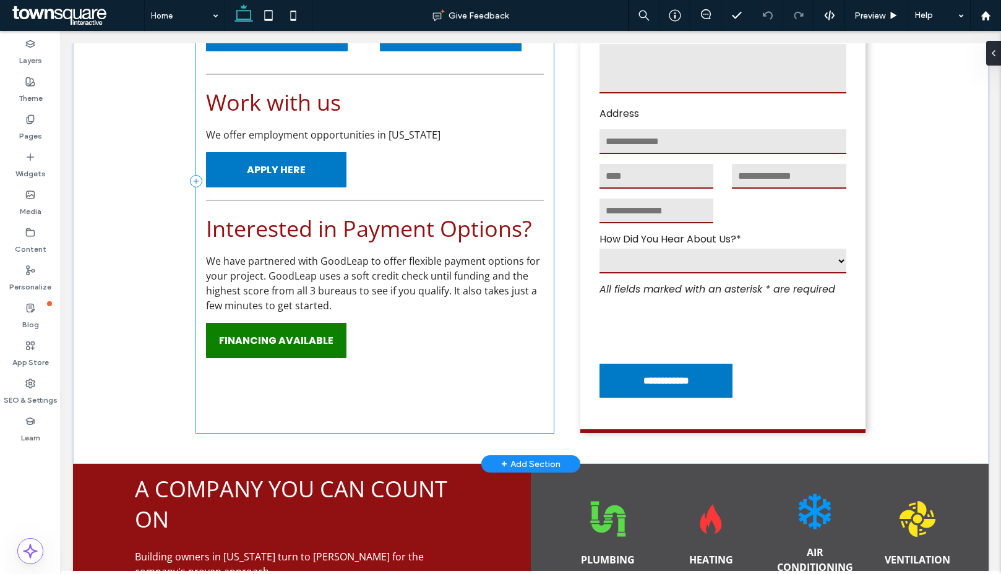
scroll to position [953, 0]
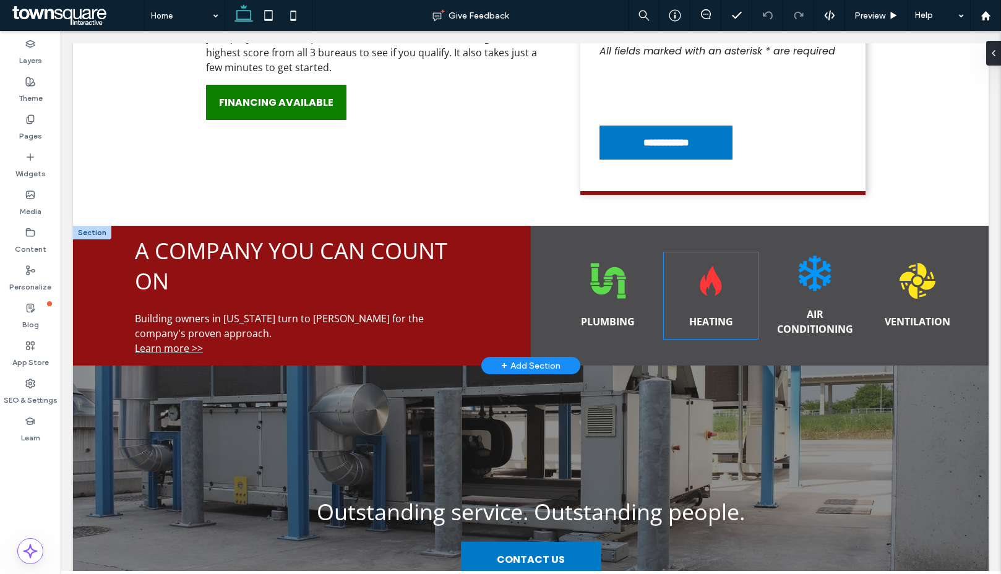
click at [705, 295] on icon at bounding box center [711, 281] width 22 height 30
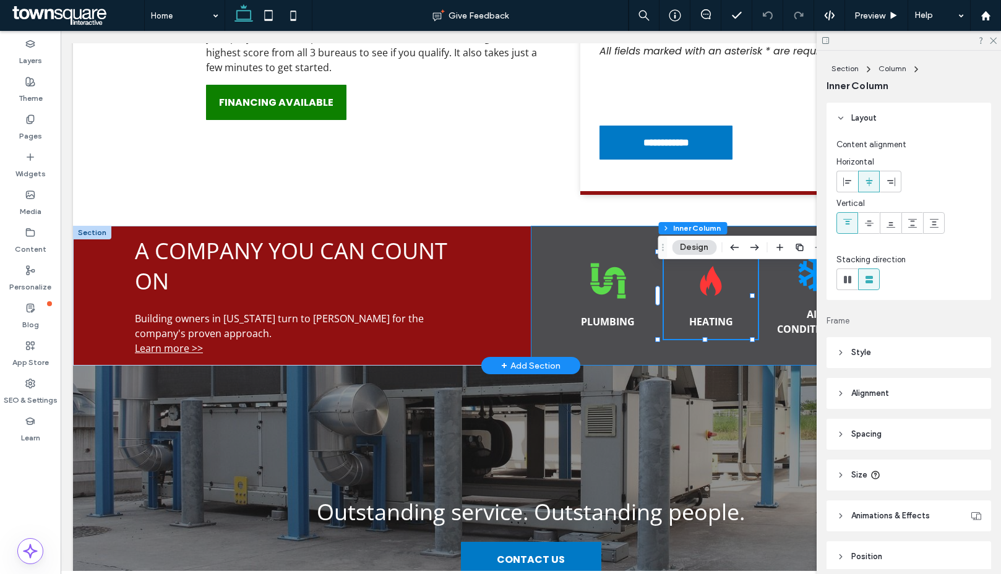
click at [693, 366] on div "PLUMBING HEATING AIR CONDITIONING VENTILATION" at bounding box center [760, 296] width 458 height 140
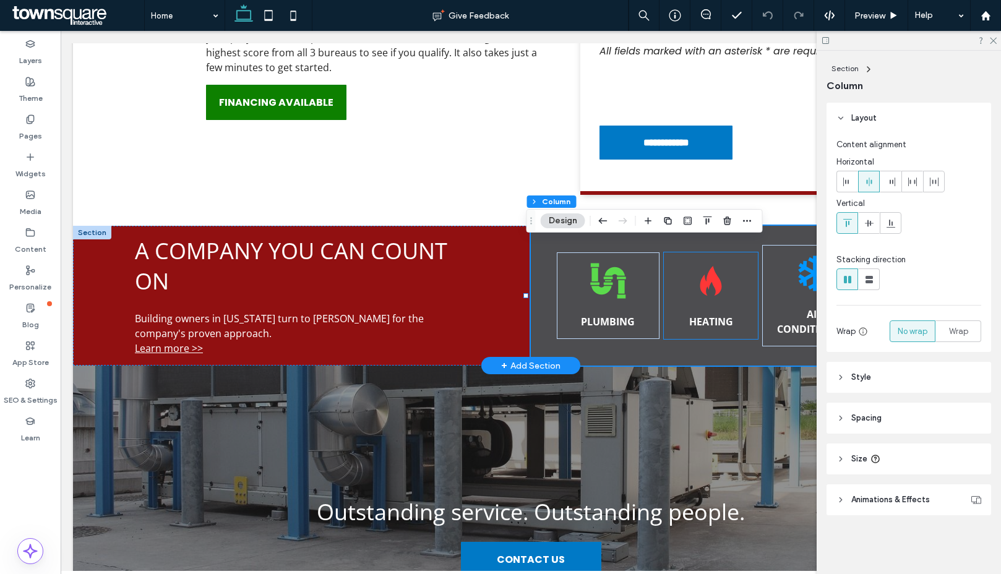
click at [701, 296] on icon at bounding box center [711, 281] width 22 height 30
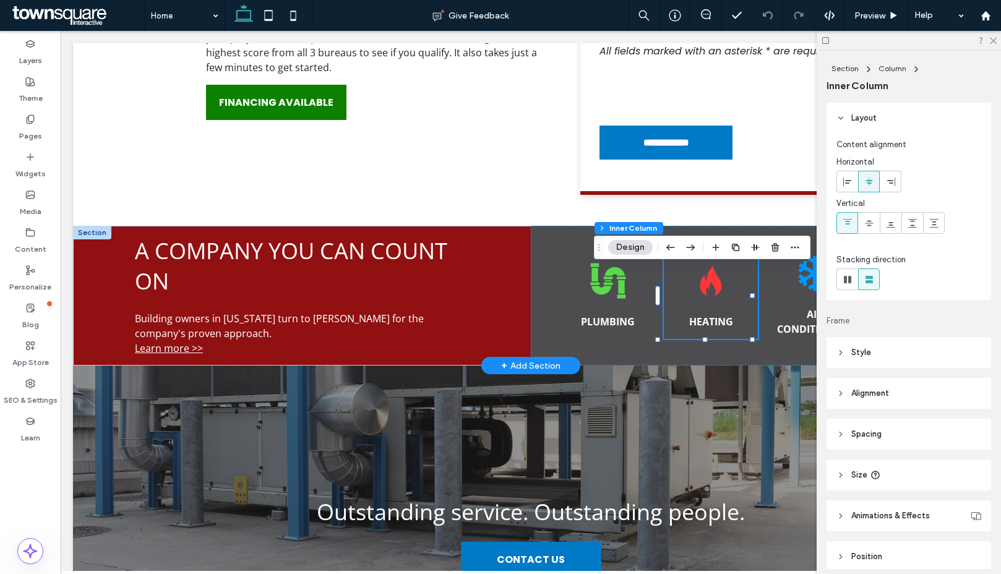
click at [708, 290] on icon at bounding box center [711, 281] width 22 height 30
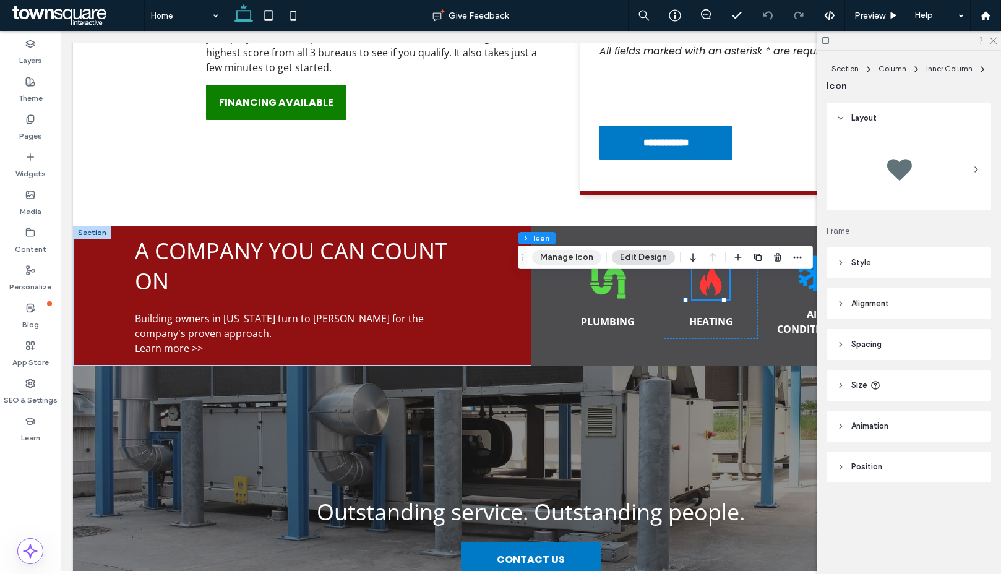
click at [562, 257] on button "Manage Icon" at bounding box center [566, 257] width 69 height 15
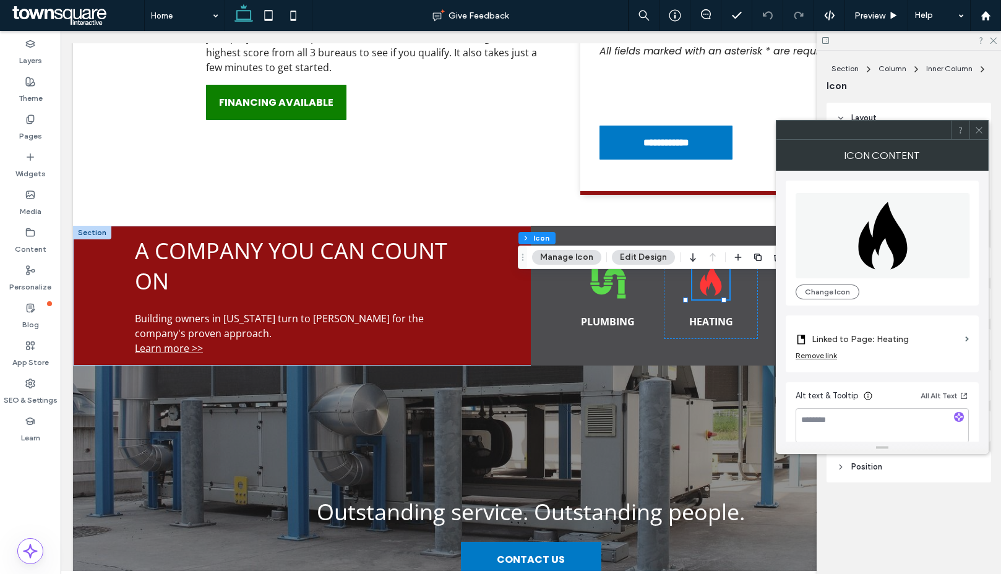
click at [976, 129] on icon at bounding box center [978, 130] width 9 height 9
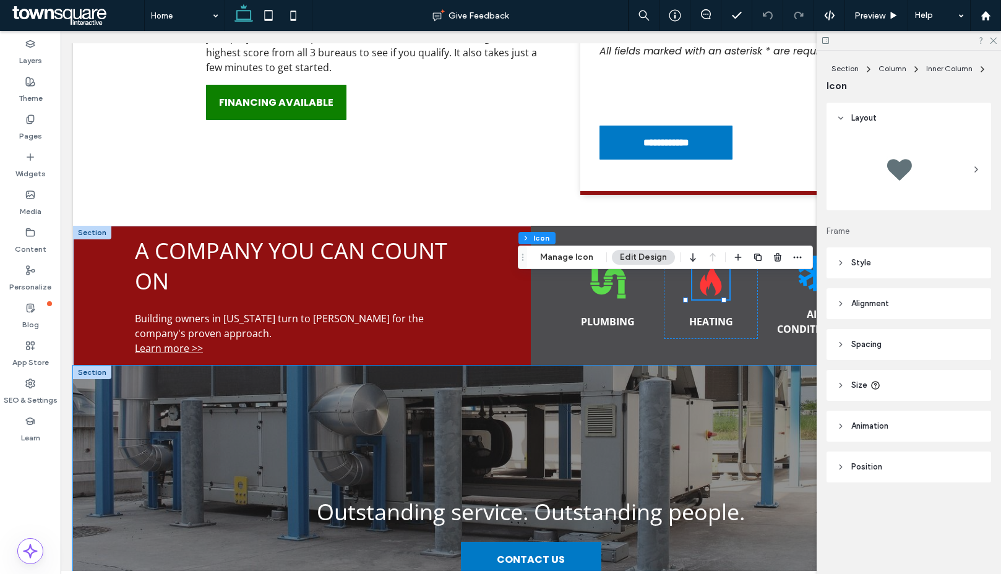
click at [716, 429] on div "Outstanding service. Outstanding people. CONTACT US" at bounding box center [530, 537] width 669 height 281
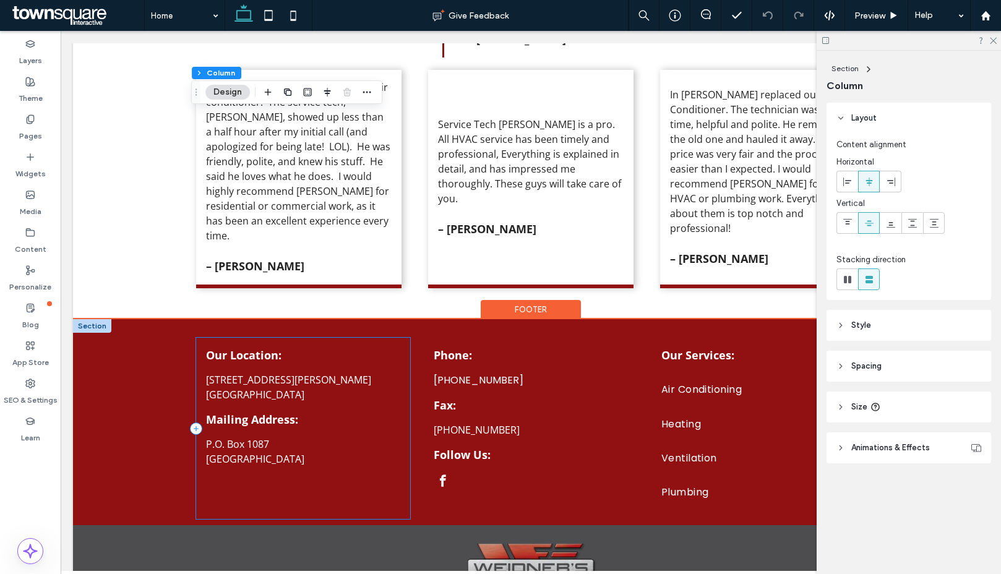
scroll to position [4116, 0]
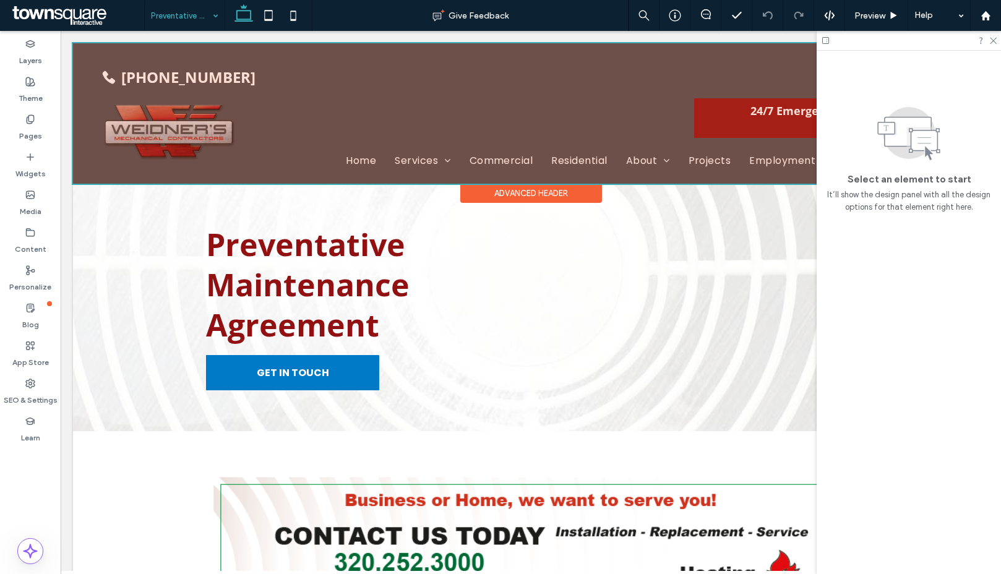
click at [466, 158] on div at bounding box center [531, 113] width 916 height 140
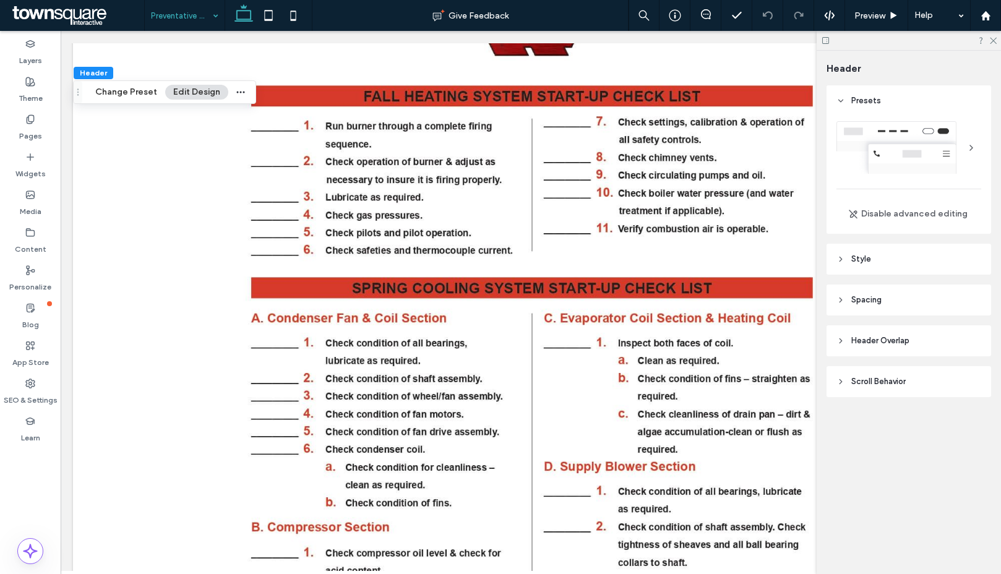
scroll to position [1474, 0]
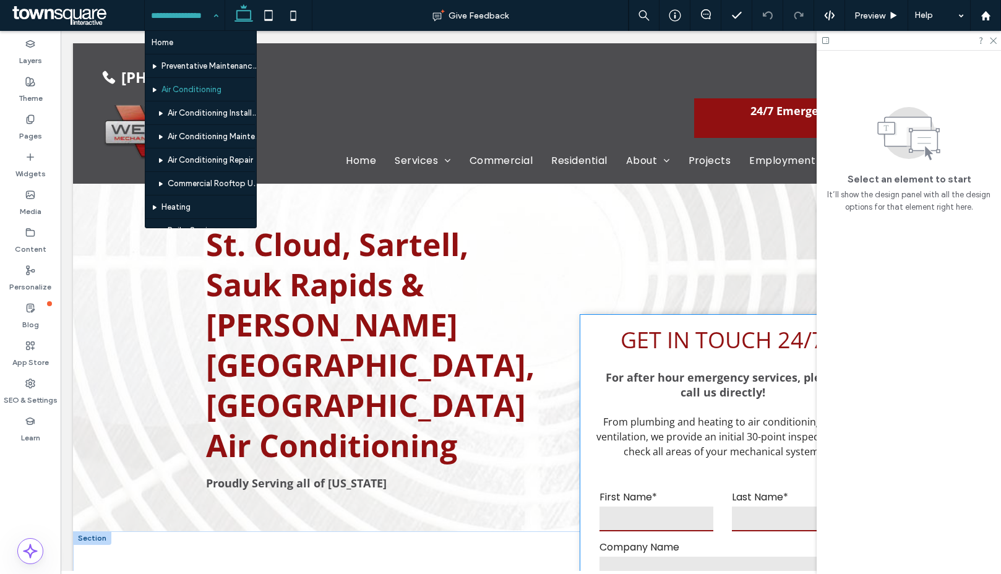
click at [654, 507] on input "text" at bounding box center [656, 519] width 114 height 25
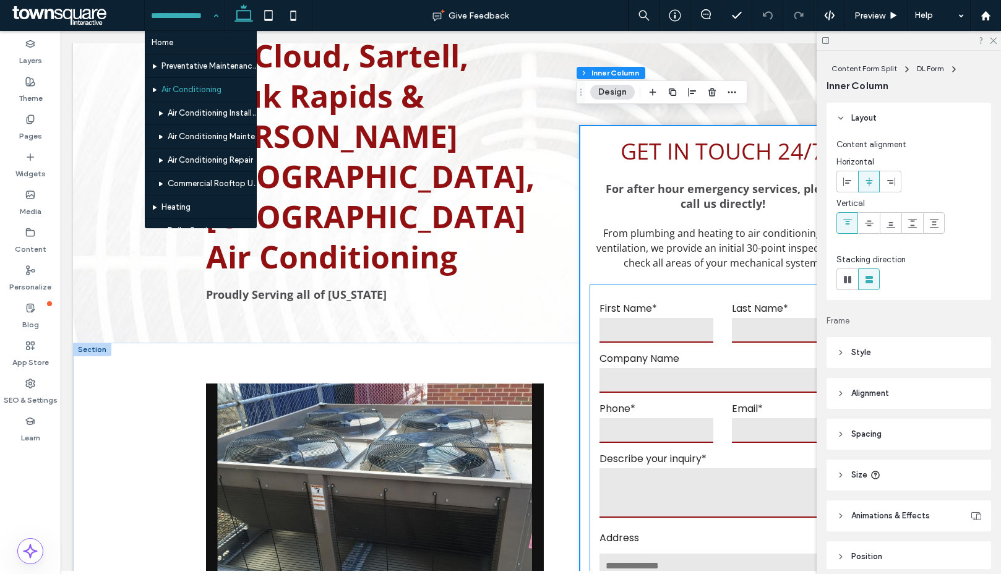
scroll to position [192, 0]
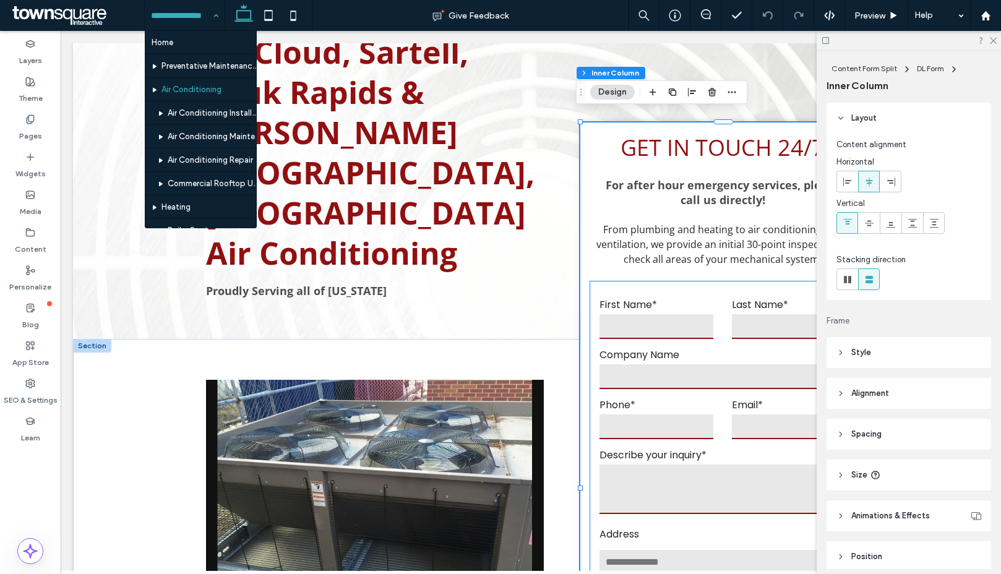
click at [692, 364] on input "text" at bounding box center [722, 376] width 246 height 25
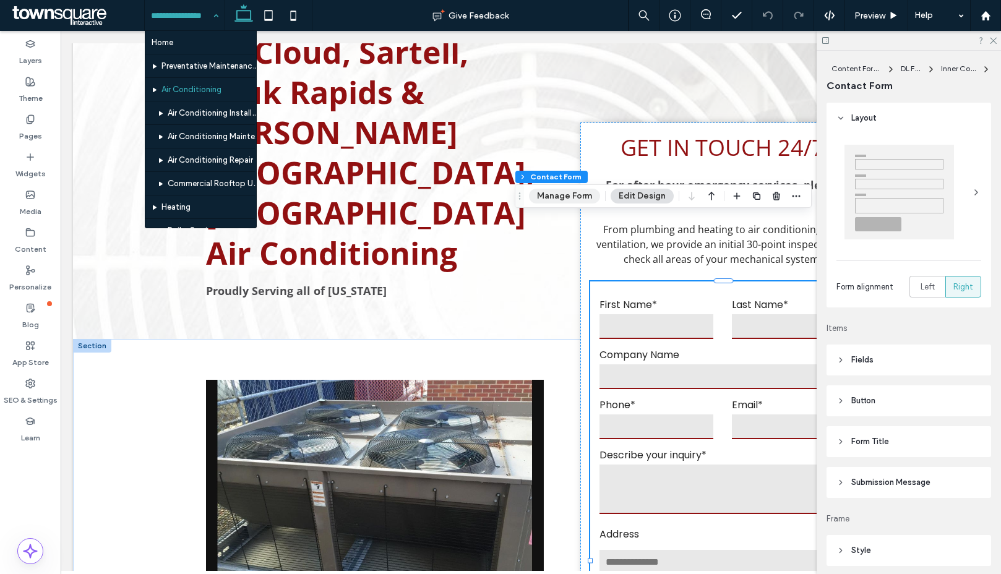
click at [565, 190] on button "Manage Form" at bounding box center [564, 196] width 71 height 15
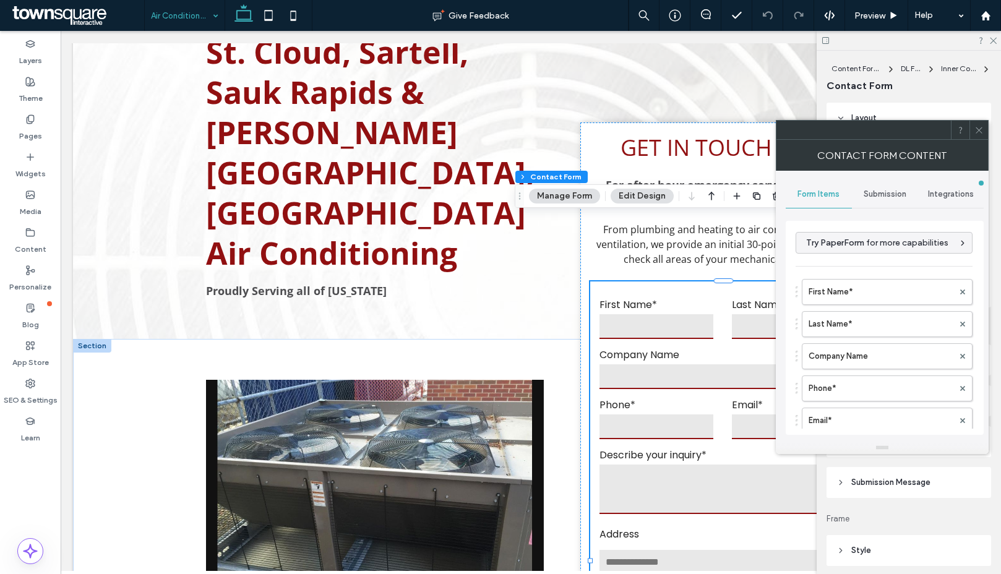
click at [862, 188] on div "Submission" at bounding box center [885, 194] width 66 height 27
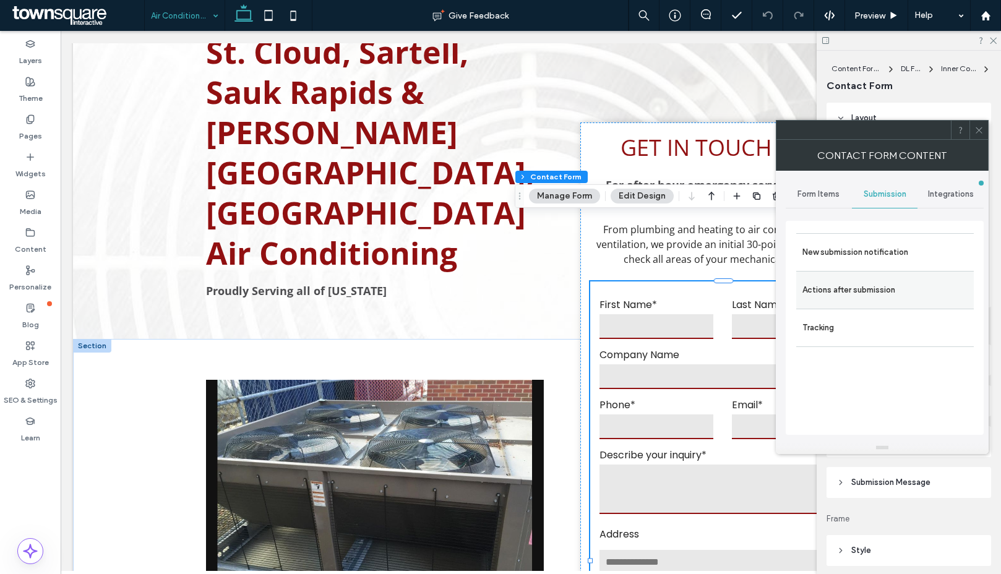
click at [865, 292] on label "Actions after submission" at bounding box center [884, 290] width 165 height 25
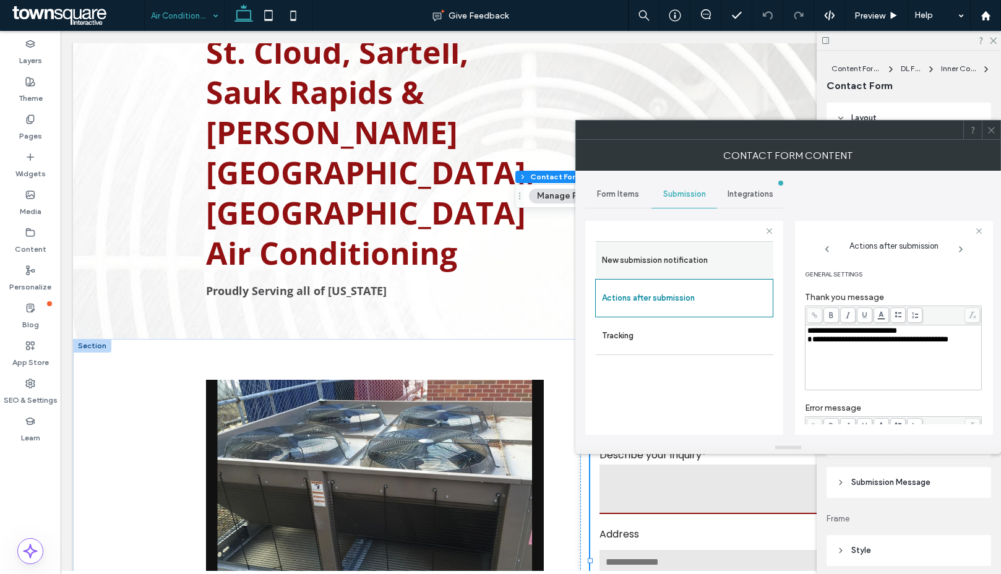
click at [648, 257] on label "New submission notification" at bounding box center [684, 260] width 165 height 25
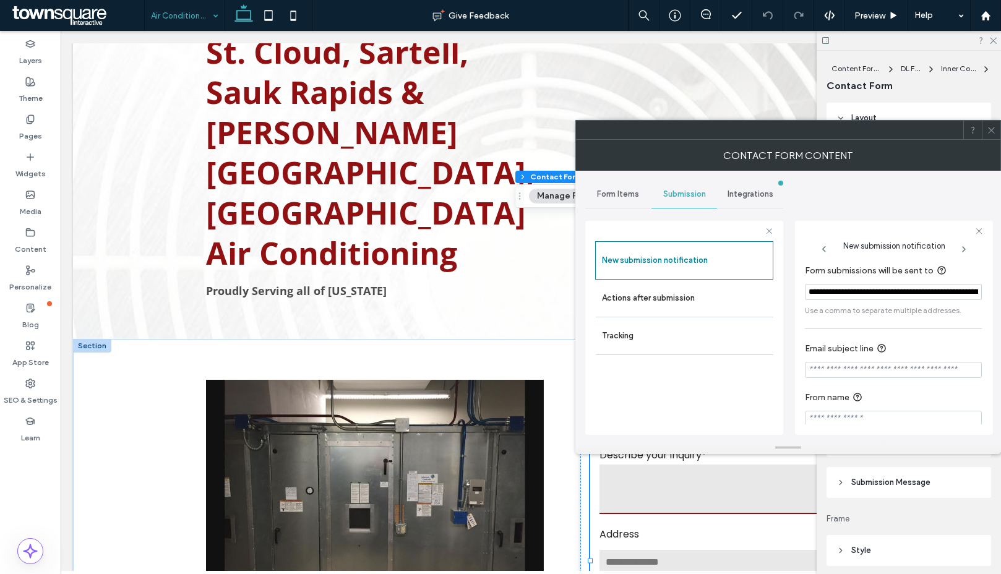
scroll to position [0, 139]
drag, startPoint x: 867, startPoint y: 291, endPoint x: 1000, endPoint y: 294, distance: 132.4
click at [1000, 294] on div "**********" at bounding box center [788, 306] width 426 height 271
click at [993, 126] on icon at bounding box center [991, 130] width 9 height 9
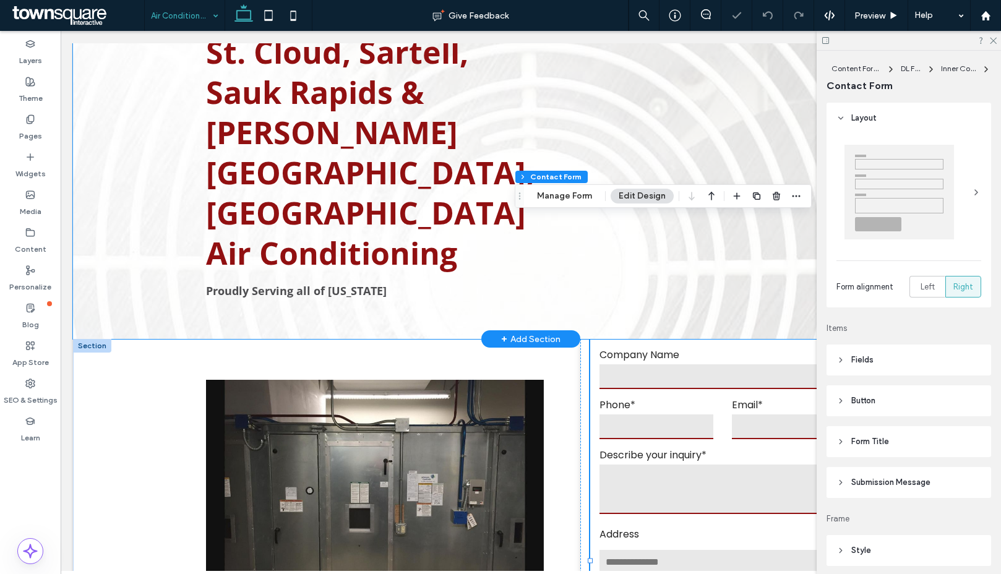
click at [457, 270] on div "St. Cloud, Sartell, Sauk Rapids & [PERSON_NAME][GEOGRAPHIC_DATA], [GEOGRAPHIC_D…" at bounding box center [531, 165] width 742 height 348
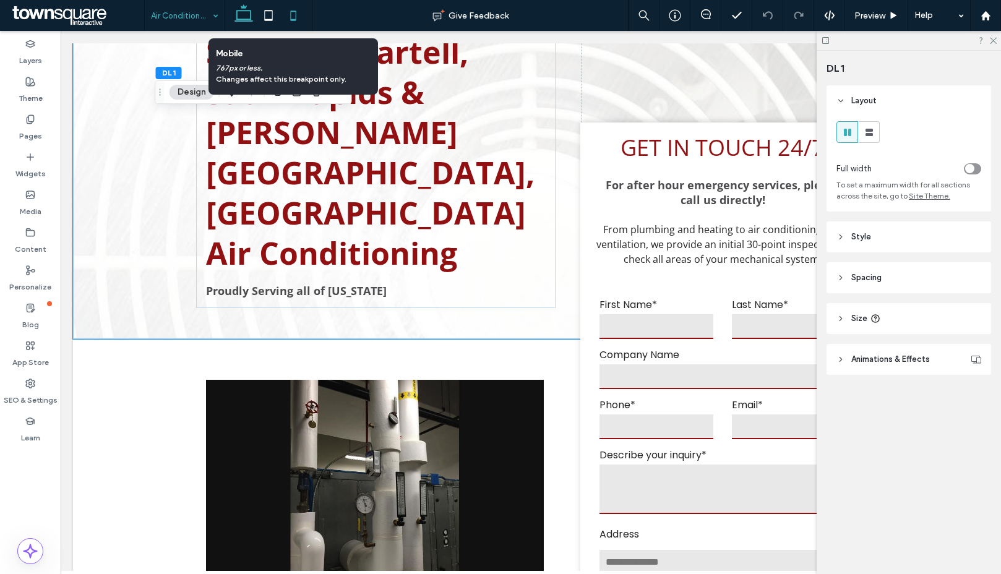
click at [298, 23] on icon at bounding box center [293, 15] width 25 height 25
type input "**"
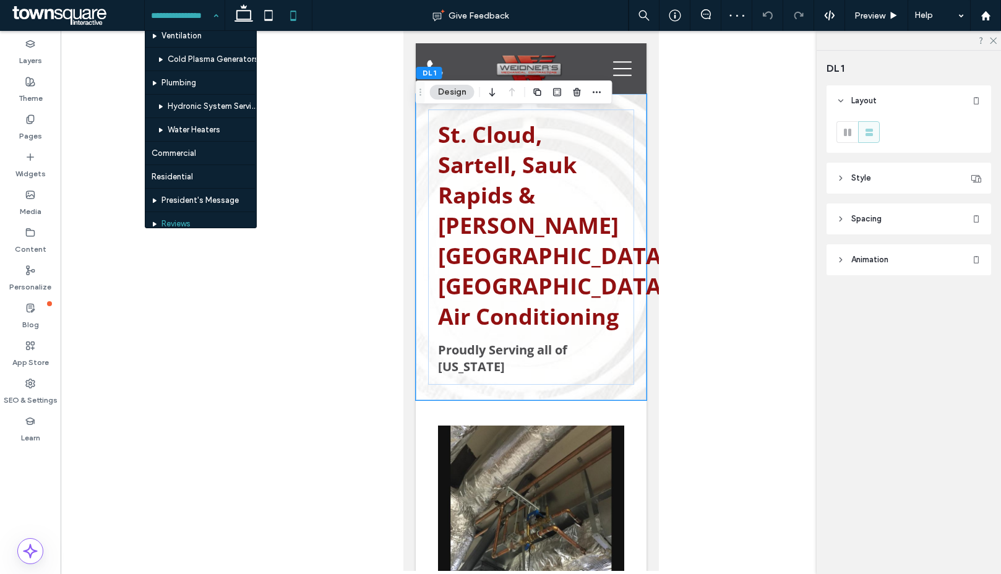
scroll to position [376, 0]
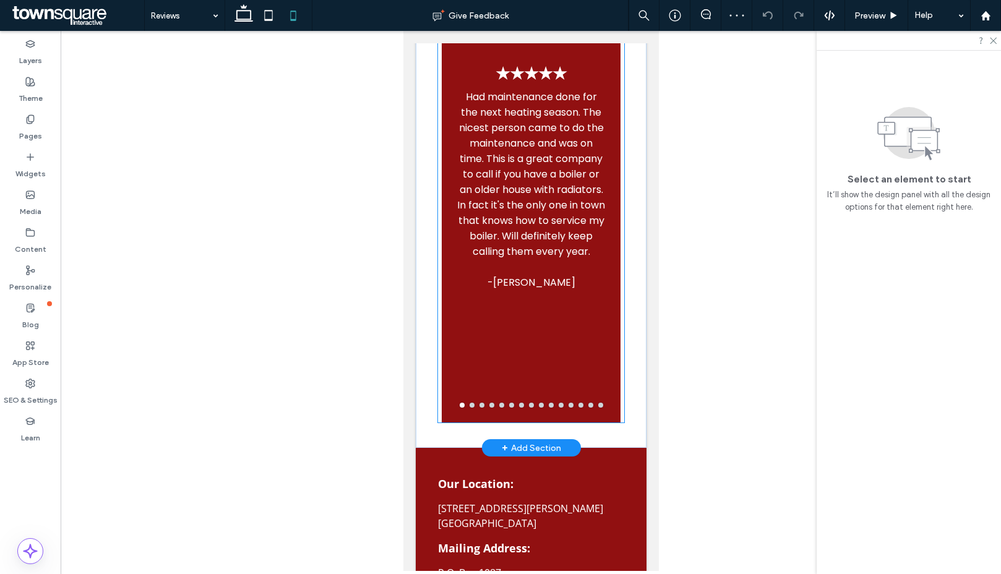
scroll to position [489, 0]
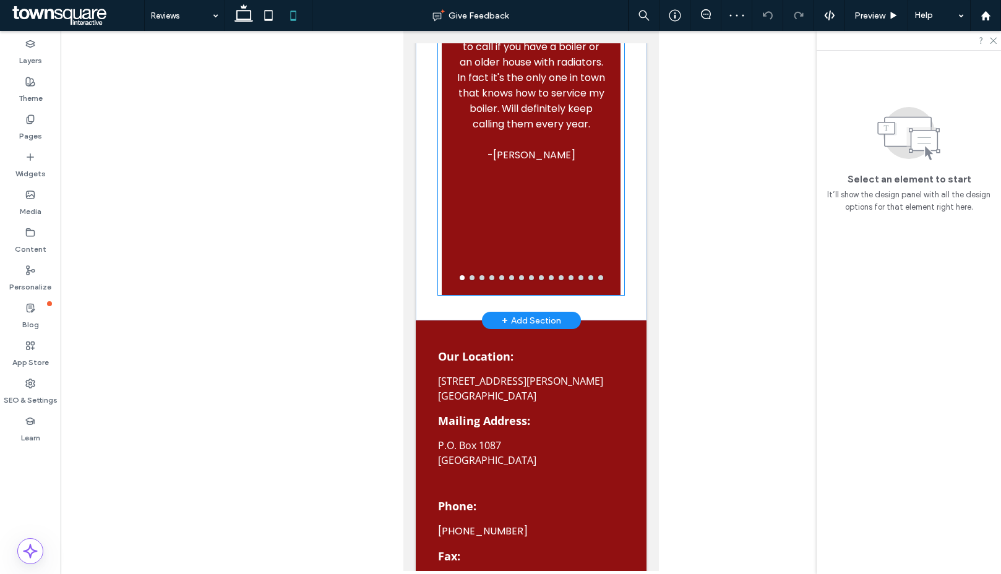
click at [568, 278] on button "go to slide 12" at bounding box center [570, 277] width 5 height 5
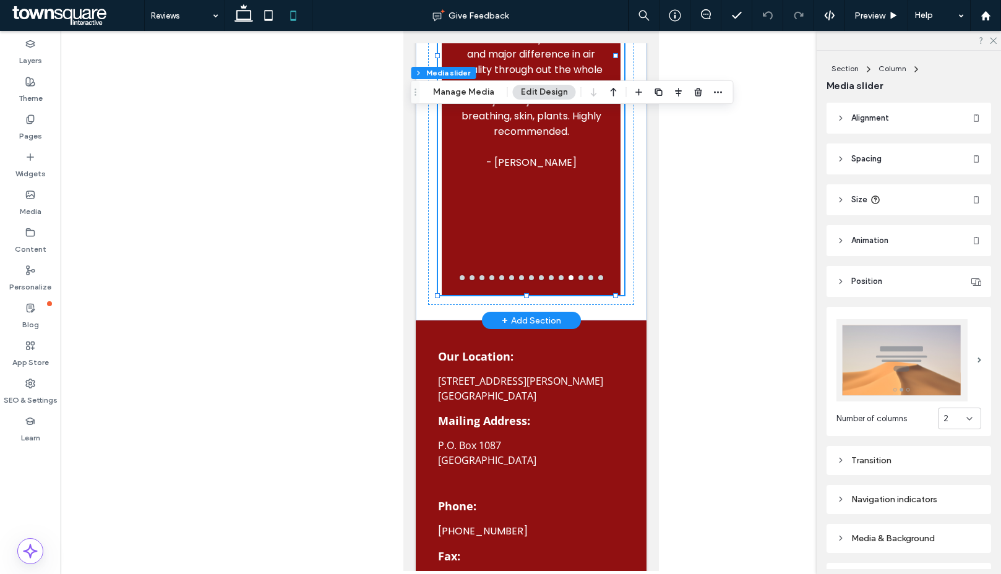
click at [558, 279] on button "go to slide 11" at bounding box center [560, 277] width 5 height 5
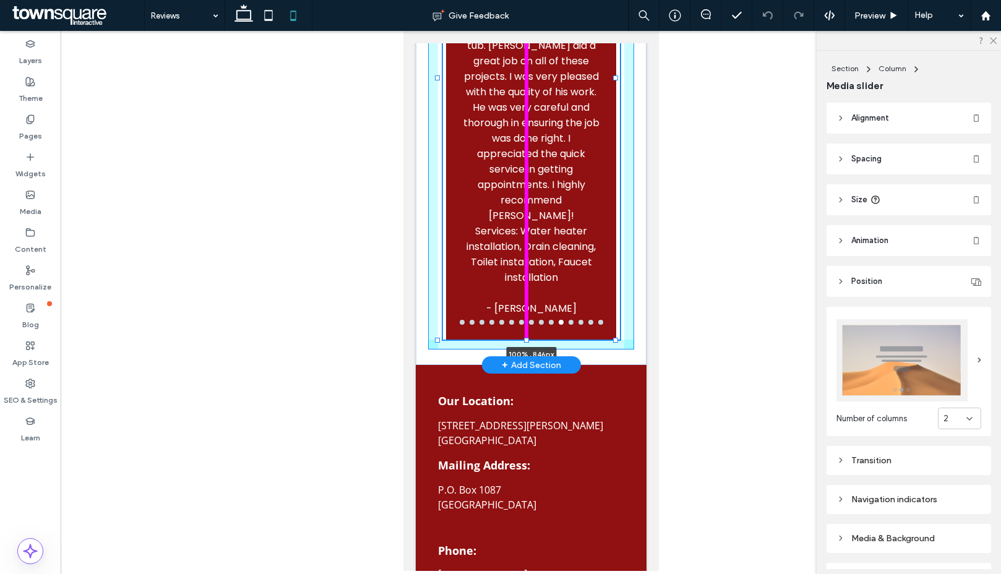
drag, startPoint x: 526, startPoint y: 296, endPoint x: 528, endPoint y: 327, distance: 31.0
click at [528, 327] on div "★★★★★ Had maintenance done for the next heating season. The nicest person came …" at bounding box center [530, 49] width 231 height 632
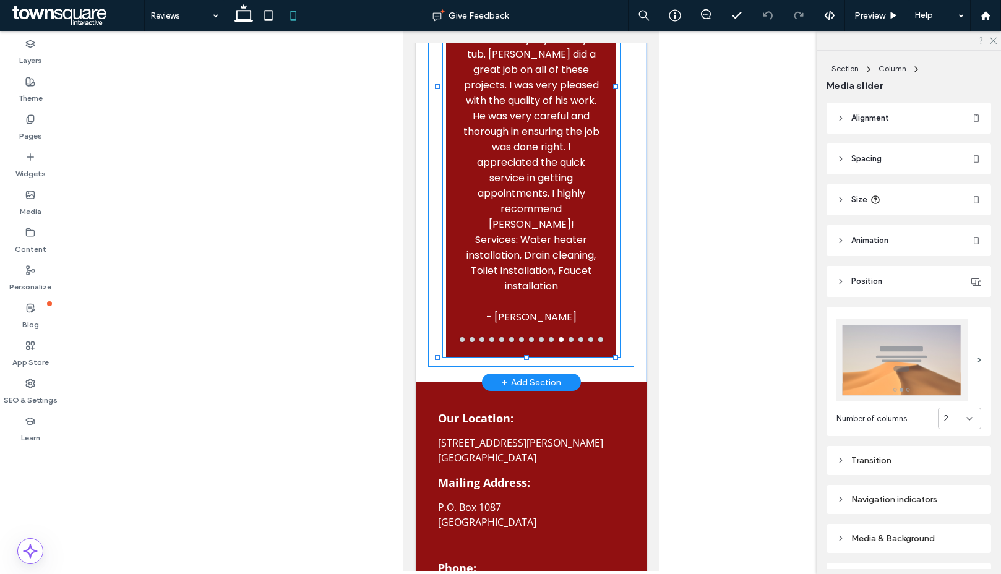
type input "***"
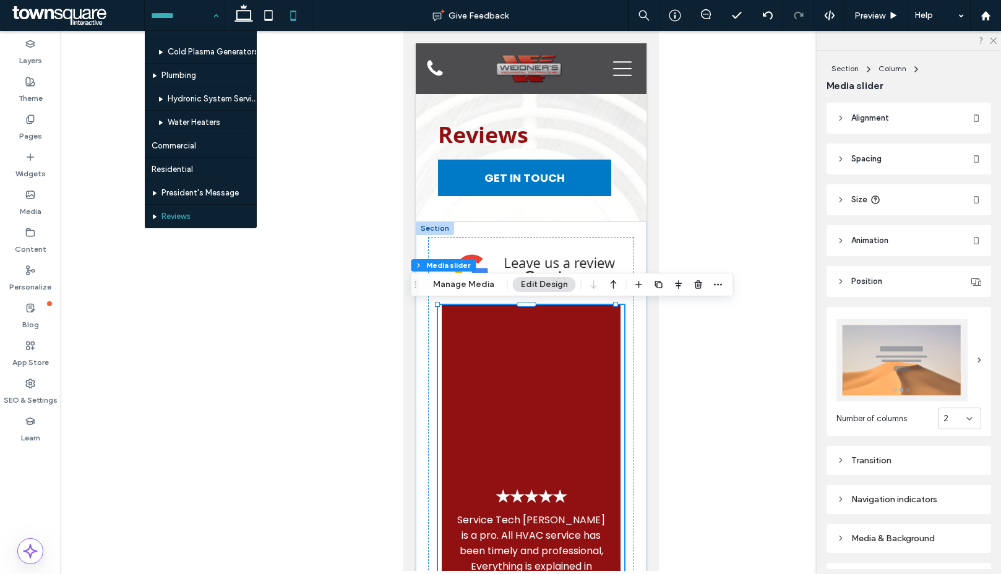
scroll to position [531, 0]
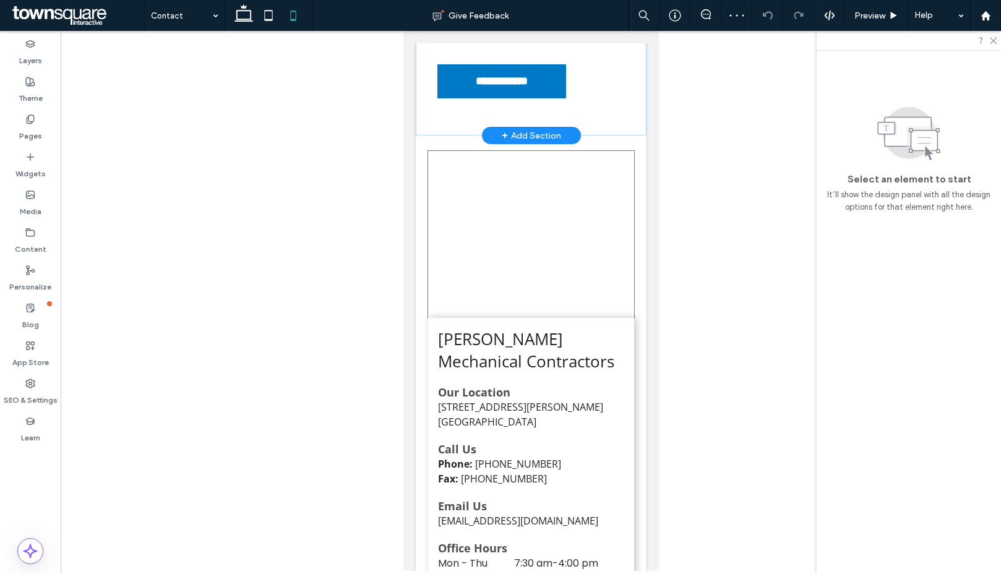
scroll to position [974, 0]
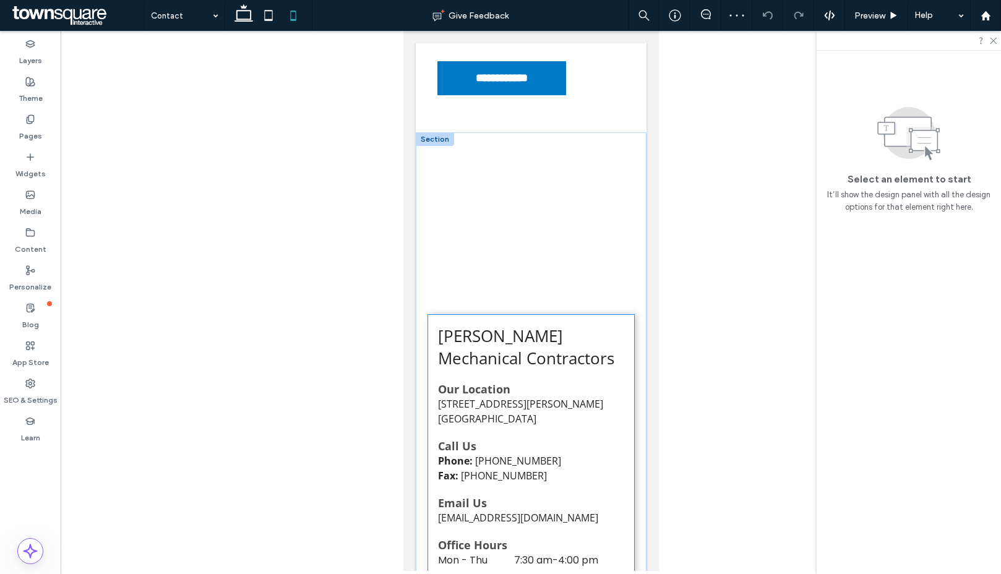
click at [479, 412] on p "[GEOGRAPHIC_DATA]" at bounding box center [530, 418] width 186 height 15
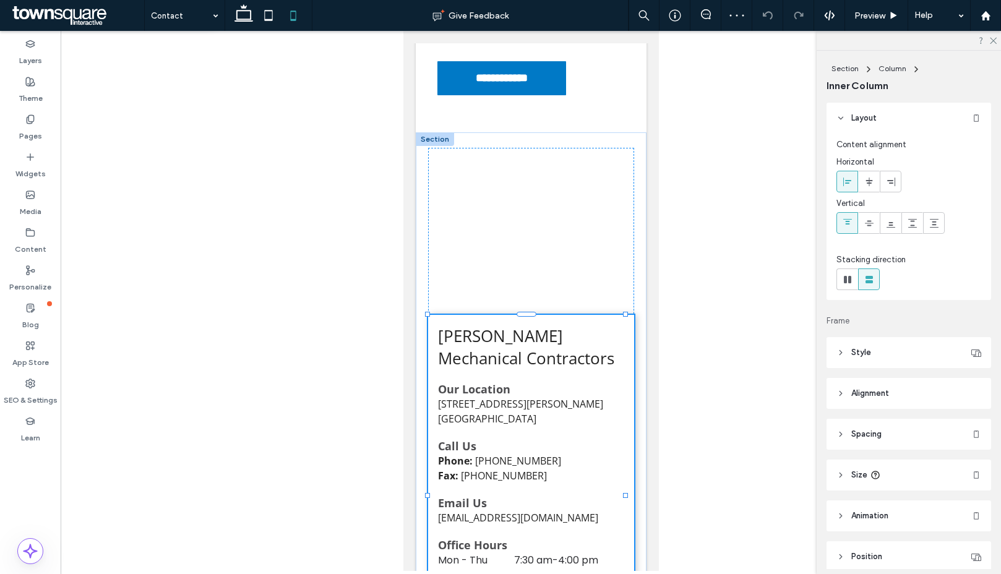
type input "**"
click at [484, 414] on p "[GEOGRAPHIC_DATA]" at bounding box center [530, 418] width 186 height 15
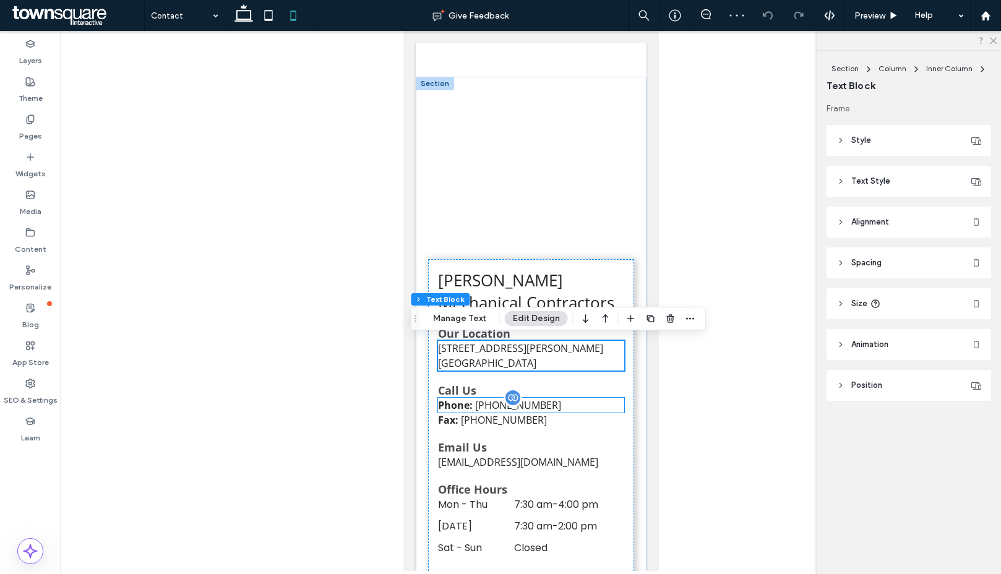
scroll to position [1033, 0]
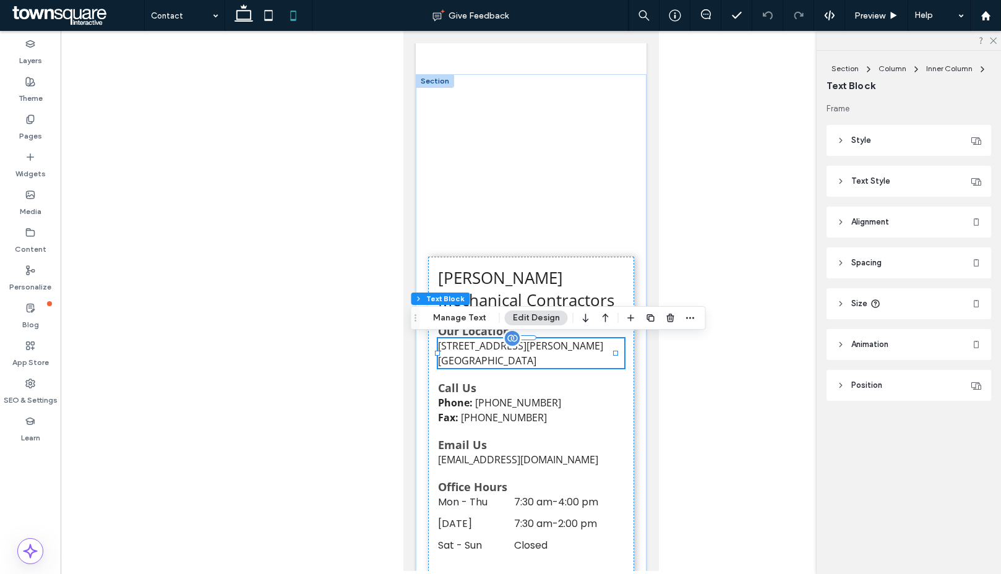
click at [479, 363] on p "[GEOGRAPHIC_DATA]" at bounding box center [530, 360] width 186 height 15
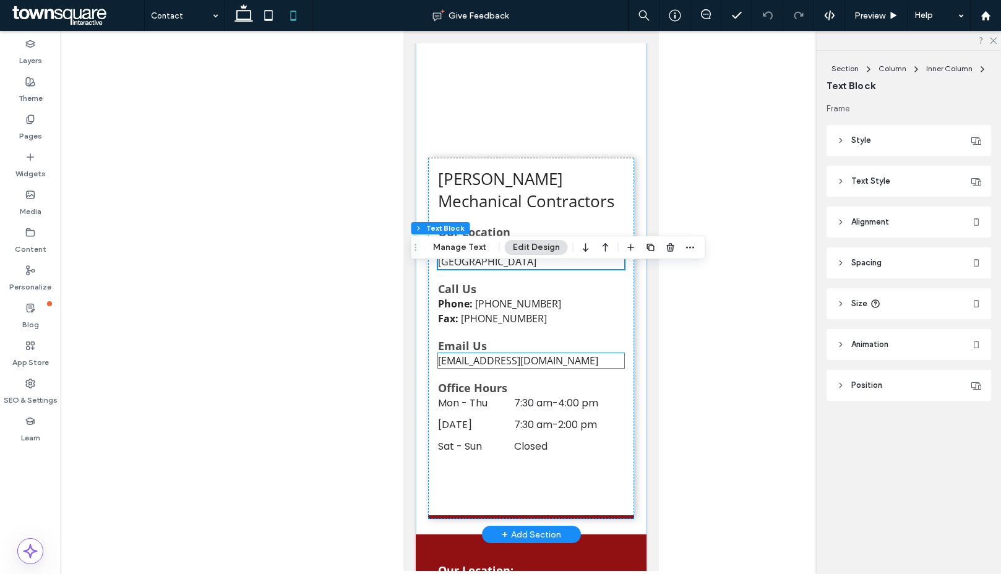
scroll to position [1135, 0]
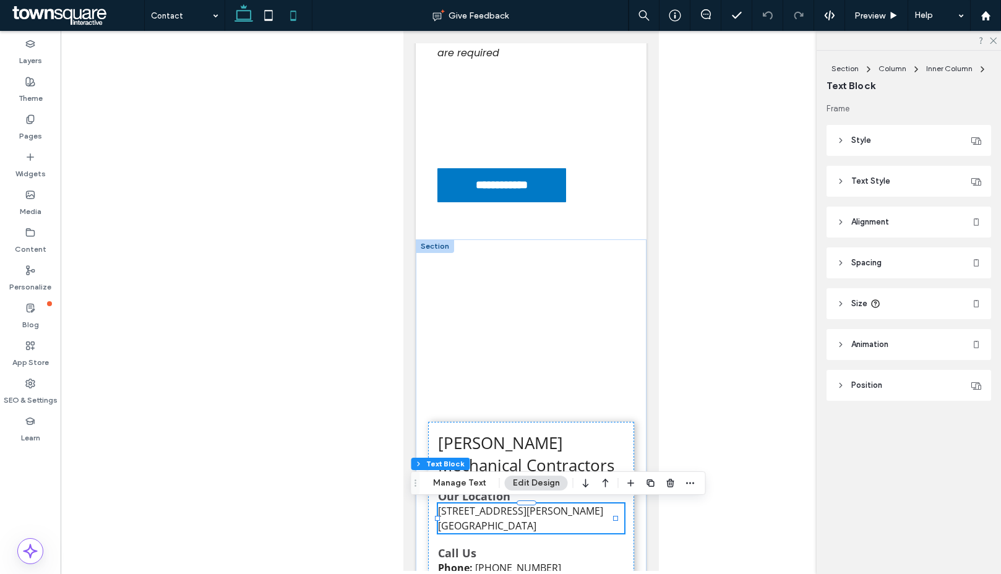
click at [247, 26] on span at bounding box center [243, 15] width 25 height 31
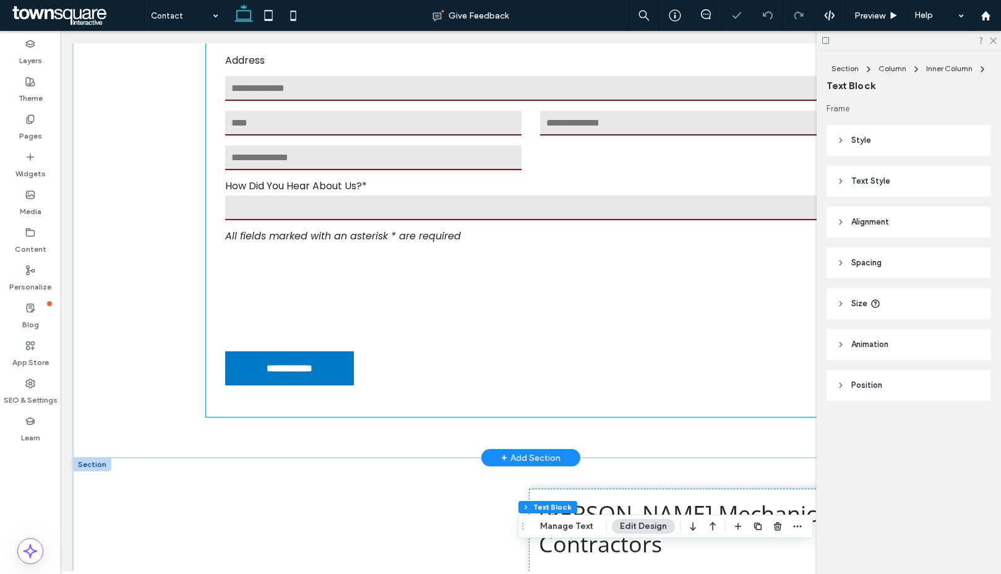
scroll to position [536, 0]
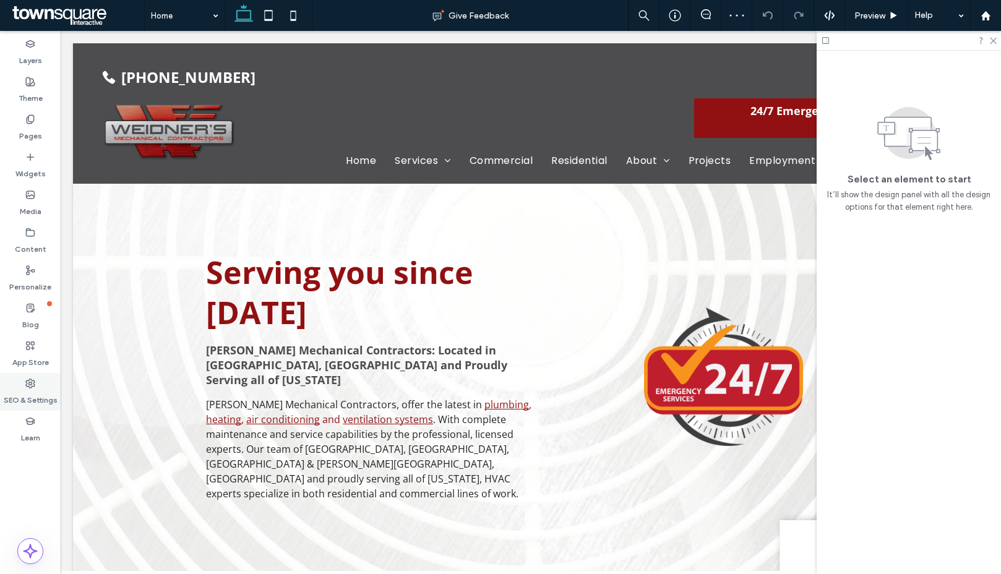
click at [40, 377] on div "SEO & Settings" at bounding box center [30, 392] width 61 height 38
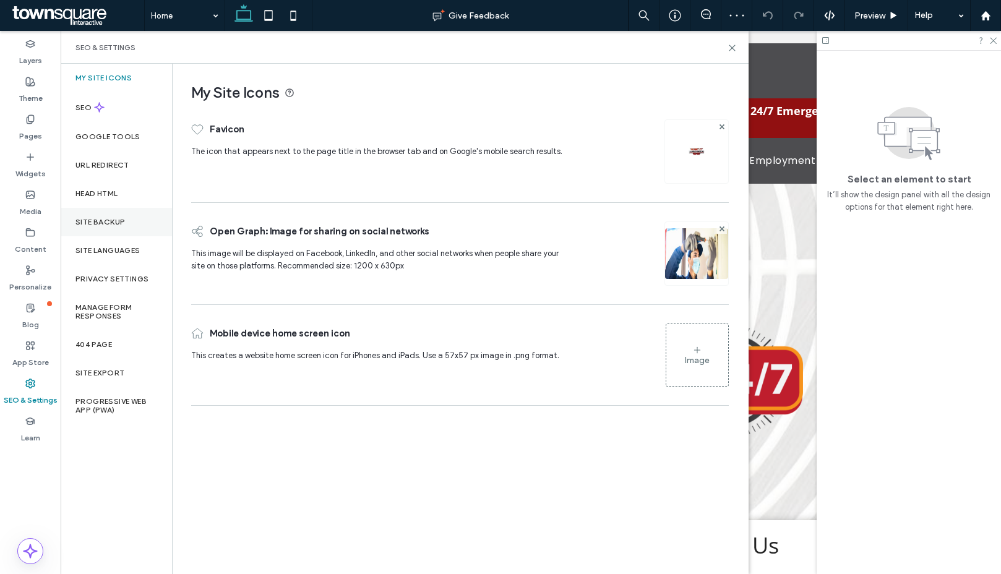
click at [80, 218] on label "Site Backup" at bounding box center [99, 222] width 49 height 9
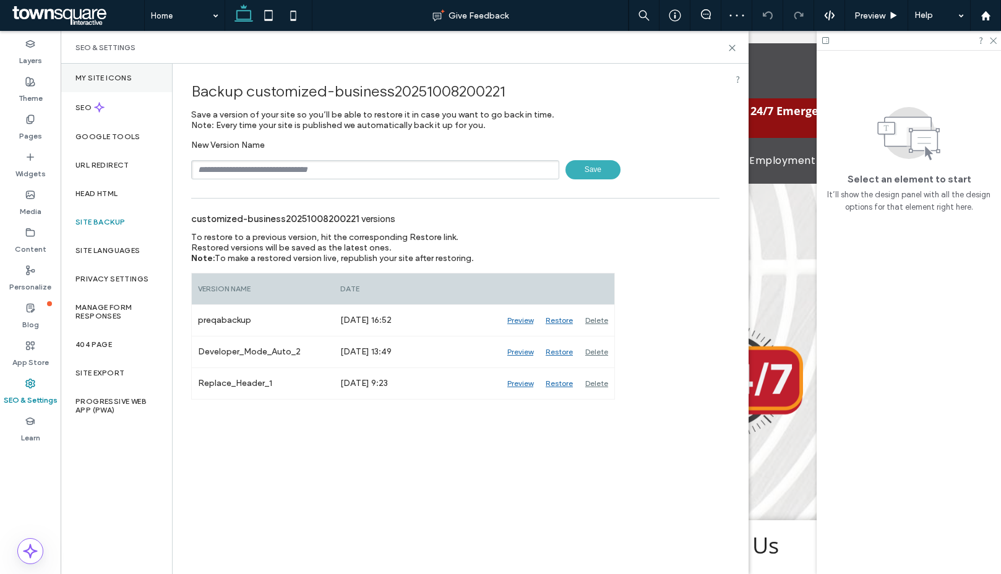
click at [87, 83] on div "My Site Icons" at bounding box center [116, 78] width 111 height 28
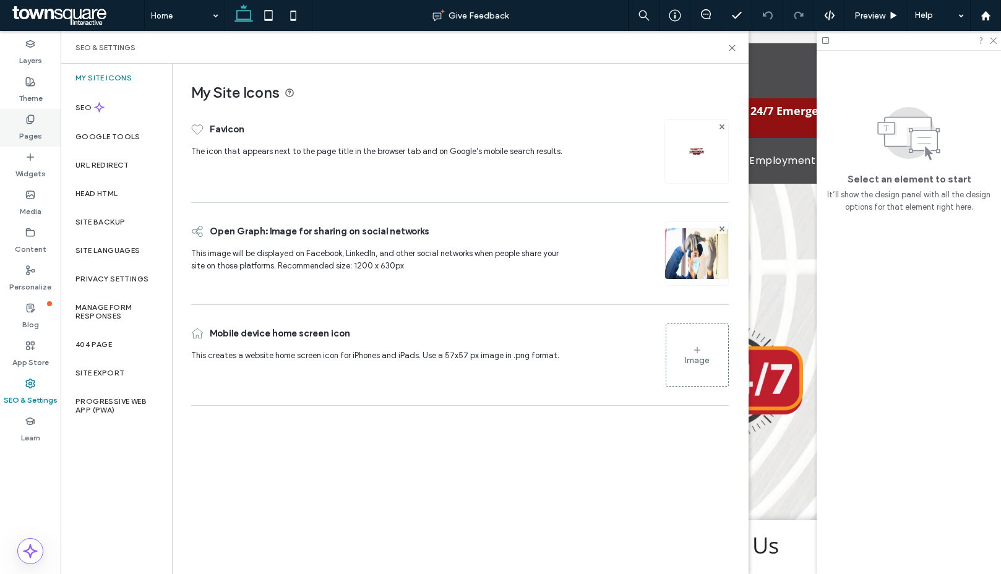
click at [40, 127] on label "Pages" at bounding box center [30, 132] width 23 height 17
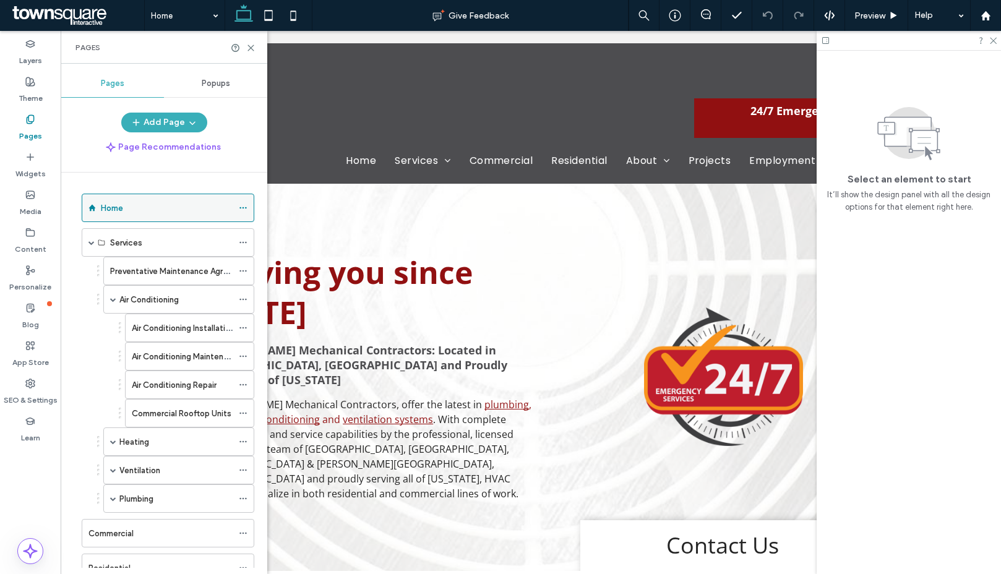
click at [239, 206] on icon at bounding box center [243, 208] width 9 height 9
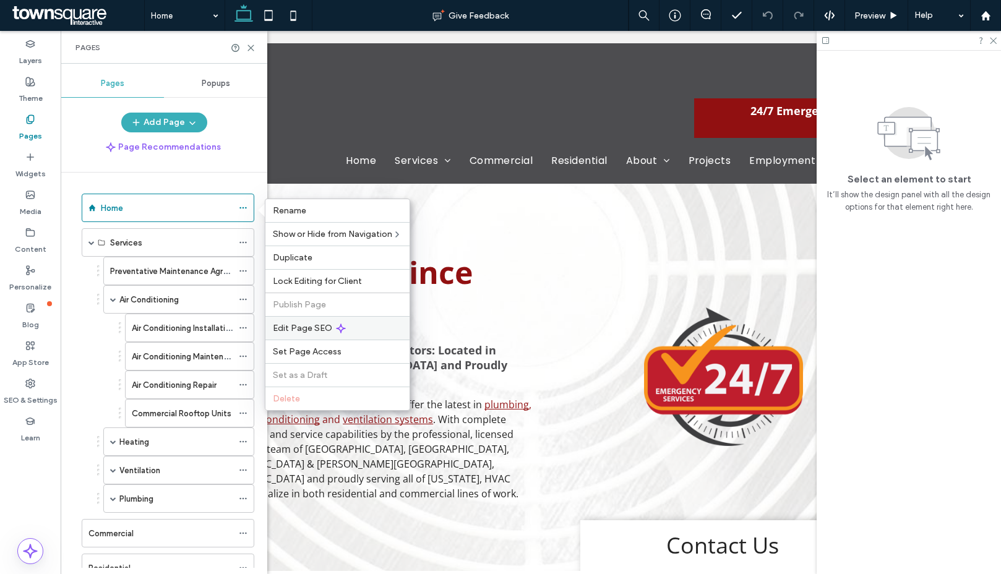
click at [314, 323] on span "Edit Page SEO" at bounding box center [302, 328] width 59 height 11
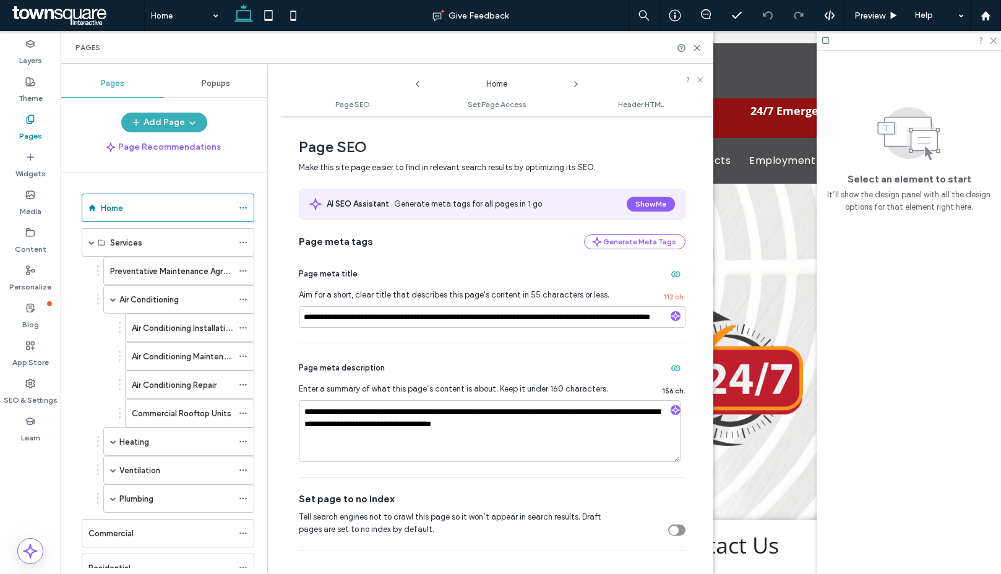
click at [574, 80] on icon at bounding box center [576, 84] width 10 height 10
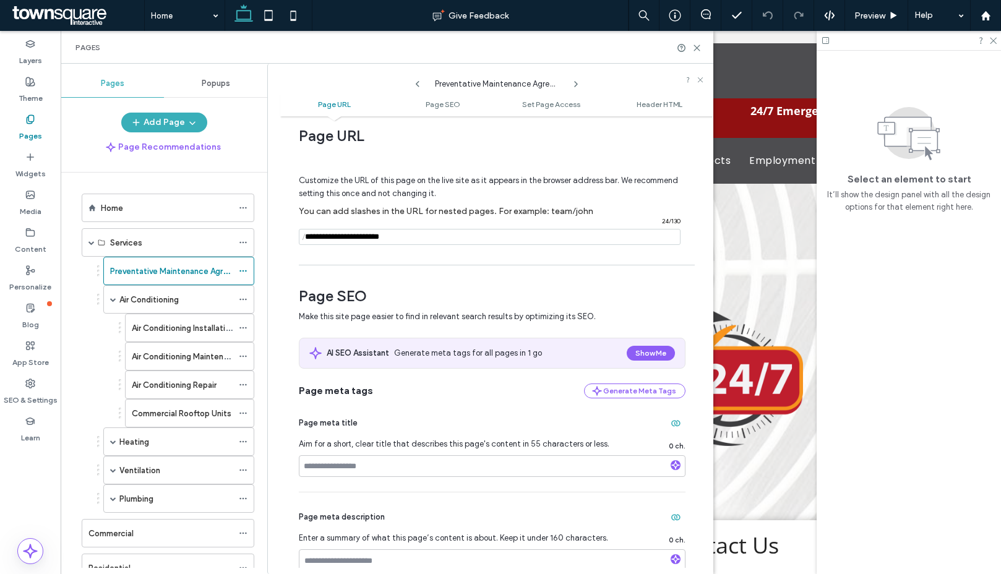
scroll to position [24, 0]
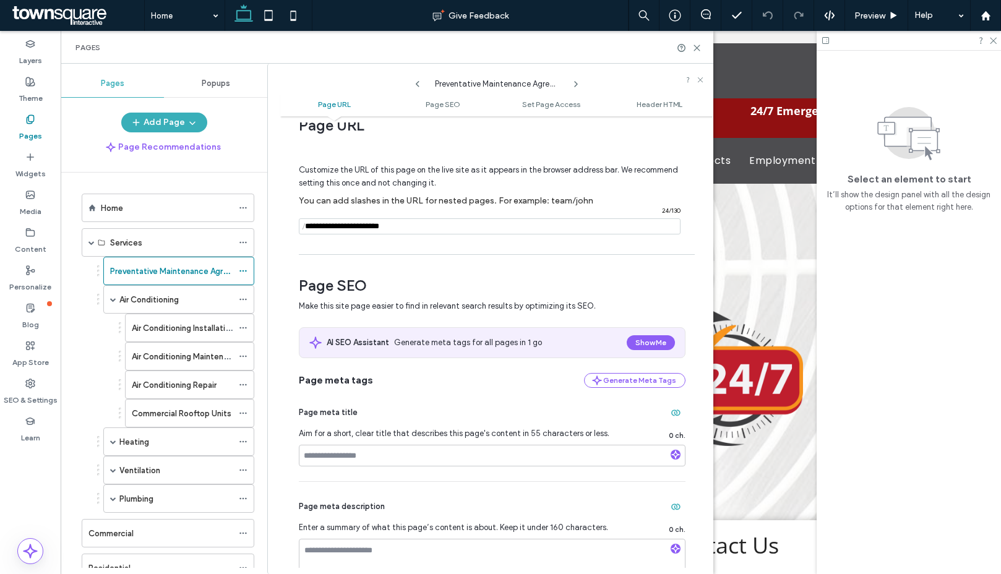
click at [577, 85] on icon at bounding box center [576, 84] width 10 height 10
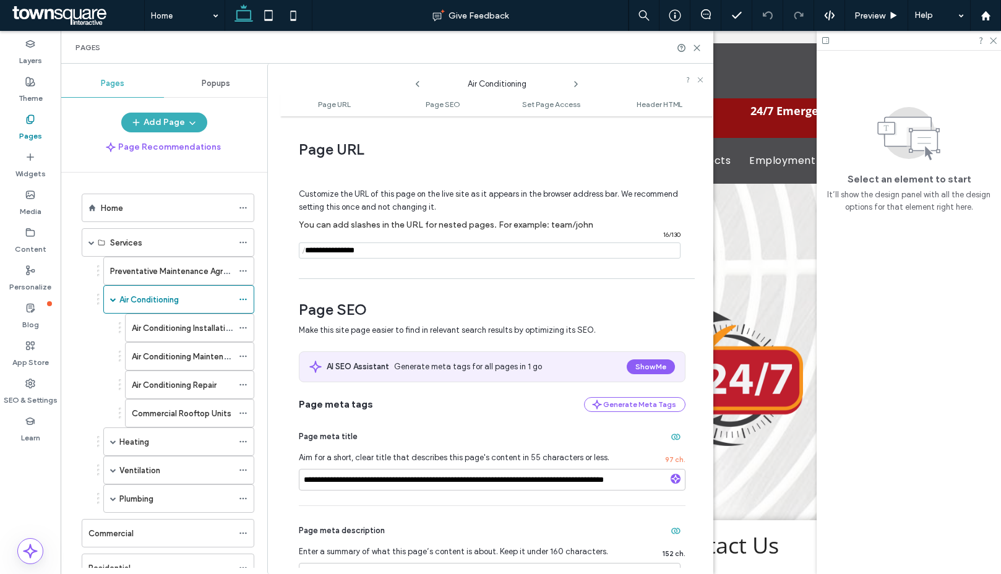
click at [577, 85] on icon at bounding box center [576, 84] width 10 height 10
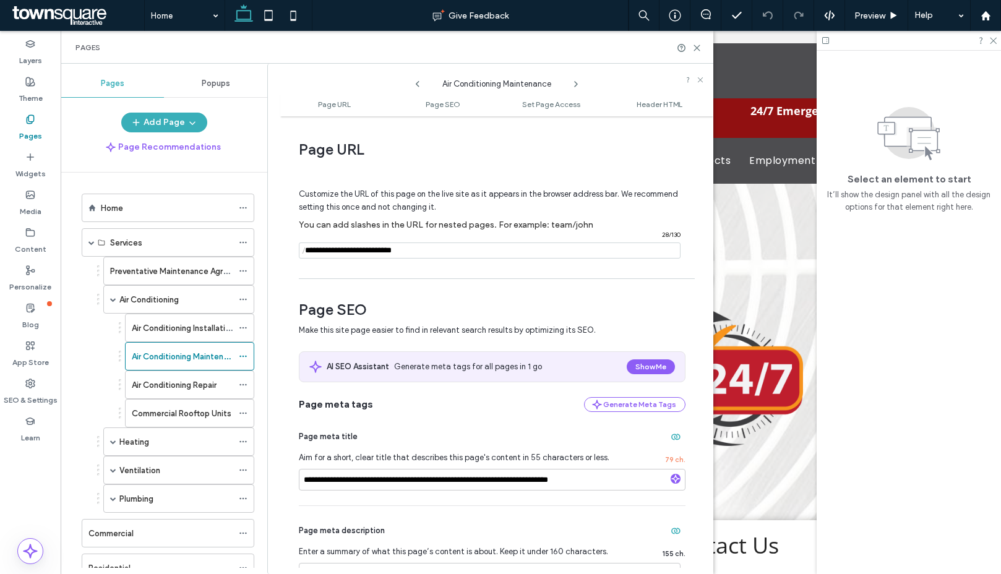
click at [577, 85] on icon at bounding box center [576, 84] width 10 height 10
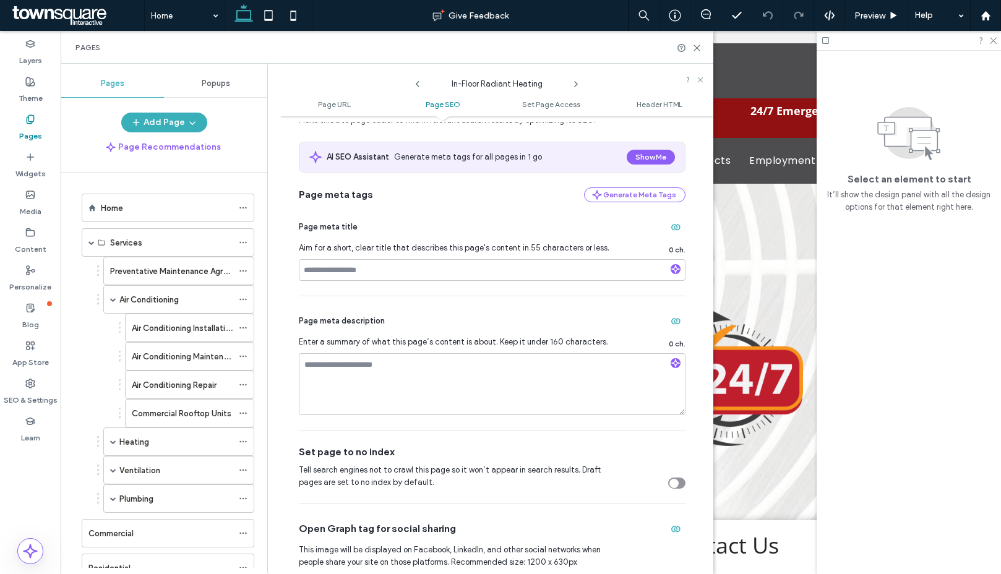
scroll to position [219, 0]
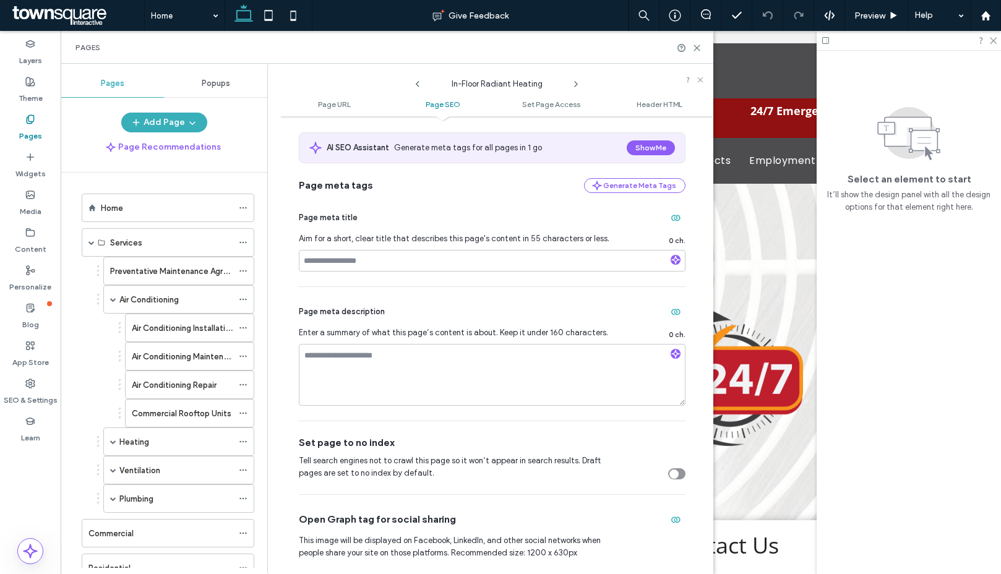
click at [575, 82] on use at bounding box center [576, 84] width 2 height 5
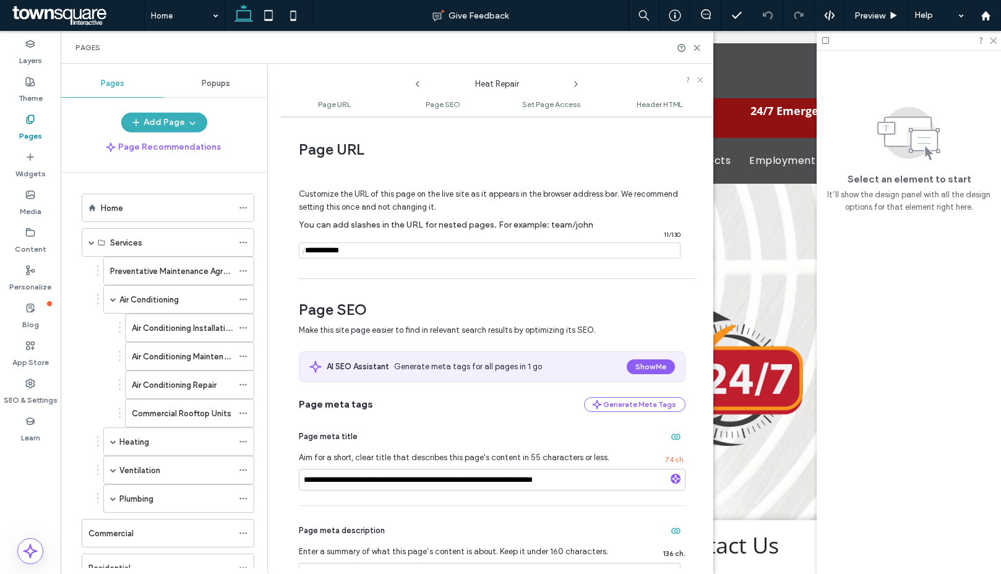
click at [575, 83] on icon at bounding box center [576, 84] width 10 height 10
click at [578, 84] on icon at bounding box center [576, 84] width 10 height 10
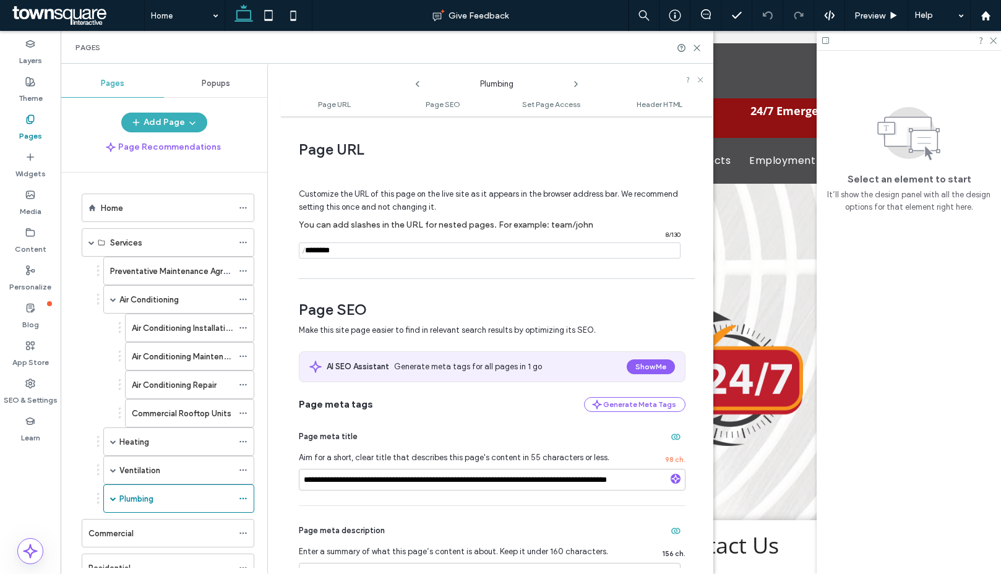
click at [578, 84] on icon at bounding box center [576, 84] width 10 height 10
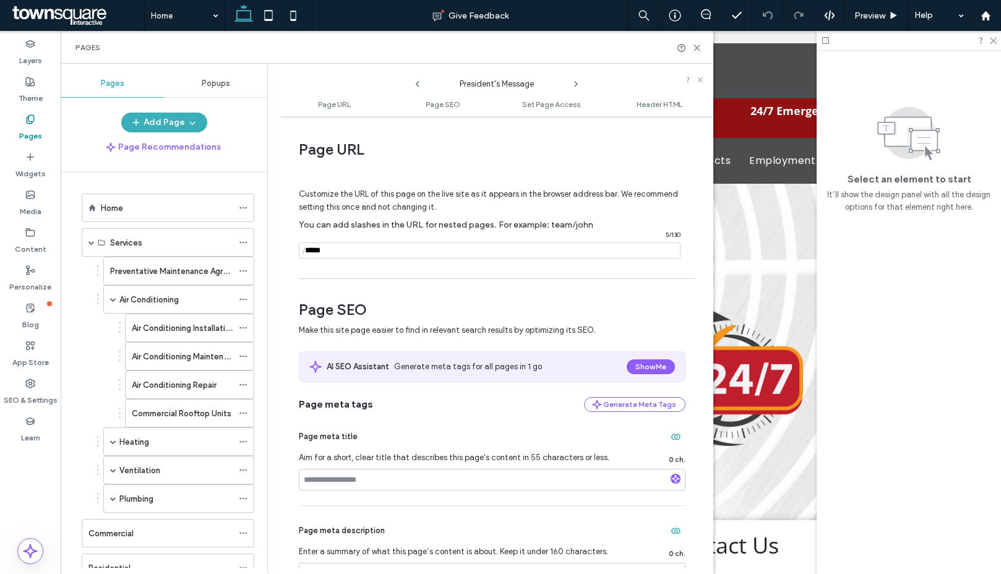
click at [578, 84] on icon at bounding box center [576, 84] width 10 height 10
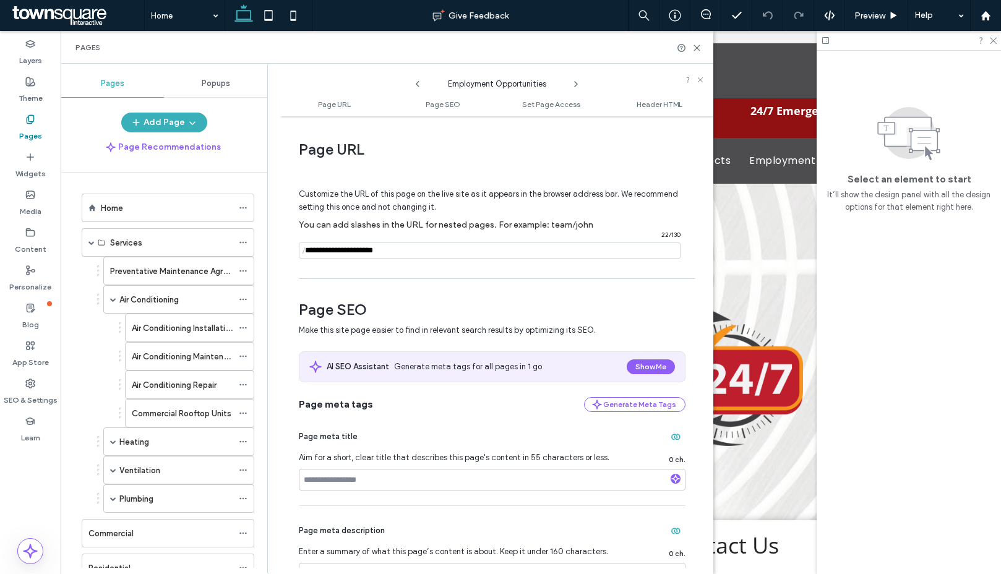
click at [578, 84] on icon at bounding box center [576, 84] width 10 height 10
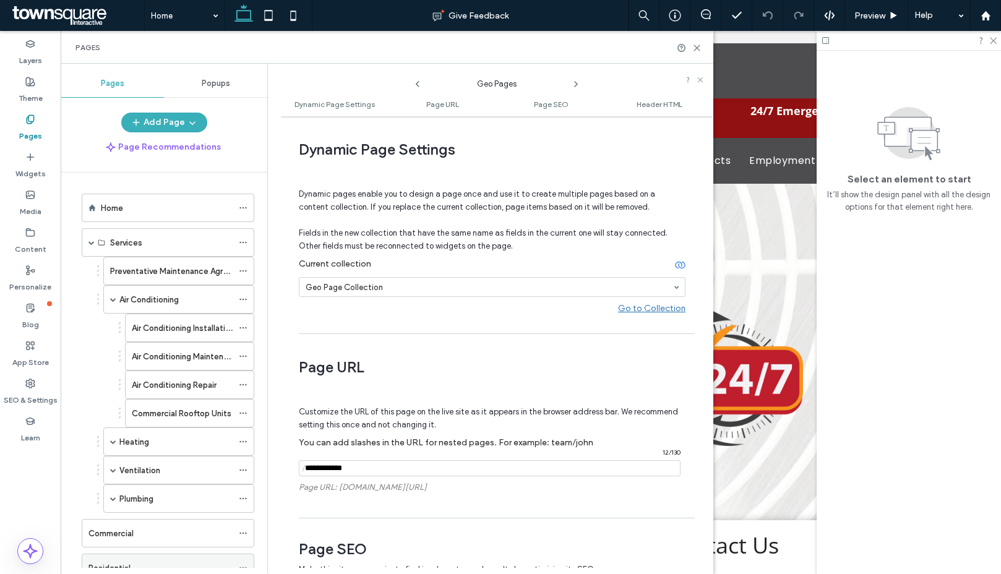
scroll to position [402, 0]
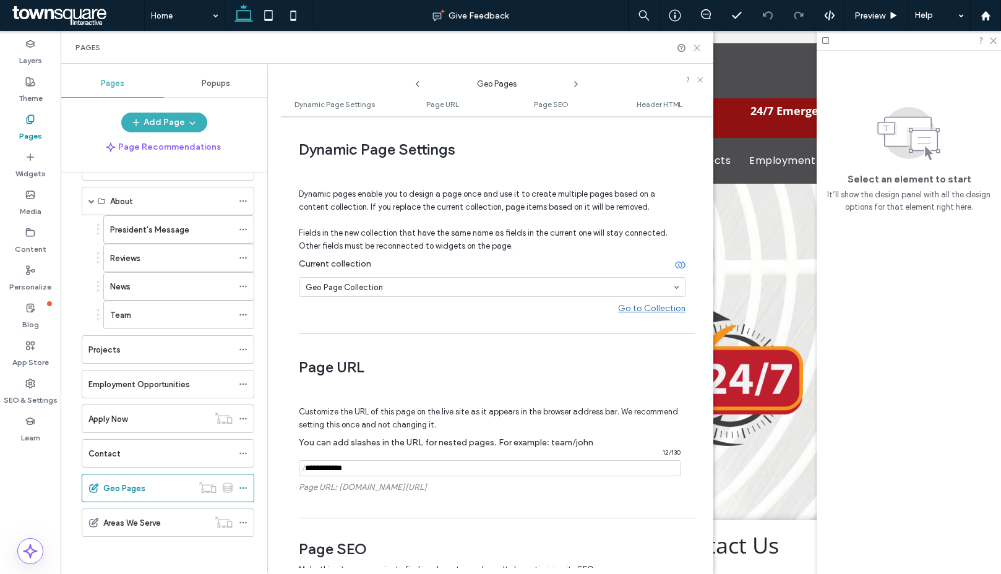
click at [699, 46] on use at bounding box center [697, 48] width 6 height 6
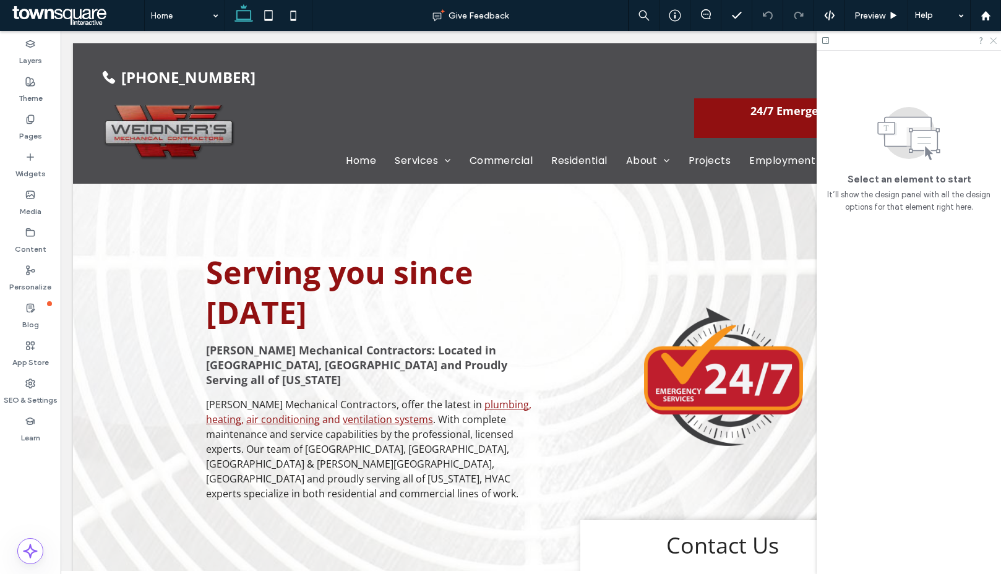
click at [989, 40] on icon at bounding box center [993, 40] width 8 height 8
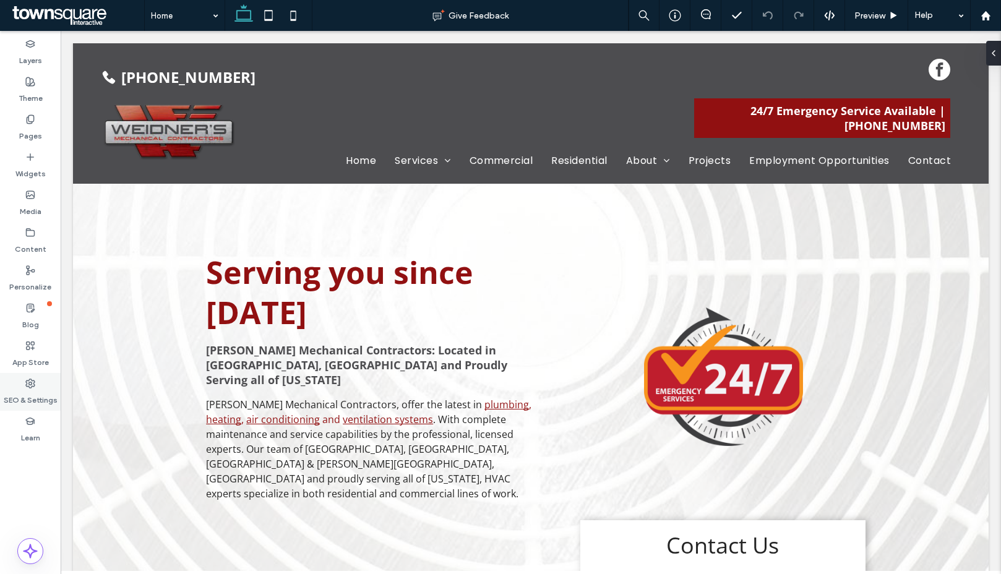
click at [33, 390] on label "SEO & Settings" at bounding box center [31, 397] width 54 height 17
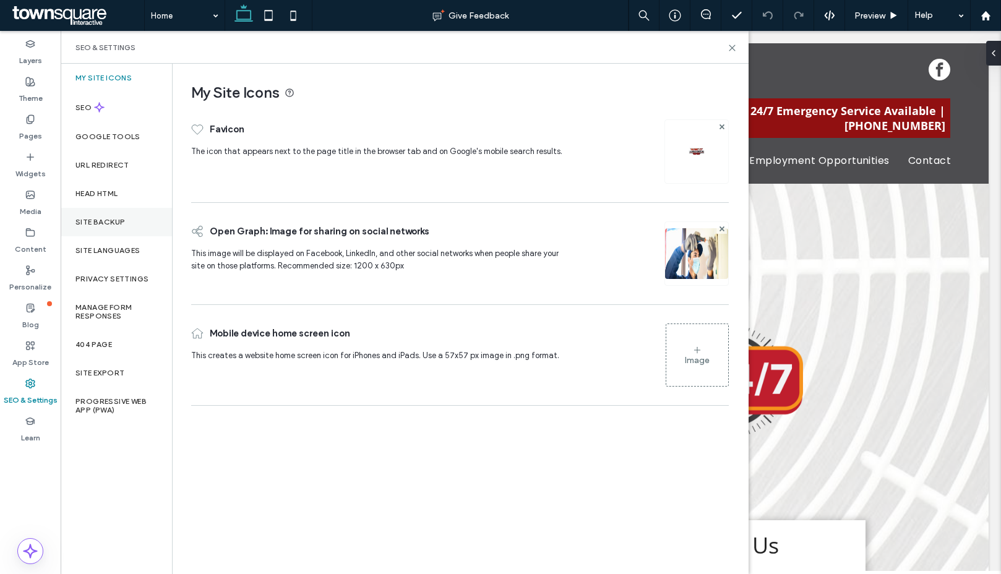
click at [120, 221] on label "Site Backup" at bounding box center [99, 222] width 49 height 9
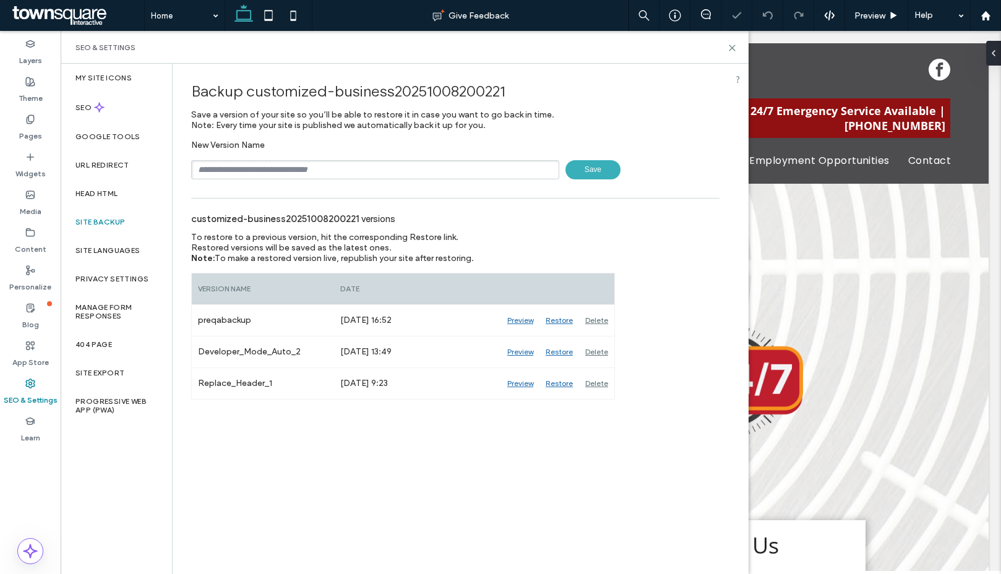
click at [272, 163] on input "text" at bounding box center [375, 169] width 368 height 19
type input "****"
click at [588, 182] on div "Backup customized-business20251008200221 Save a version of your site so you’ll …" at bounding box center [455, 232] width 565 height 336
click at [586, 168] on span "Save" at bounding box center [592, 169] width 55 height 19
click at [732, 47] on use at bounding box center [732, 48] width 6 height 6
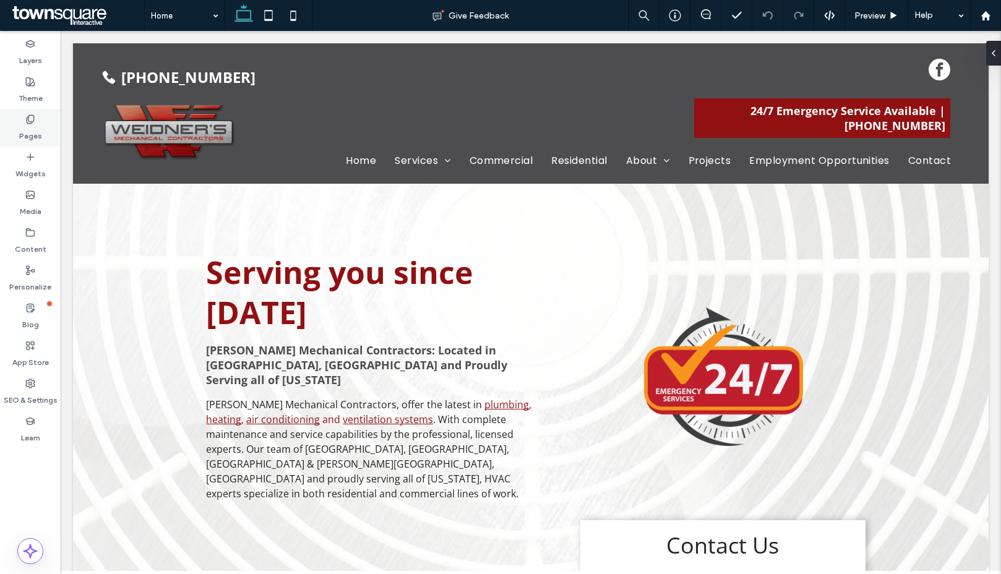
click at [30, 124] on label "Pages" at bounding box center [30, 132] width 23 height 17
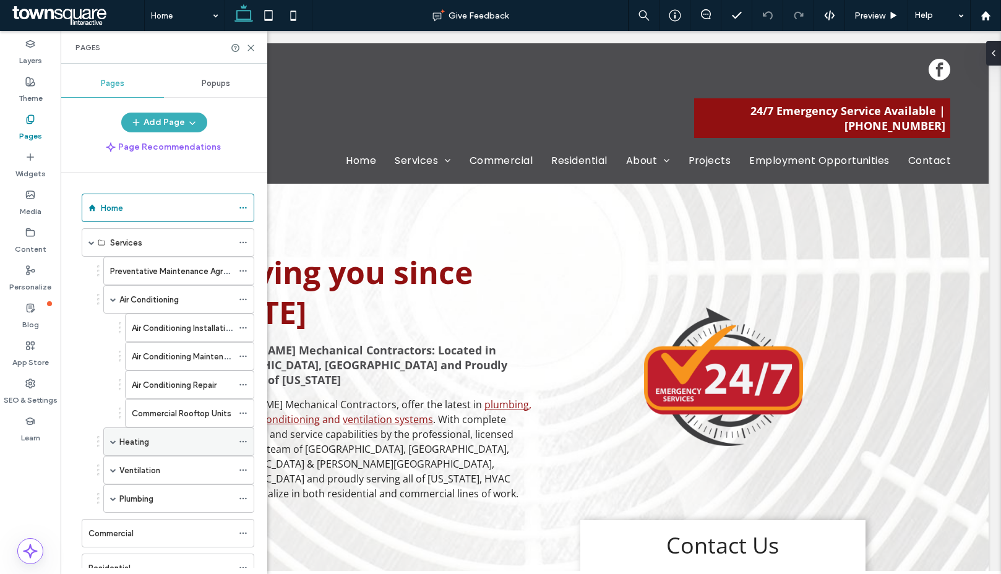
click at [110, 442] on span at bounding box center [113, 442] width 6 height 6
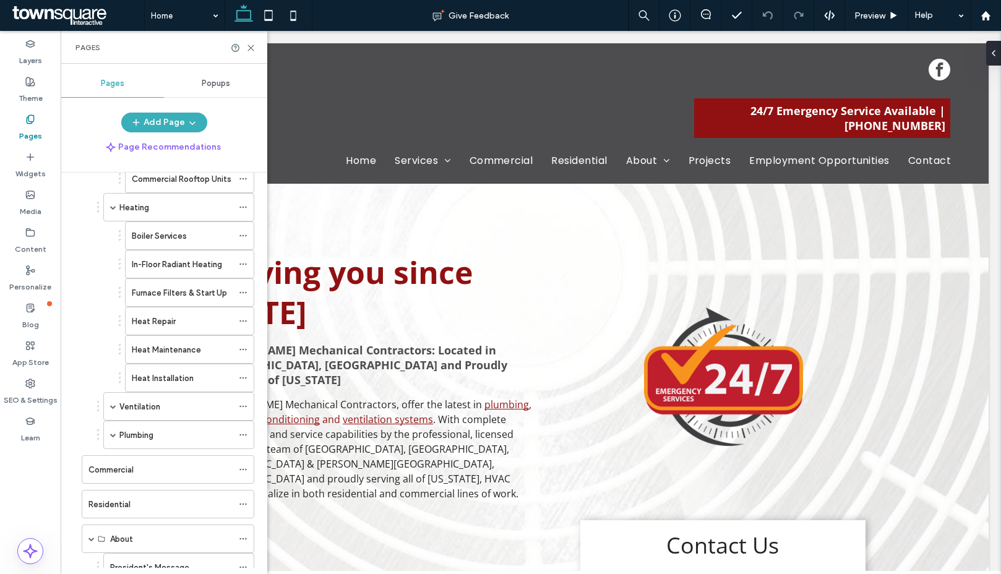
scroll to position [222, 0]
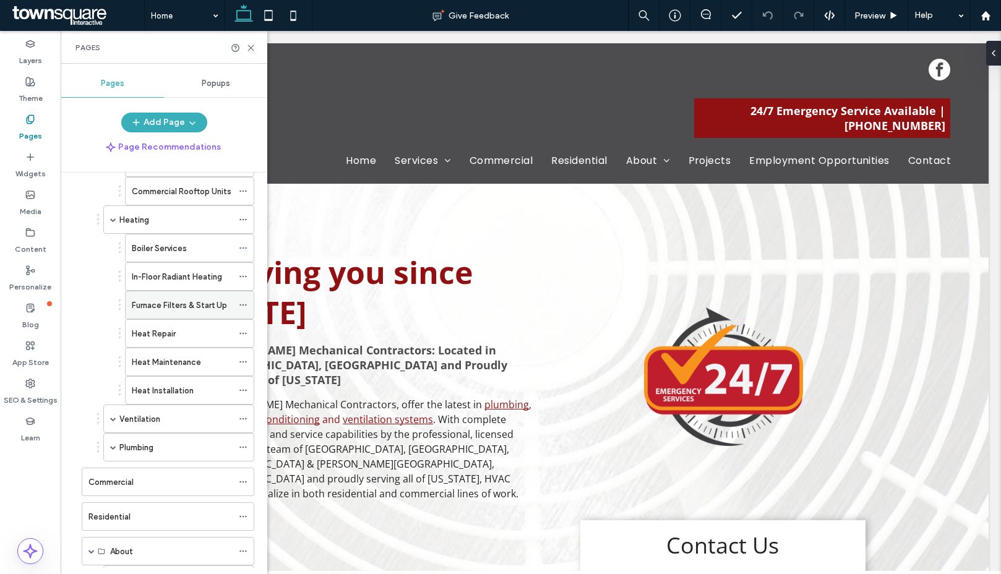
click at [243, 303] on icon at bounding box center [243, 305] width 9 height 9
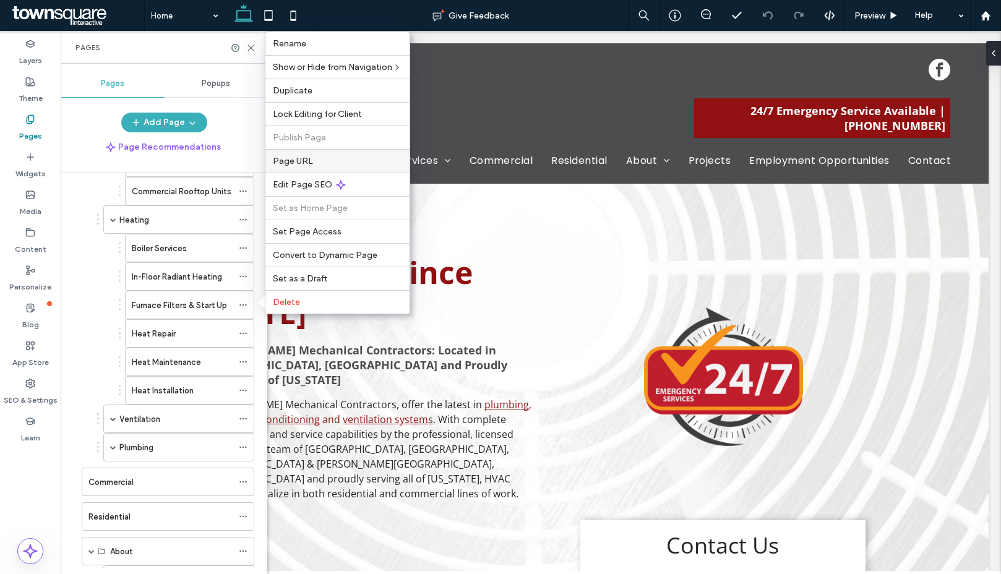
click at [335, 150] on div "Page URL" at bounding box center [337, 161] width 144 height 24
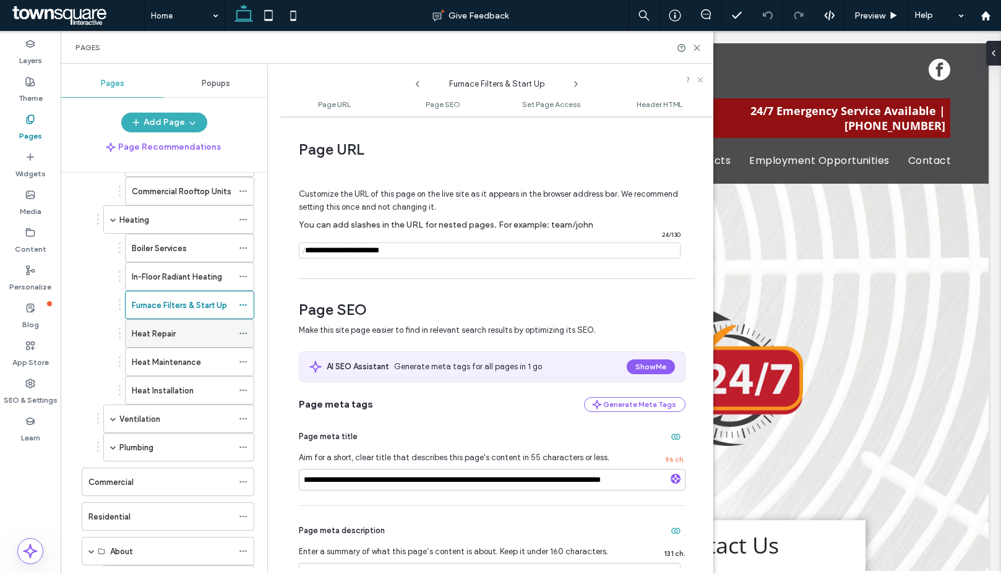
click at [176, 330] on div "Heat Repair" at bounding box center [182, 333] width 101 height 13
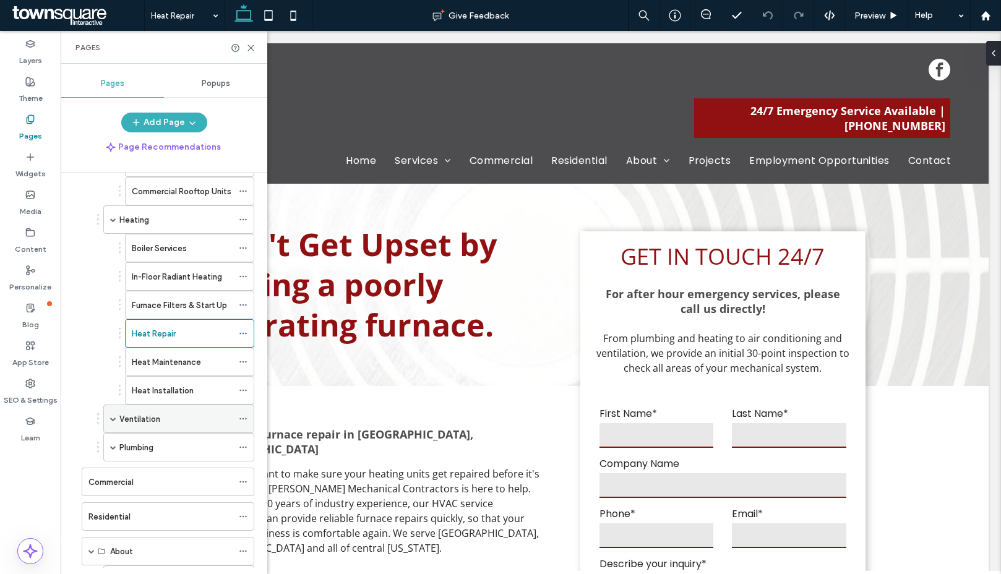
drag, startPoint x: 110, startPoint y: 418, endPoint x: 161, endPoint y: 420, distance: 51.4
click at [110, 418] on span at bounding box center [113, 419] width 6 height 6
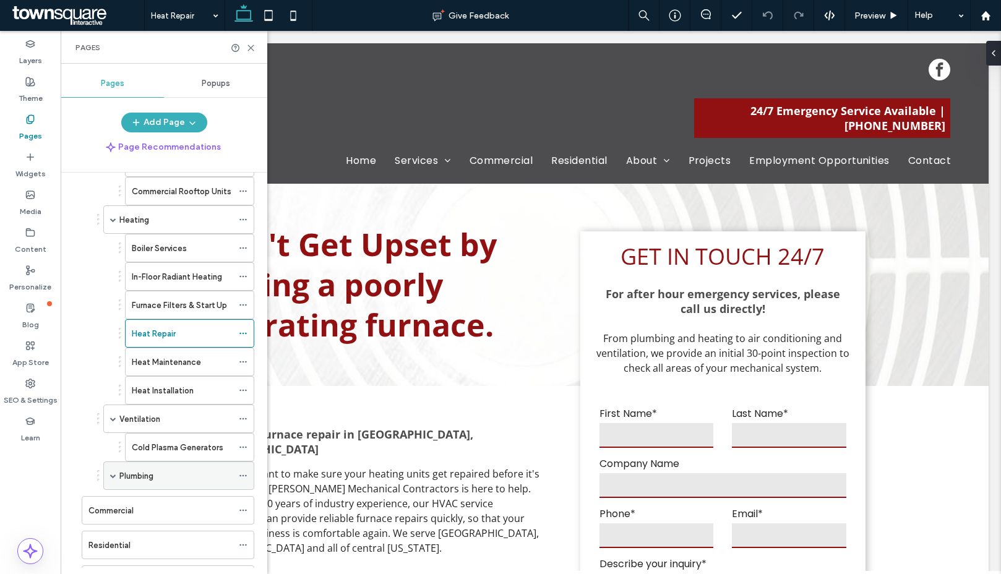
click at [134, 472] on label "Plumbing" at bounding box center [136, 476] width 34 height 22
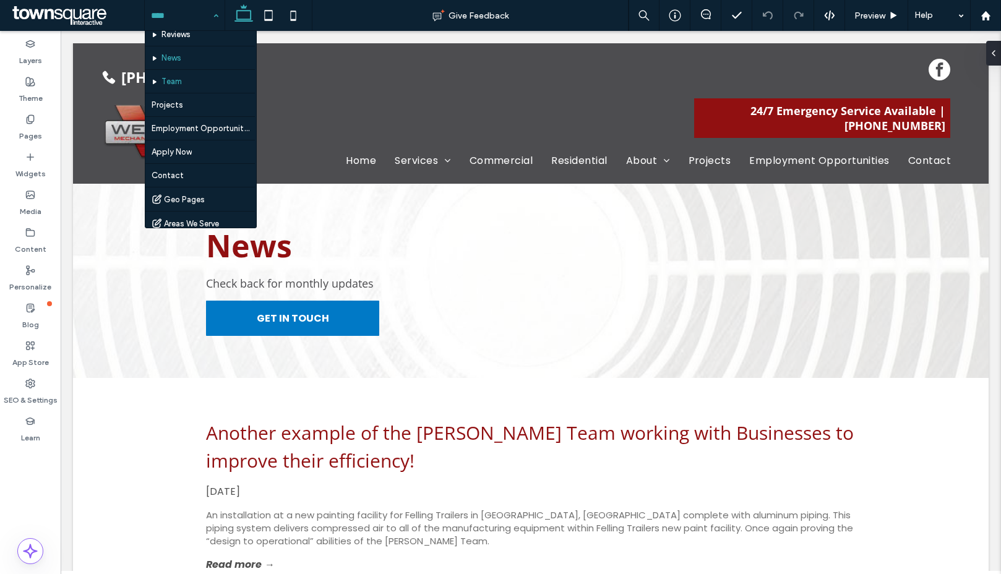
scroll to position [531, 0]
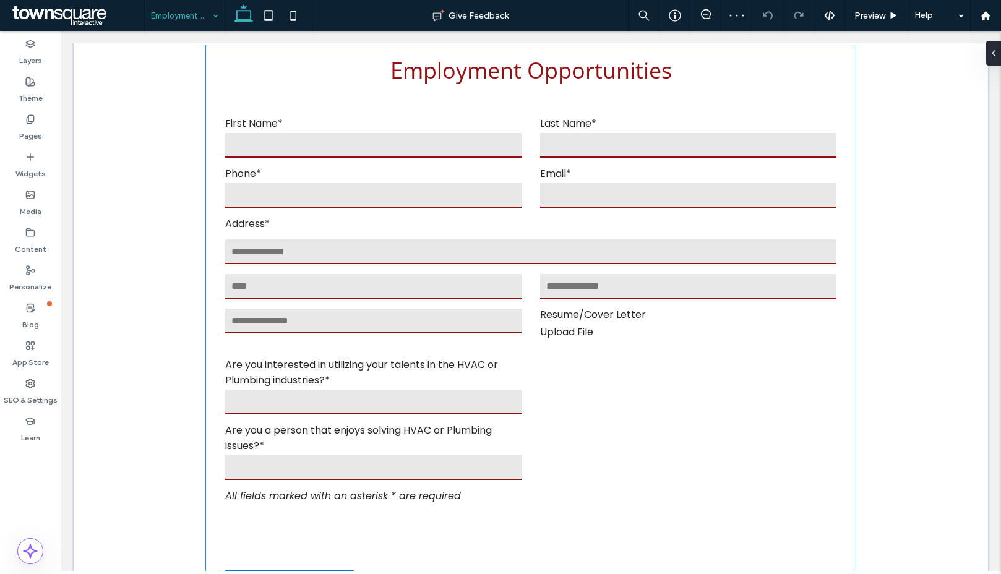
scroll to position [932, 0]
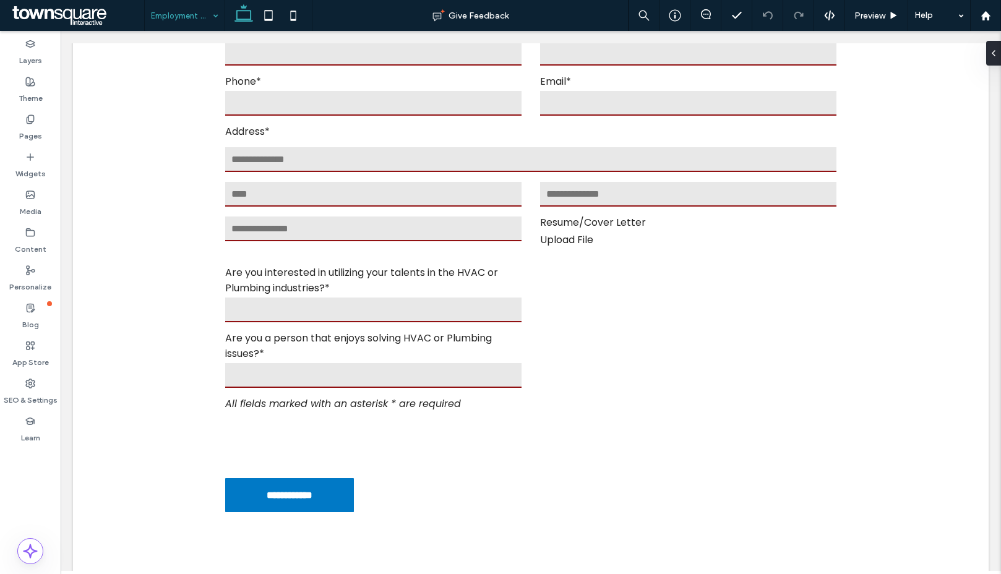
click at [178, 13] on input at bounding box center [181, 15] width 61 height 31
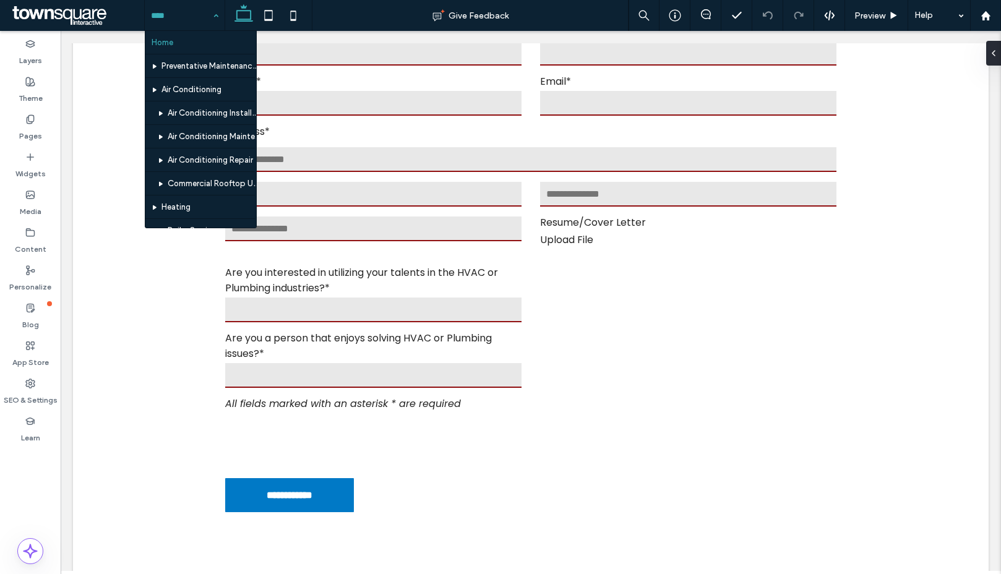
click at [202, 21] on input at bounding box center [181, 15] width 61 height 31
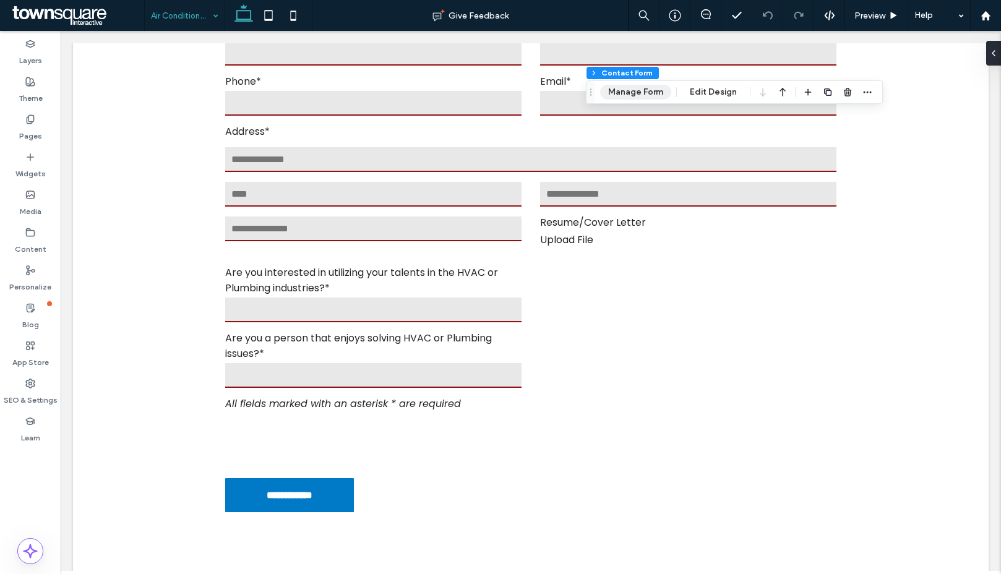
click at [650, 97] on button "Manage Form" at bounding box center [635, 92] width 71 height 15
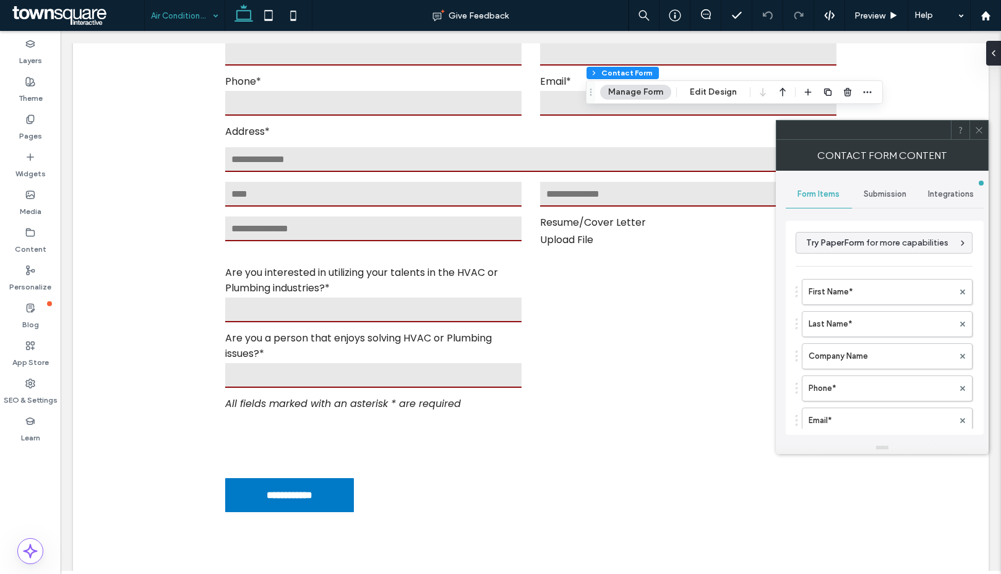
click at [891, 201] on div "Submission" at bounding box center [885, 194] width 66 height 27
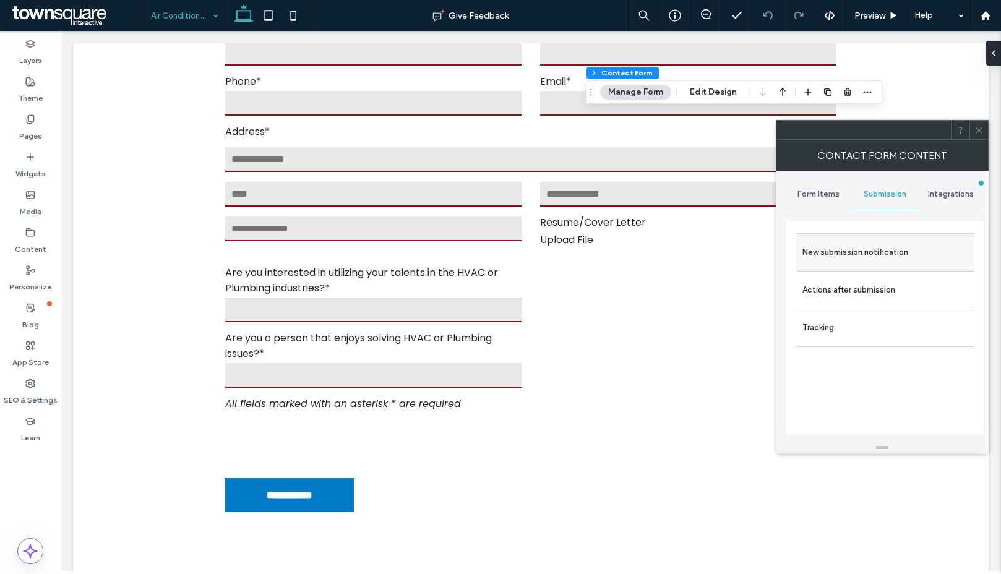
click at [942, 255] on label "New submission notification" at bounding box center [884, 252] width 165 height 25
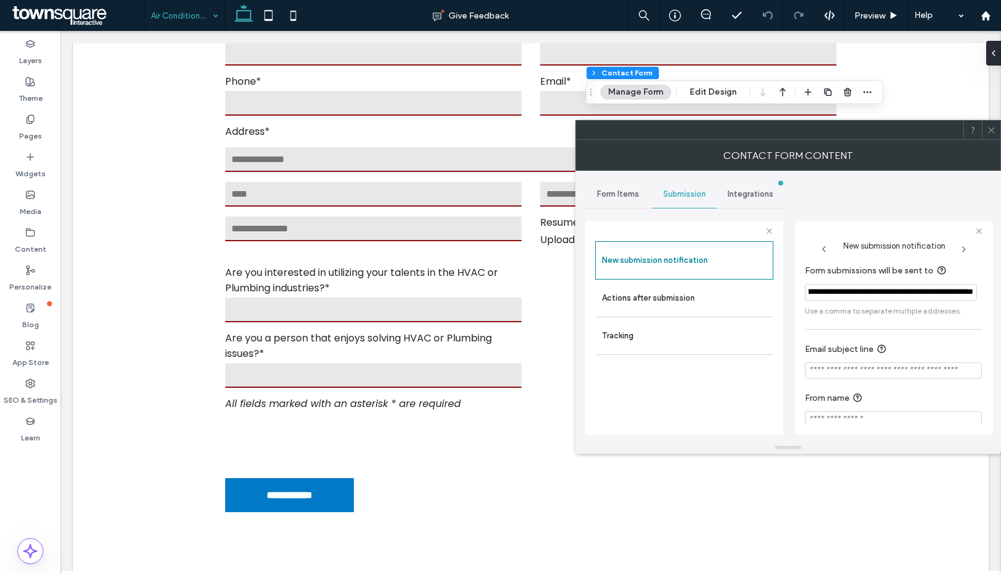
scroll to position [0, 139]
drag, startPoint x: 873, startPoint y: 292, endPoint x: 1029, endPoint y: 290, distance: 156.5
click at [1000, 290] on html ".wqwq-1{fill:#231f20;} .cls-1q, .cls-2q { fill-rule: evenodd; } .cls-2q { fill:…" at bounding box center [500, 287] width 1001 height 574
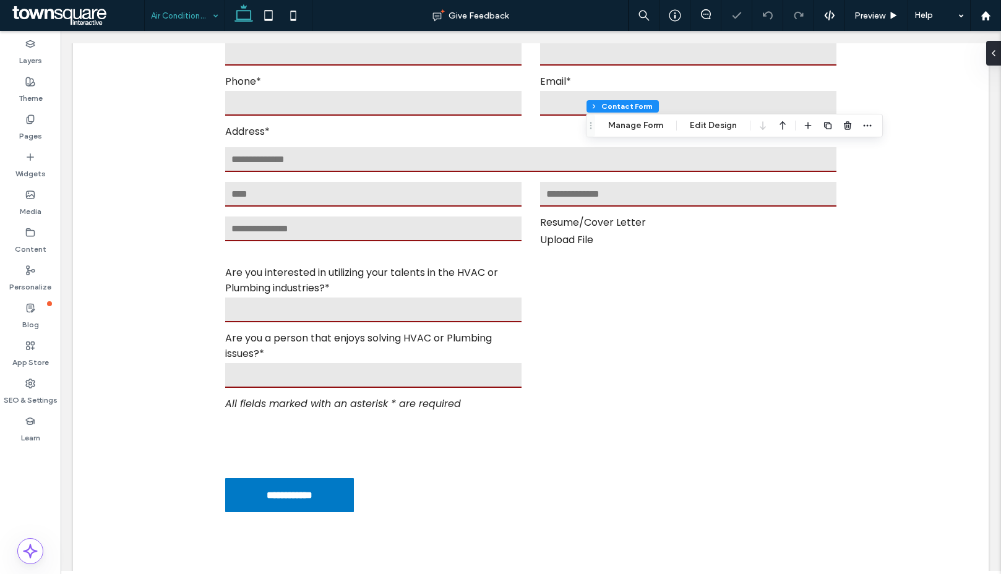
click at [637, 130] on button "Manage Form" at bounding box center [635, 125] width 71 height 15
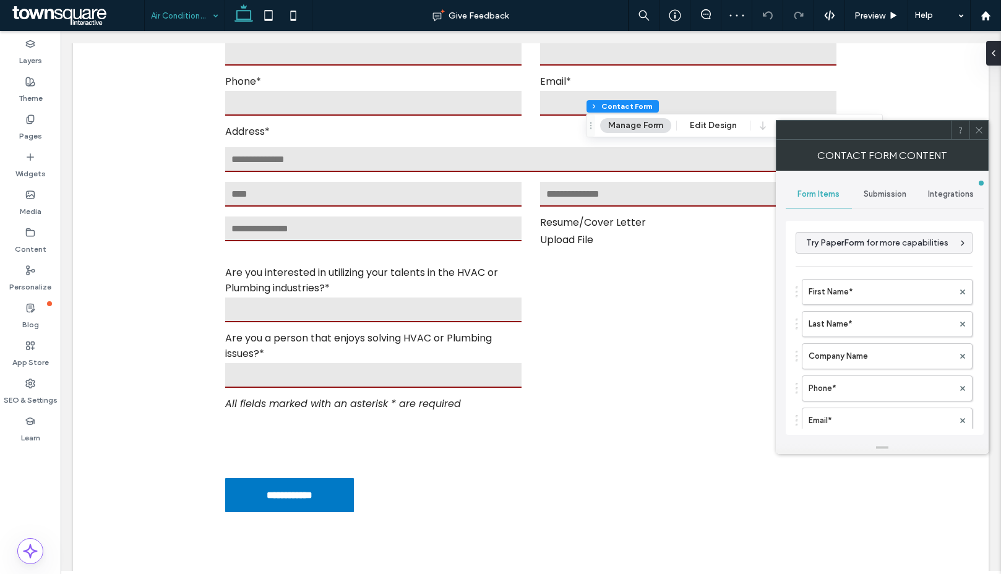
click at [864, 191] on span "Submission" at bounding box center [885, 194] width 43 height 10
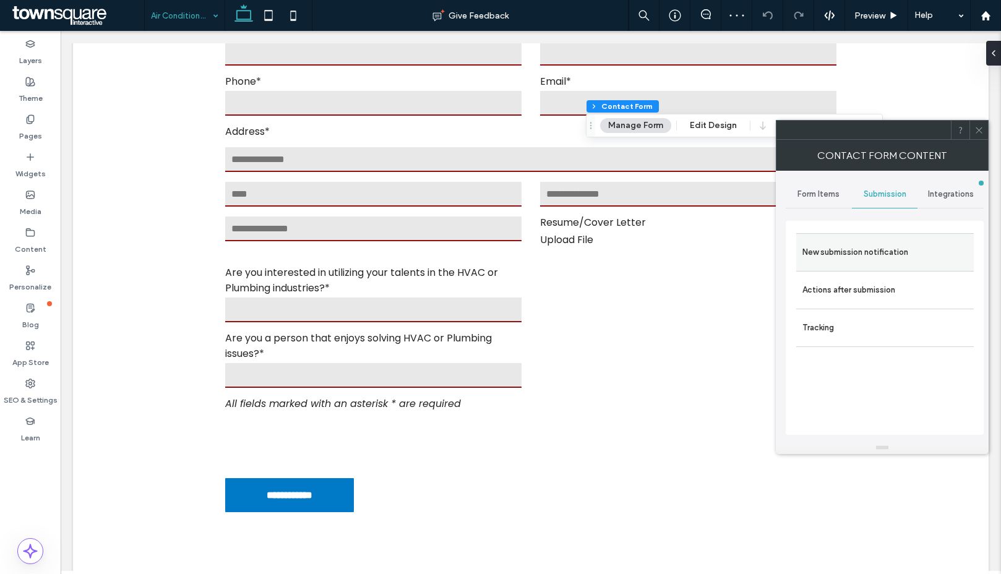
click at [883, 256] on label "New submission notification" at bounding box center [884, 252] width 165 height 25
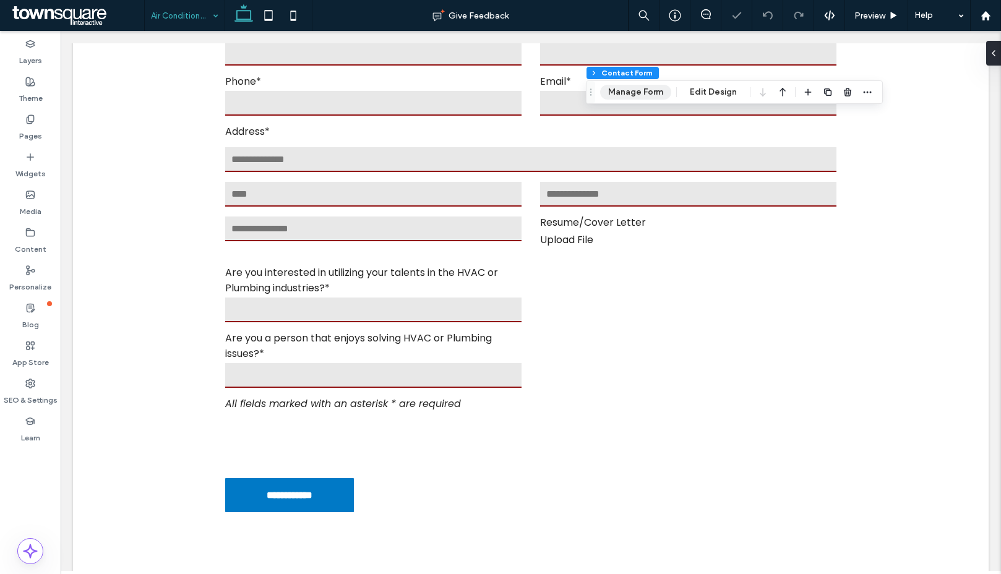
click at [642, 89] on button "Manage Form" at bounding box center [635, 92] width 71 height 15
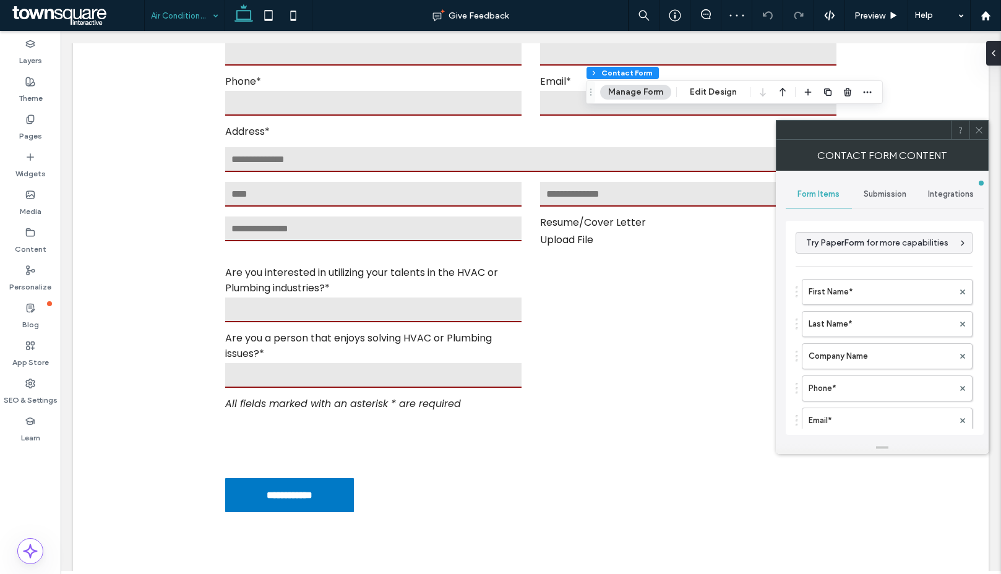
click at [884, 193] on span "Submission" at bounding box center [885, 194] width 43 height 10
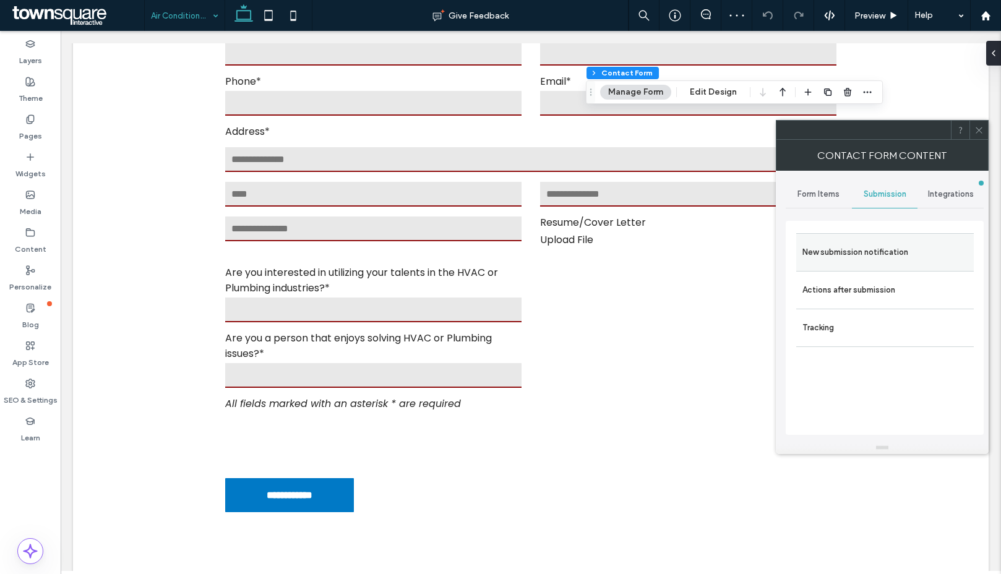
click at [855, 264] on label "New submission notification" at bounding box center [884, 252] width 165 height 25
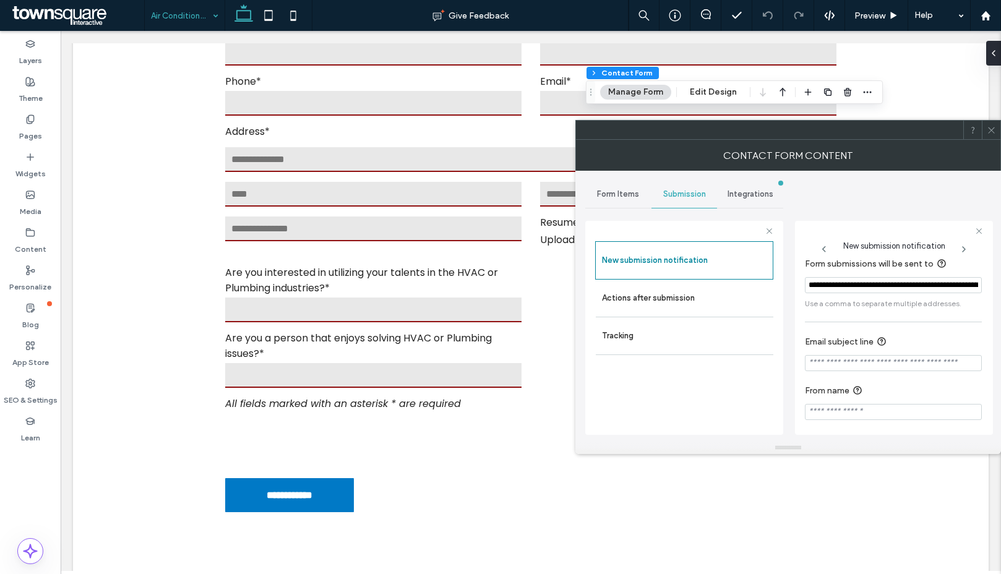
scroll to position [12, 0]
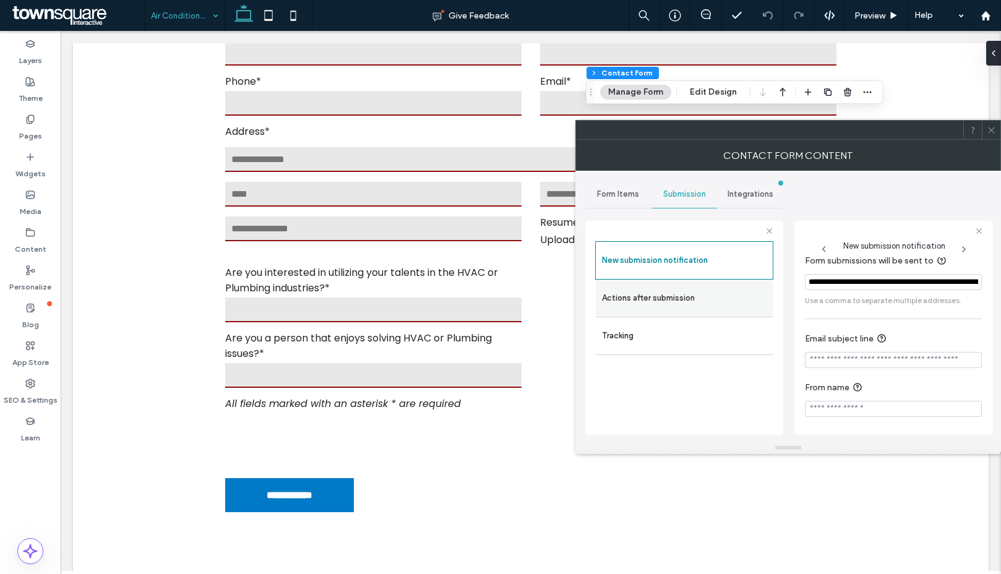
click at [656, 288] on label "Actions after submission" at bounding box center [684, 298] width 165 height 25
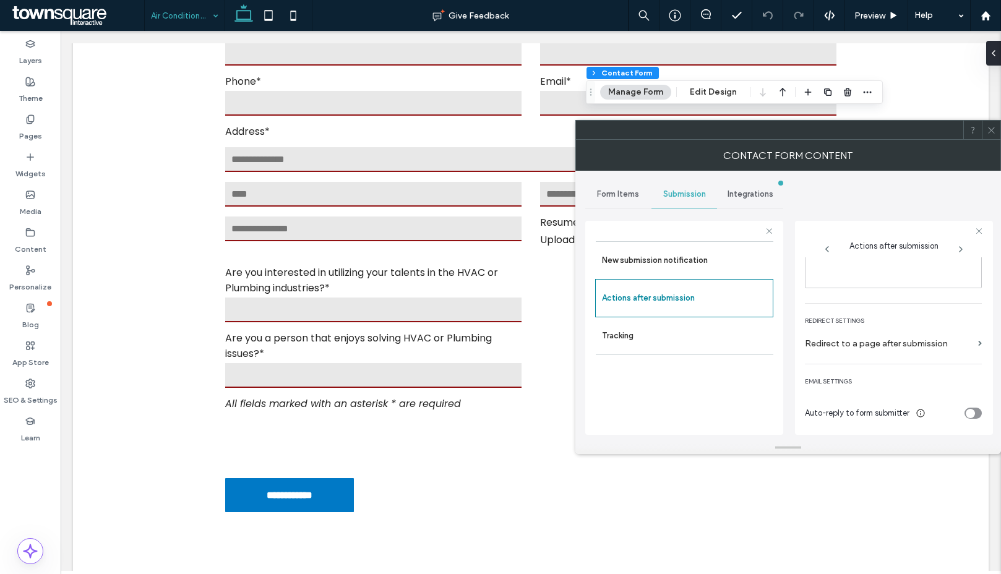
scroll to position [214, 0]
click at [991, 133] on icon at bounding box center [991, 130] width 9 height 9
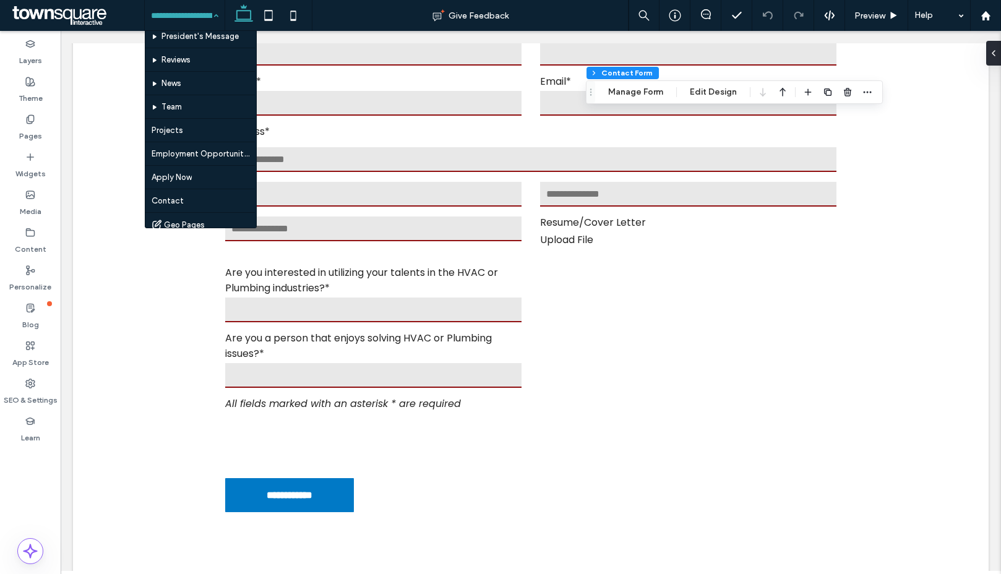
scroll to position [531, 0]
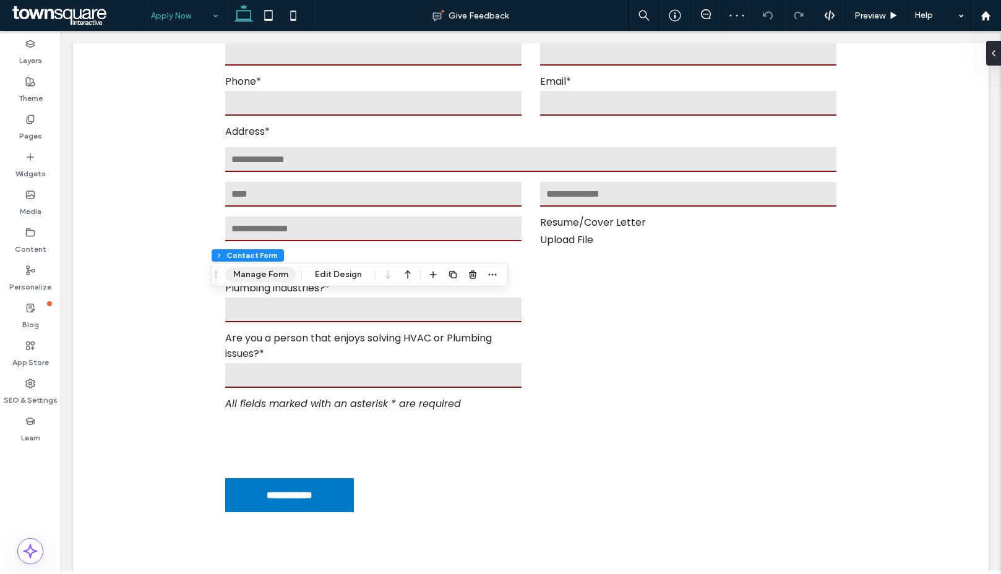
click at [246, 270] on button "Manage Form" at bounding box center [260, 274] width 71 height 15
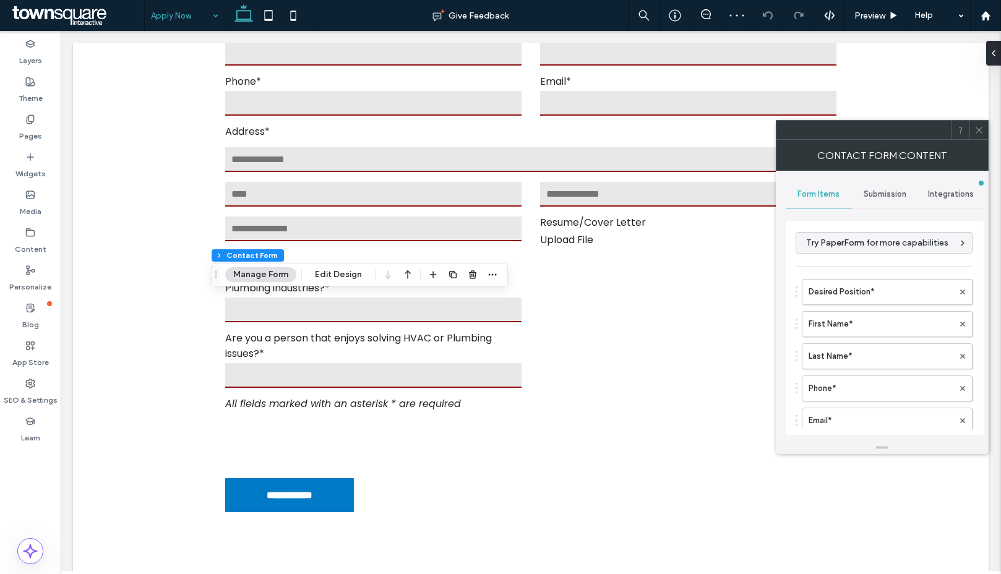
click at [867, 194] on span "Submission" at bounding box center [885, 194] width 43 height 10
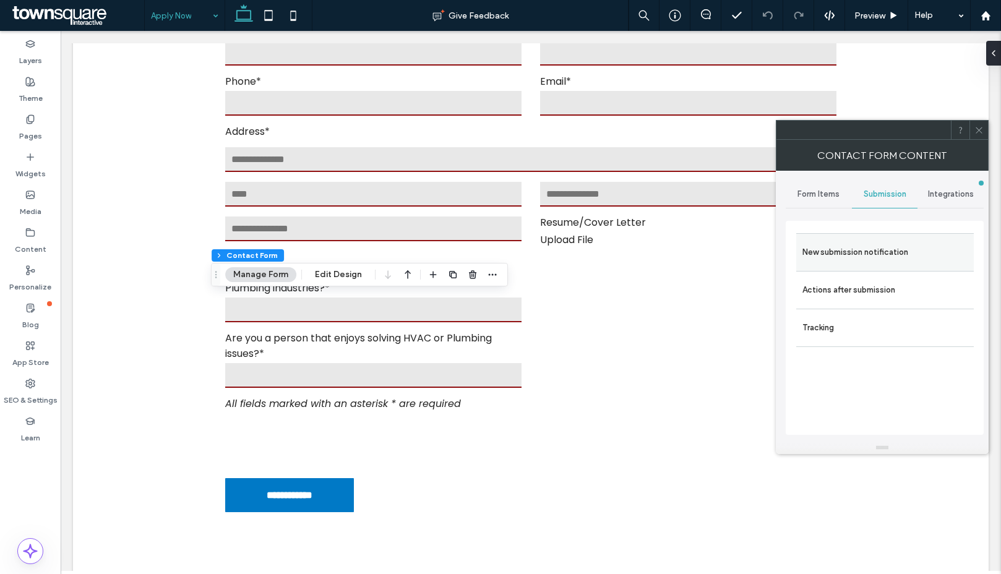
click at [880, 254] on label "New submission notification" at bounding box center [884, 252] width 165 height 25
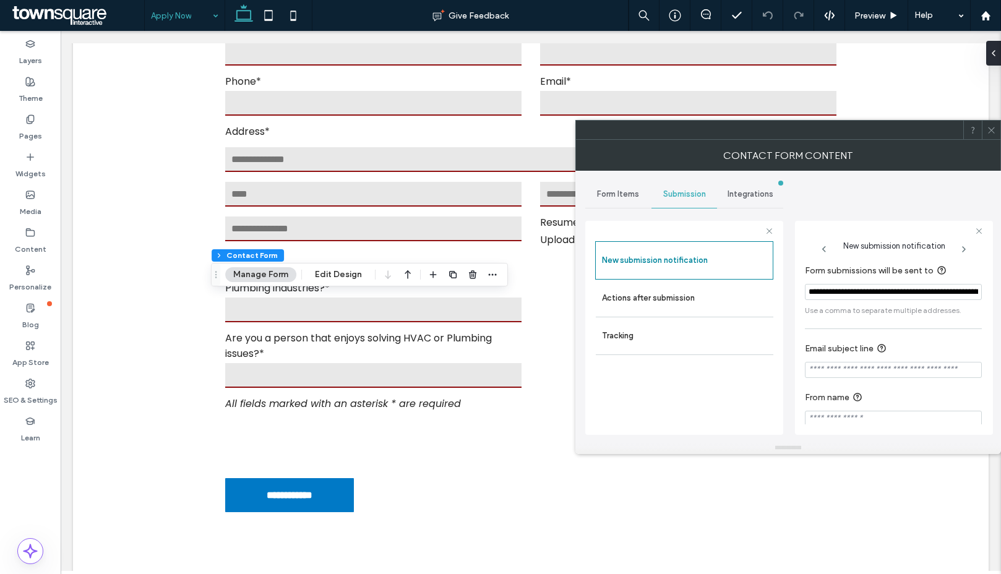
scroll to position [0, 139]
drag, startPoint x: 900, startPoint y: 292, endPoint x: 1009, endPoint y: 288, distance: 108.9
click at [1000, 288] on html ".wqwq-1{fill:#231f20;} .cls-1q, .cls-2q { fill-rule: evenodd; } .cls-2q { fill:…" at bounding box center [500, 287] width 1001 height 574
